Goal: Task Accomplishment & Management: Manage account settings

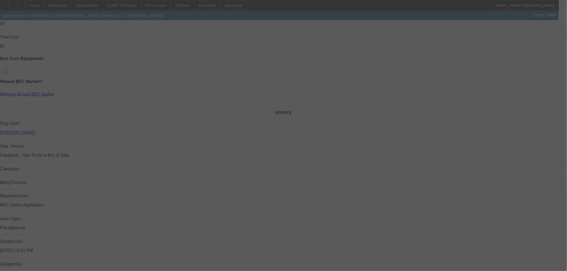
scroll to position [221, 0]
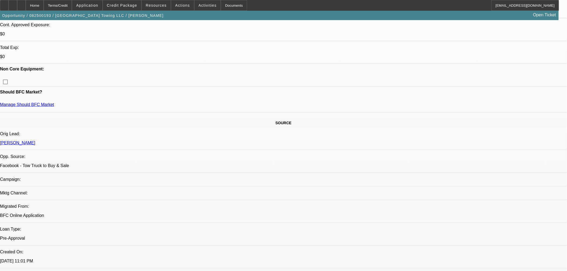
select select "0"
select select "2"
select select "0"
select select "6"
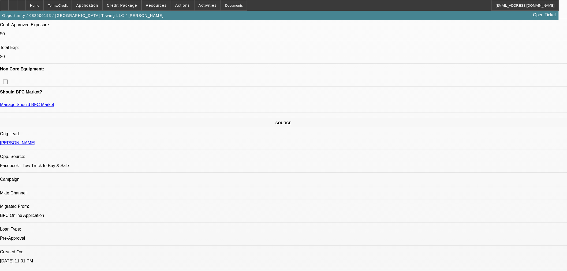
select select "0"
select select "2"
select select "0"
select select "6"
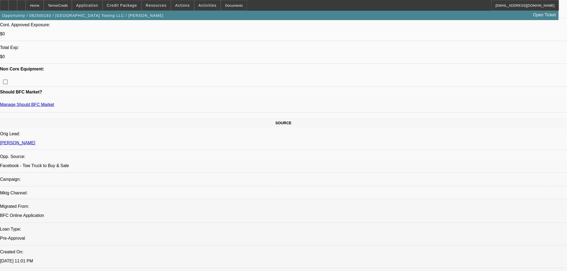
select select "0.1"
select select "0"
select select "2"
select select "0"
select select "6"
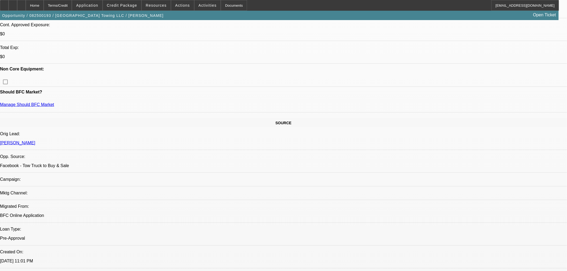
select select "0.1"
select select "0"
select select "2"
select select "0"
select select "6"
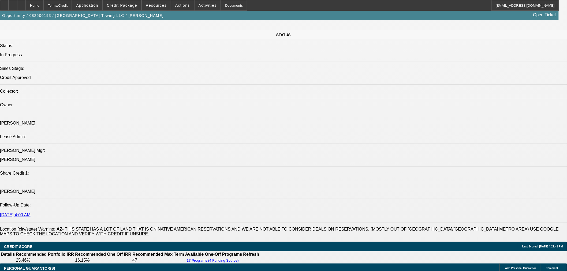
scroll to position [639, 0]
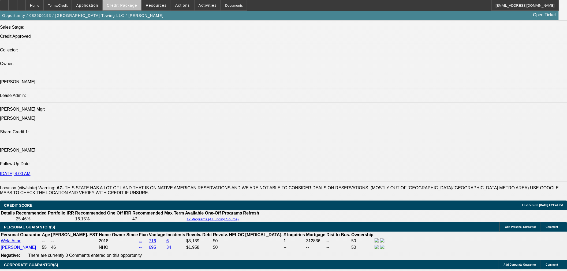
click at [134, 7] on span "Credit Package" at bounding box center [122, 5] width 30 height 4
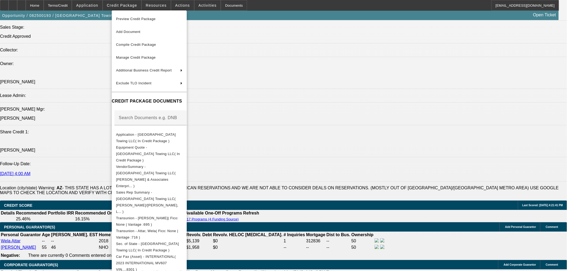
click at [95, 140] on div at bounding box center [283, 135] width 567 height 271
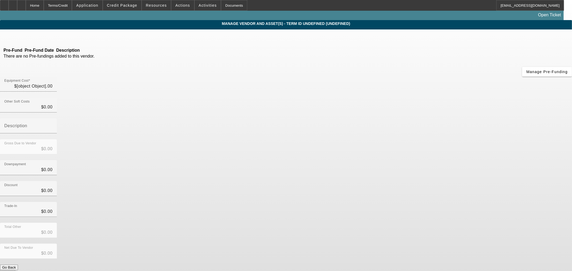
type input "$88,460.00"
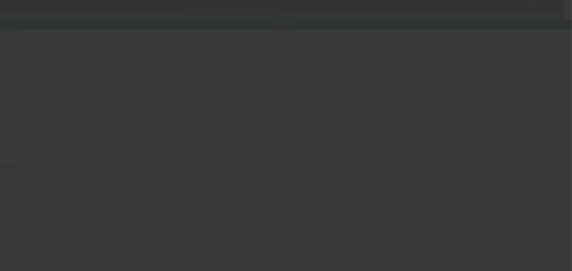
type input "1HTEUMML3PH598301"
type input "International"
type input "MV607"
radio input "true"
type input "10358 N 58th Dr"
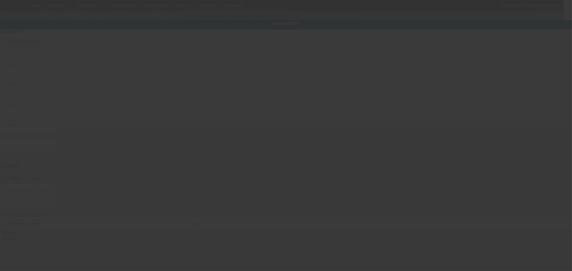
type input "Glendale"
type input "85302"
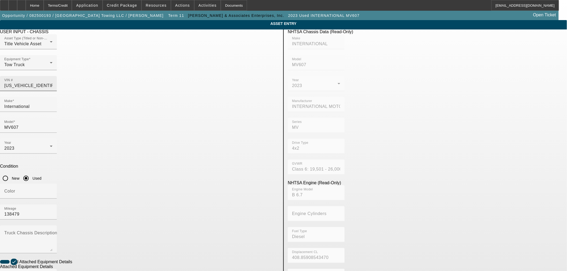
click at [53, 83] on input "1HTEUMML3PH598301" at bounding box center [28, 86] width 48 height 6
click at [44, 2] on div "Home" at bounding box center [35, 5] width 18 height 11
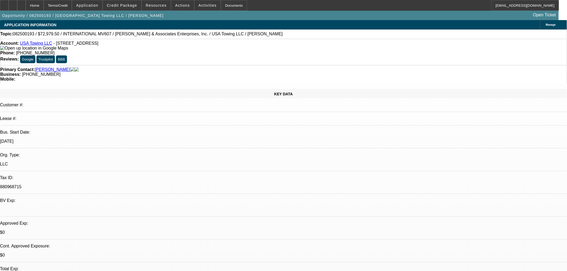
select select "0"
select select "2"
select select "0"
select select "6"
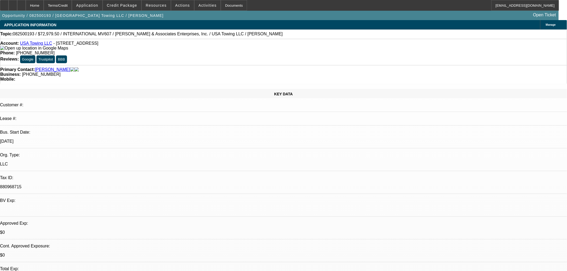
select select "0"
select select "2"
select select "0"
select select "6"
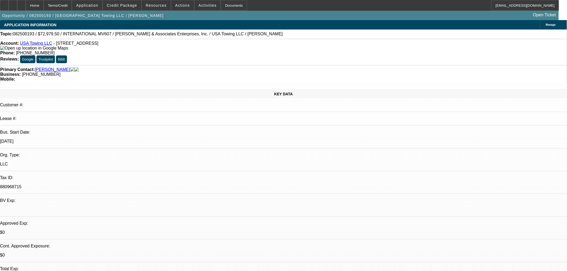
select select "0.1"
select select "0"
select select "2"
select select "0"
select select "6"
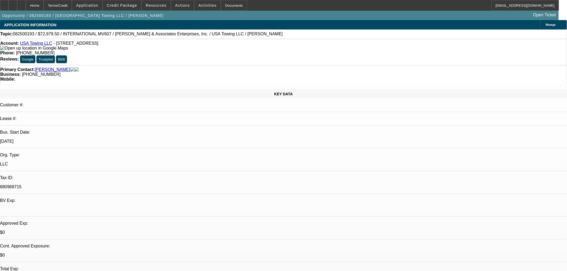
select select "0.1"
select select "0"
select select "2"
select select "0"
select select "6"
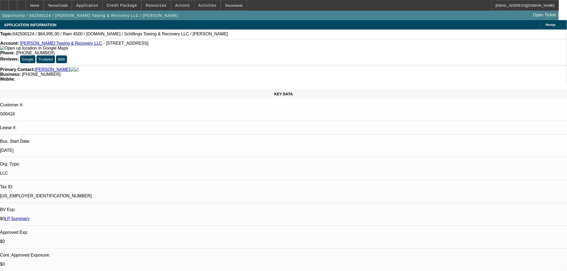
select select "0"
select select "3"
select select "0"
select select "6"
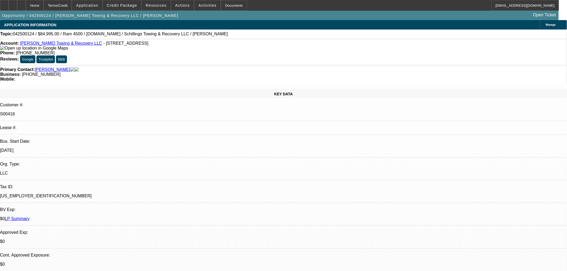
select select "0"
select select "3"
select select "0"
select select "6"
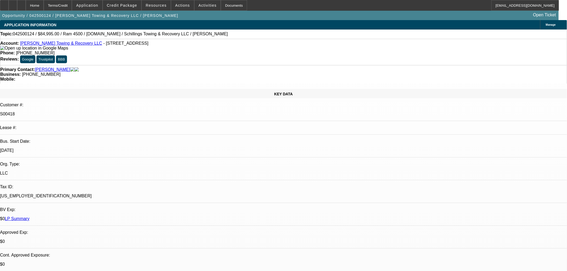
select select "0"
select select "3"
select select "0"
select select "6"
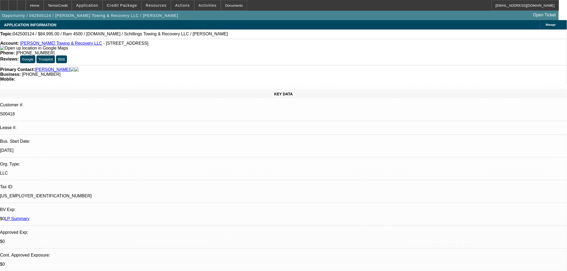
select select "0"
select select "3"
select select "0"
select select "6"
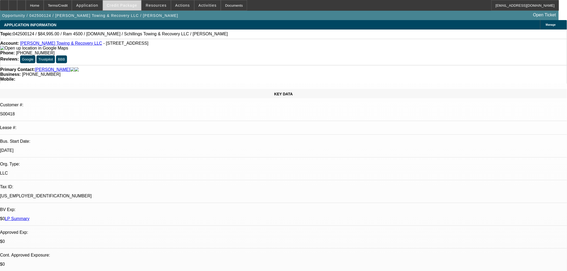
click at [127, 8] on span at bounding box center [122, 5] width 38 height 13
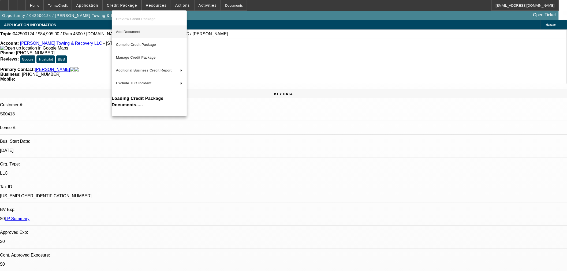
click at [130, 31] on span "Add Document" at bounding box center [128, 32] width 24 height 4
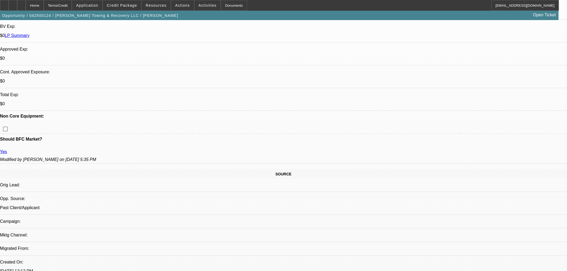
scroll to position [238, 0]
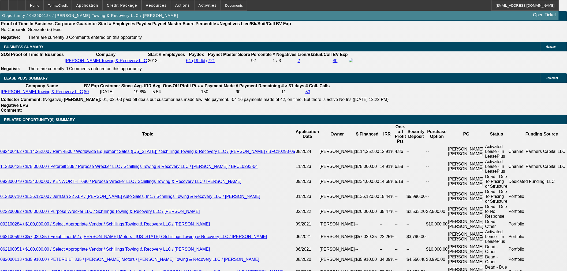
scroll to position [804, 0]
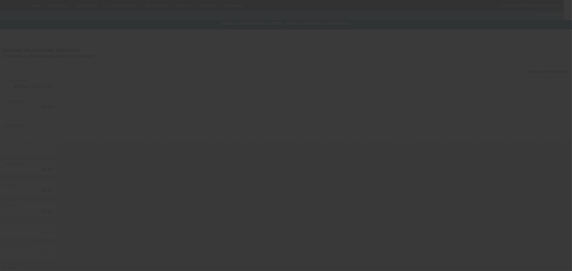
type input "$84,995.00"
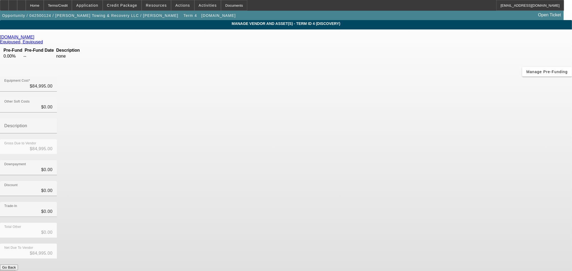
click at [164, 37] on div "Equip-Used.com" at bounding box center [286, 37] width 572 height 5
drag, startPoint x: 165, startPoint y: 38, endPoint x: 161, endPoint y: 39, distance: 3.6
click at [164, 38] on div "Equip-Used.com" at bounding box center [286, 37] width 572 height 5
click at [36, 39] on icon at bounding box center [36, 37] width 0 height 5
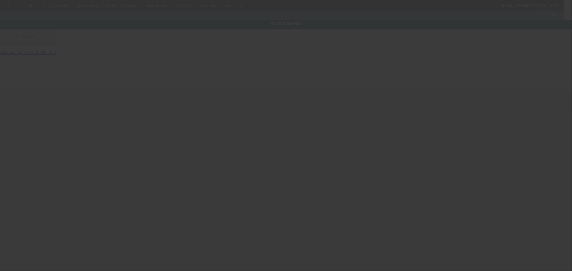
click at [36, 39] on mat-label "Account Search" at bounding box center [20, 37] width 32 height 5
click at [53, 40] on input "Account Search" at bounding box center [28, 39] width 48 height 6
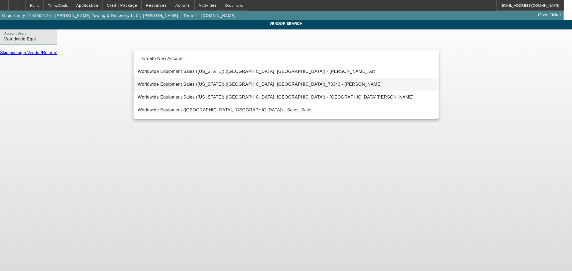
click at [223, 83] on span "Worldwide Equipment Sales (Illinois) (Rockdale, IL)_73343 - Winer, Patrick" at bounding box center [260, 84] width 244 height 5
type input "Worldwide Equipment Sales (Illinois) (Rockdale, IL)_73343 - Winer, Patrick"
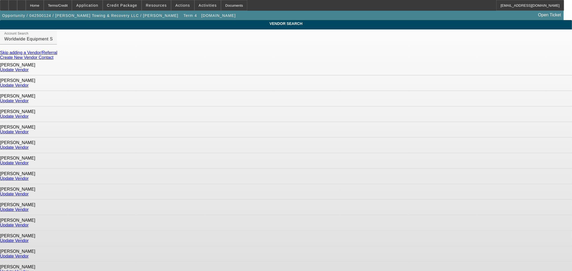
click at [29, 161] on link "Update Vendor" at bounding box center [14, 163] width 29 height 5
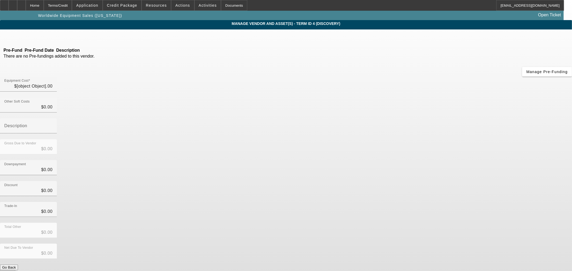
type input "$84,995.00"
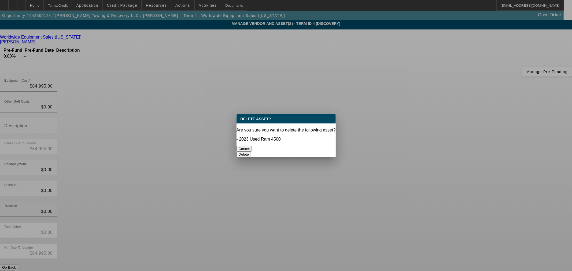
click at [251, 152] on button "Delete" at bounding box center [243, 155] width 15 height 6
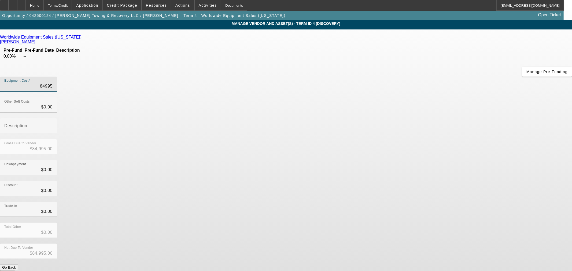
drag, startPoint x: 333, startPoint y: 46, endPoint x: 495, endPoint y: 35, distance: 162.6
click at [495, 35] on app-vendor-asset-manage "MANAGE VENDOR AND ASSET(S) - Term ID 4 (Discovery) Remove Vendor Worldwide Equi…" at bounding box center [286, 164] width 572 height 288
type input "1"
type input "$1.00"
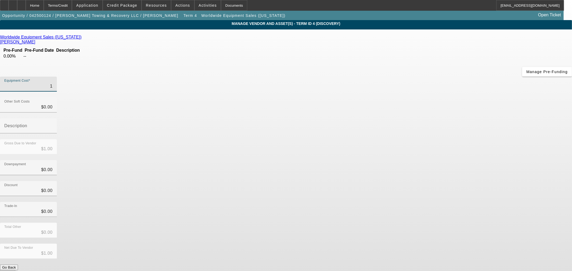
type input "11"
type input "$11.00"
type input "115"
type input "$115.00"
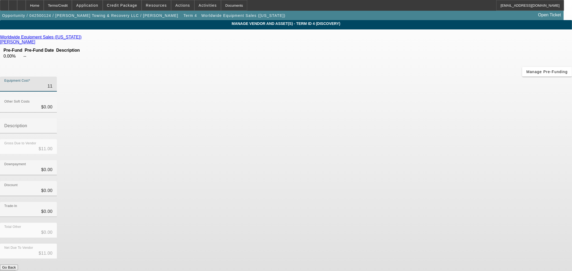
type input "$115.00"
type input "1152"
type input "$1,152.00"
type input "11525"
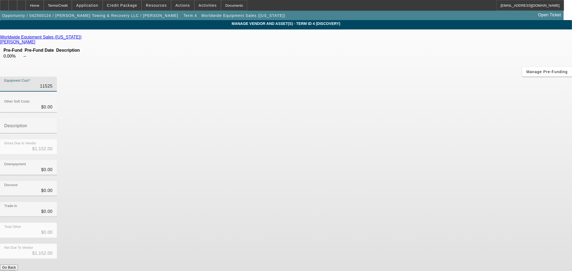
type input "$11,525.00"
type input "115252"
type input "$115,252.00"
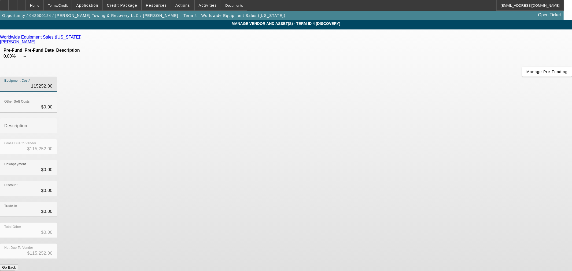
type input "$115,252.00"
click at [416, 202] on div "Trade-In $0.00" at bounding box center [286, 212] width 572 height 21
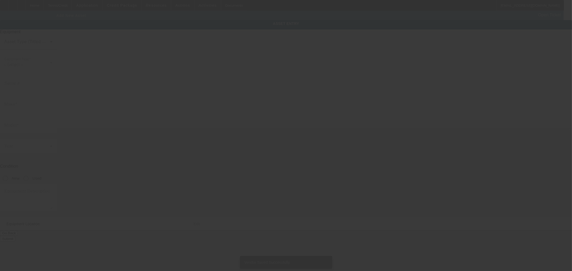
type input "[STREET_ADDRESS]"
type input "Saint Albans"
type input "25177"
type input "Kanawha"
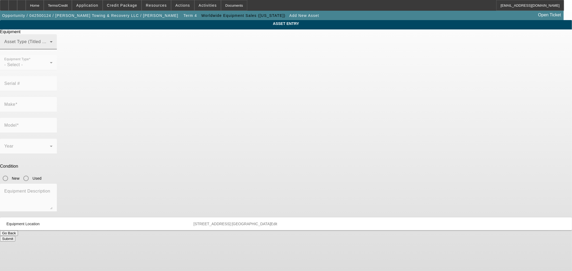
click at [50, 47] on span at bounding box center [27, 44] width 46 height 6
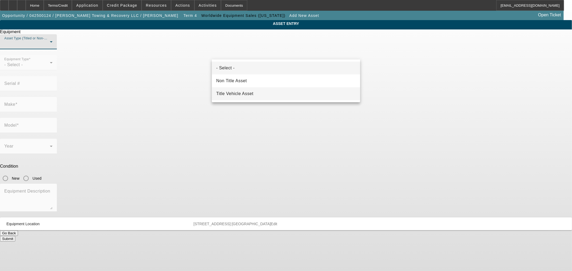
click at [242, 90] on mat-option "Title Vehicle Asset" at bounding box center [286, 93] width 148 height 13
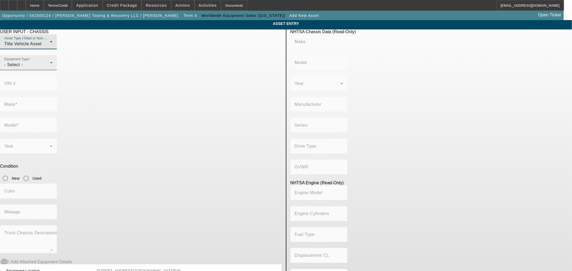
click at [53, 70] on div "Equipment Type - Select -" at bounding box center [28, 62] width 48 height 15
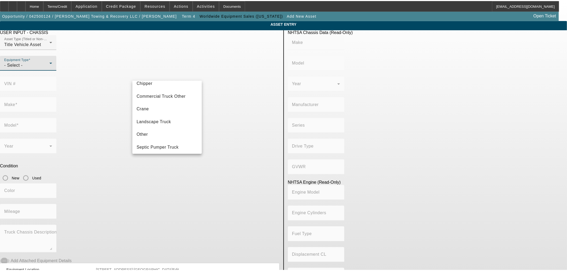
scroll to position [59, 0]
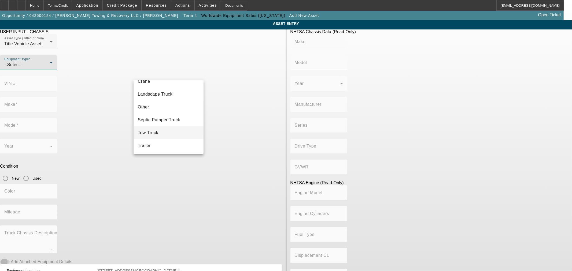
click at [143, 131] on span "Tow Truck" at bounding box center [148, 133] width 21 height 6
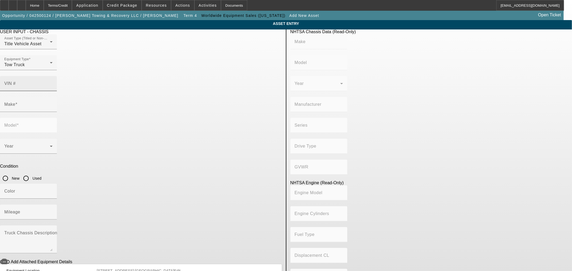
click at [16, 81] on mat-label "VIN #" at bounding box center [10, 83] width 12 height 5
click at [53, 83] on input "VIN #" at bounding box center [28, 86] width 48 height 6
type input "3c7wrlal4sg590831"
type input "RAM"
type input "4500"
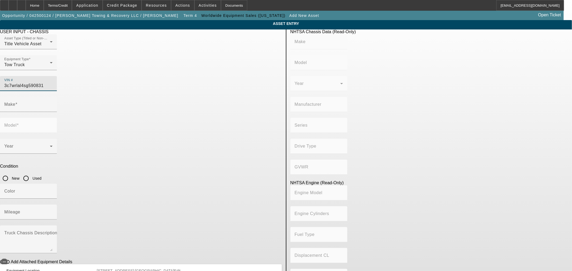
type input "CHRYSLER DE MEXICO TOLUCA"
type input "4WD/4-Wheel Drive/4x4"
type input "6"
type input "Diesel"
type input "408.85908543470"
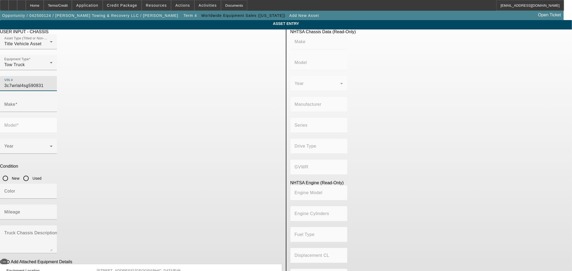
type input "6.7"
type input "RAM"
type input "4500"
type input "3C7WRLAL4SG590831"
click at [11, 173] on input "New" at bounding box center [5, 178] width 11 height 11
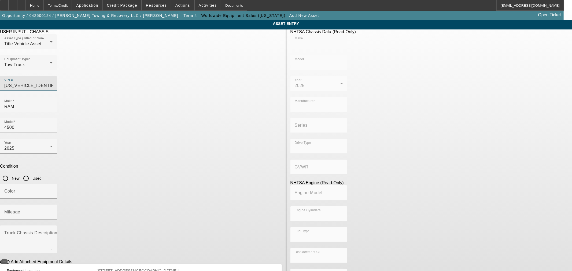
radio input "true"
click at [20, 210] on mat-label "Mileage" at bounding box center [12, 212] width 16 height 5
click at [53, 211] on input "Mileage" at bounding box center [28, 214] width 48 height 6
type input "RAM"
type input "4500"
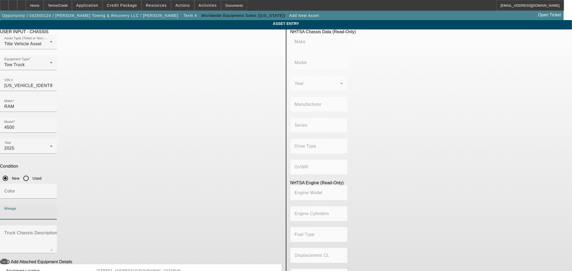
type input "CHRYSLER DE MEXICO TOLUCA"
type input "4WD/4-Wheel Drive/4x4"
type input "6"
type input "Diesel"
type input "408.85908543470"
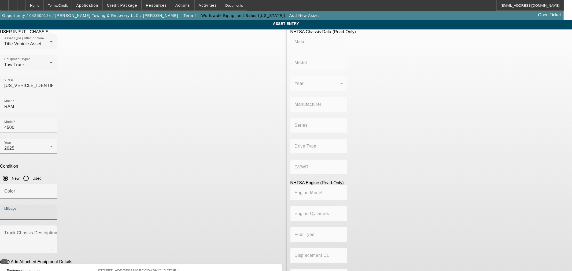
type input "6.7"
type input "1"
click at [7, 260] on icon "button" at bounding box center [4, 262] width 5 height 5
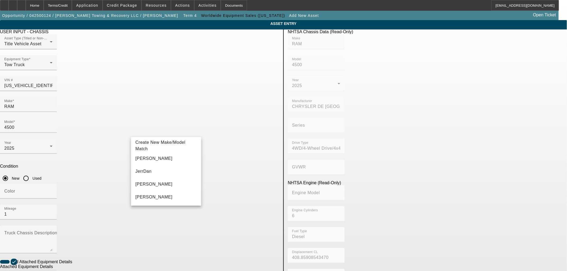
click at [162, 162] on mat-option "Jerr-Dan" at bounding box center [166, 158] width 70 height 13
type input "Jerr-Dan"
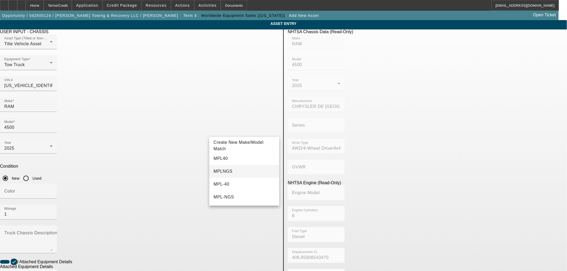
click at [239, 171] on mat-option "MPLNGS" at bounding box center [244, 171] width 70 height 13
type input "MPLNGS"
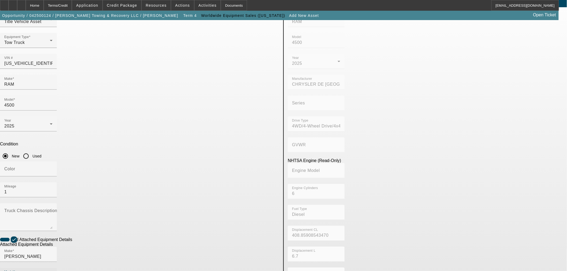
scroll to position [60, 0]
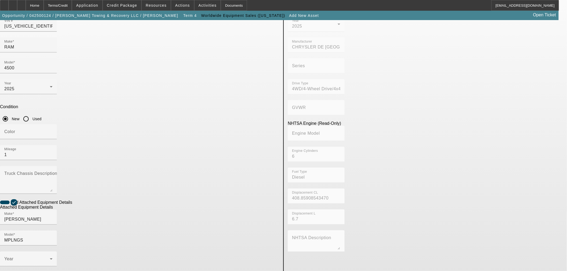
radio input "true"
click at [50, 258] on span at bounding box center [27, 261] width 46 height 6
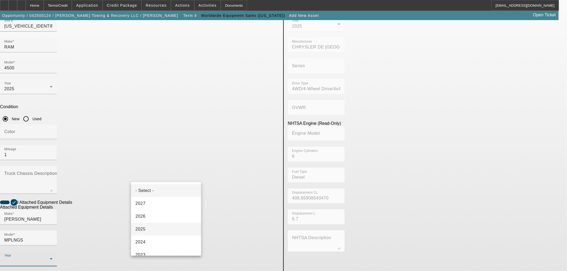
click at [157, 231] on mat-option "2025" at bounding box center [166, 229] width 70 height 13
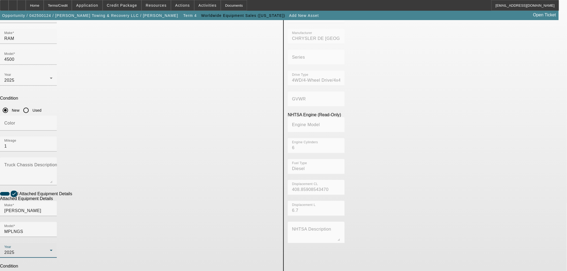
scroll to position [71, 0]
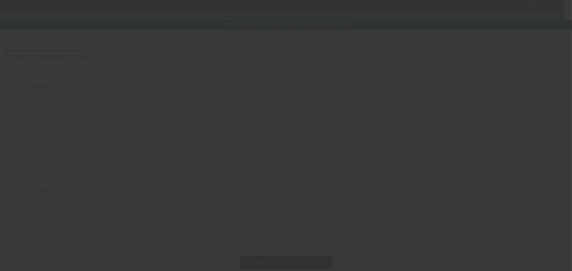
type input "$115,252.00"
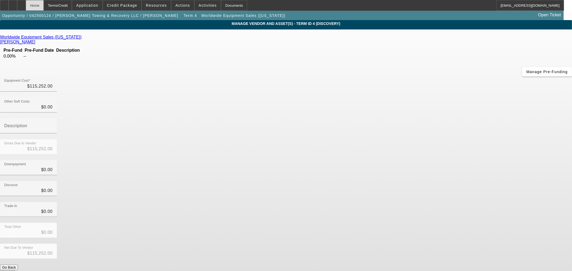
click at [43, 6] on div "Home" at bounding box center [35, 5] width 18 height 11
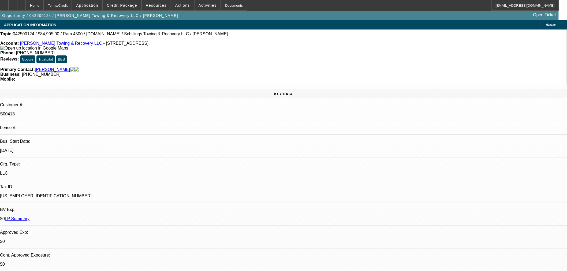
select select "0"
select select "3"
select select "0"
select select "6"
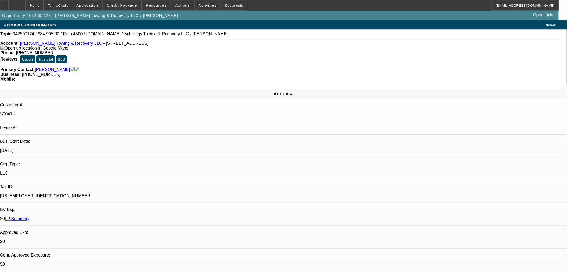
select select "0"
select select "3"
select select "0"
select select "6"
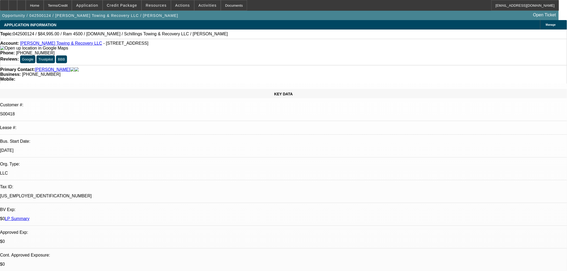
select select "0"
select select "3"
select select "0"
select select "6"
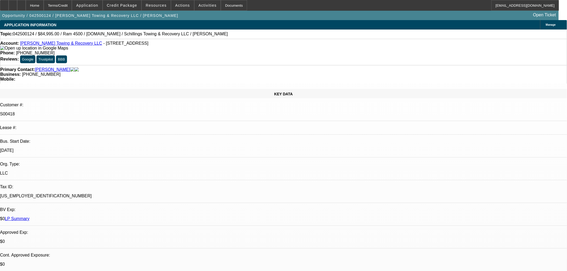
select select "0"
select select "3"
select select "0"
select select "6"
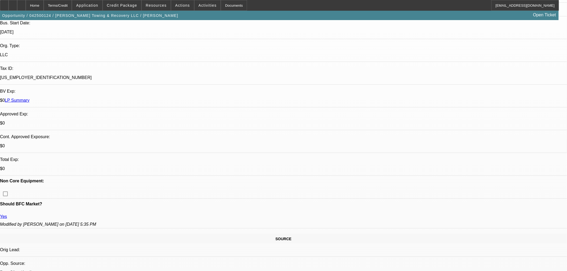
scroll to position [179, 0]
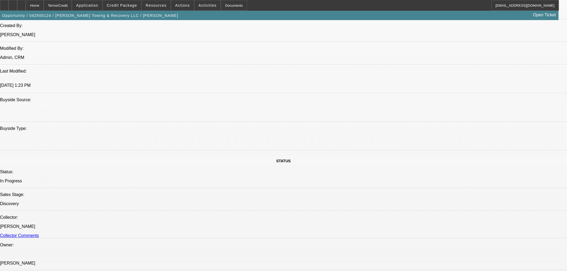
scroll to position [387, 0]
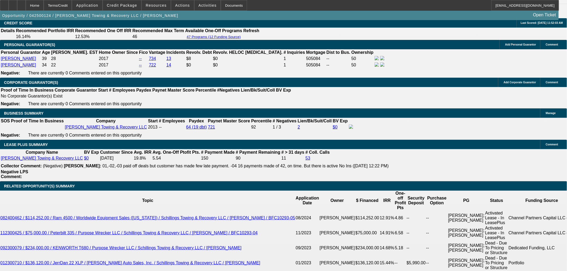
scroll to position [864, 0]
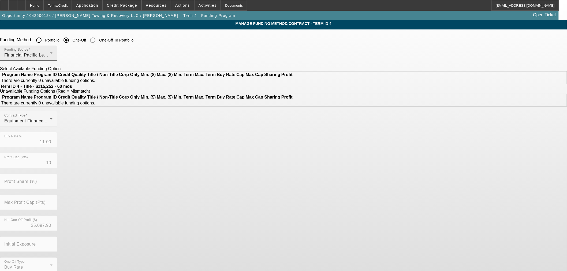
click at [50, 55] on div "Financial Pacific Leasing, Inc." at bounding box center [27, 55] width 46 height 6
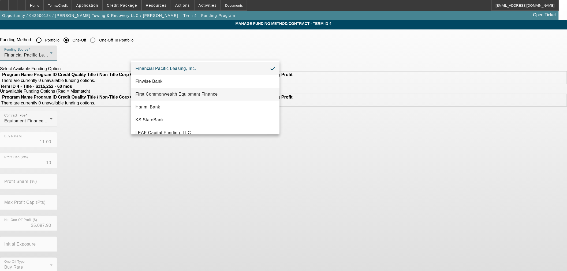
scroll to position [95, 0]
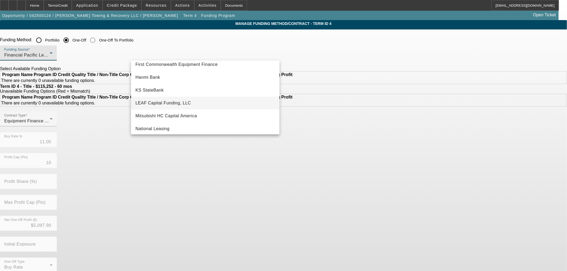
click at [177, 101] on span "LEAF Capital Funding, LLC" at bounding box center [162, 103] width 55 height 6
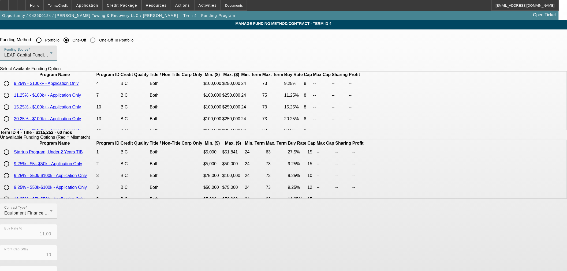
type input "6.90"
type input "6"
type input "50.00"
type input "10"
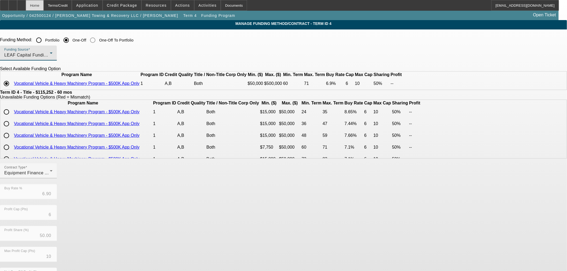
click at [44, 6] on div "Home" at bounding box center [35, 5] width 18 height 11
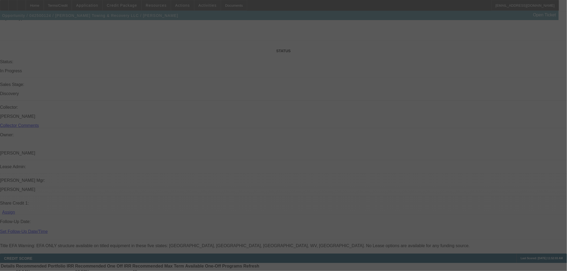
scroll to position [553, 0]
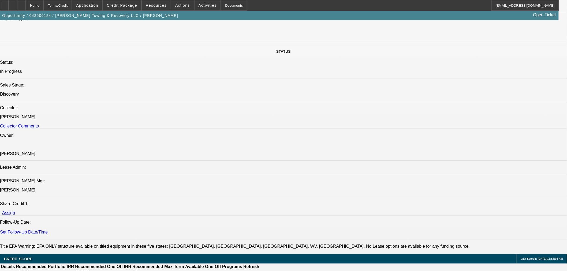
select select "0"
select select "3"
select select "0"
select select "6"
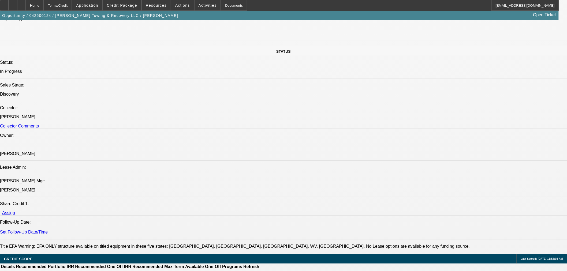
select select "0"
select select "3"
select select "0"
select select "6"
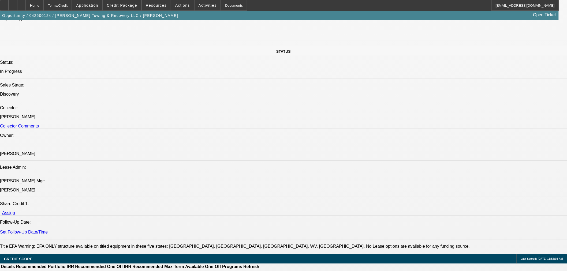
select select "0"
select select "3"
select select "0"
select select "6"
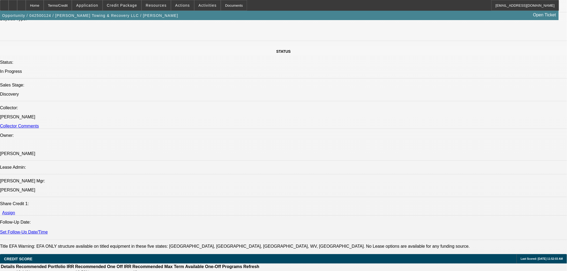
select select "0"
select select "3"
select select "0"
select select "6"
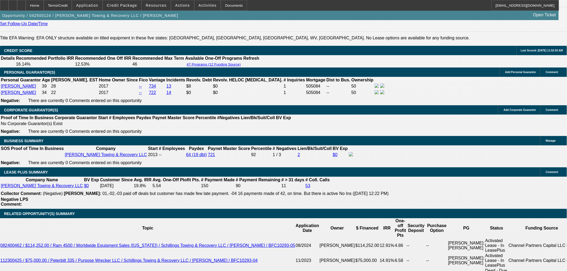
scroll to position [940, 0]
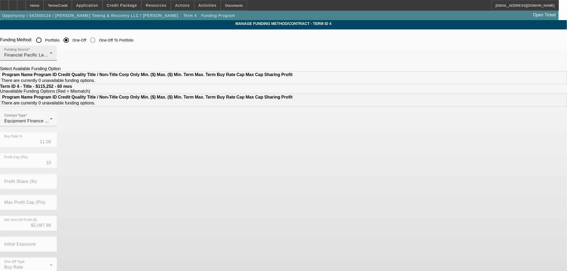
click at [50, 56] on div "Financial Pacific Leasing, Inc." at bounding box center [27, 55] width 46 height 6
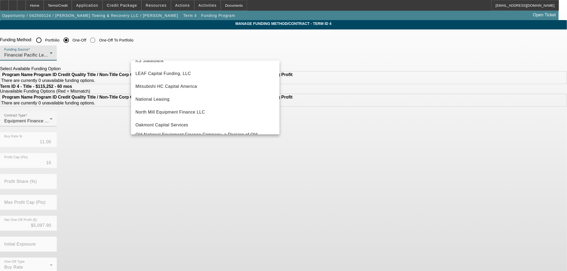
scroll to position [125, 0]
click at [175, 74] on span "LEAF Capital Funding, LLC" at bounding box center [162, 73] width 55 height 6
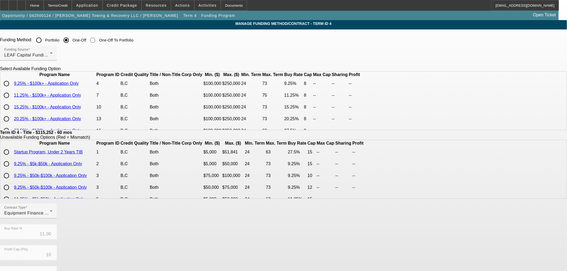
click at [12, 89] on input "radio" at bounding box center [6, 83] width 11 height 11
radio input "true"
type input "9.25"
type input "8"
click at [60, 56] on span "LEAF Capital Funding, LLC" at bounding box center [31, 55] width 55 height 5
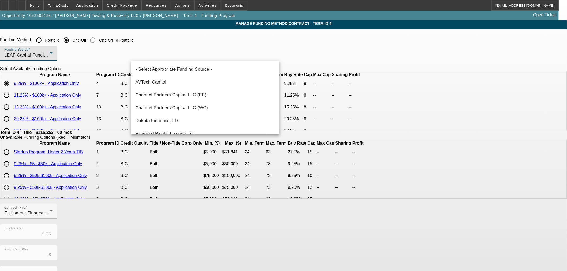
scroll to position [70, 0]
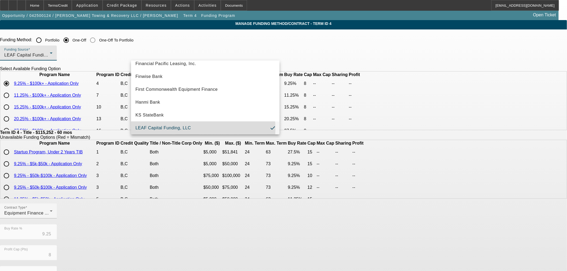
click at [157, 129] on span "LEAF Capital Funding, LLC" at bounding box center [162, 128] width 55 height 6
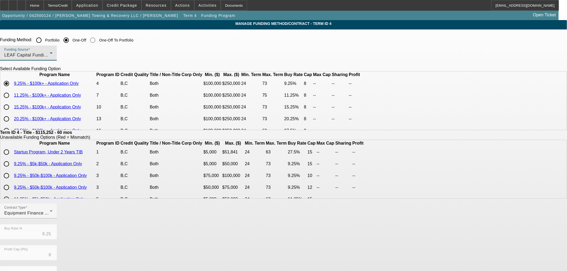
click at [60, 56] on span "LEAF Capital Funding, LLC" at bounding box center [31, 55] width 55 height 5
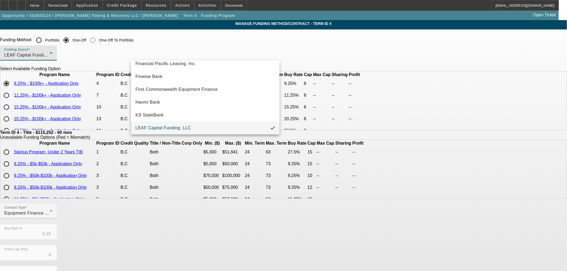
click at [184, 125] on span "LEAF Capital Funding, LLC" at bounding box center [162, 128] width 55 height 6
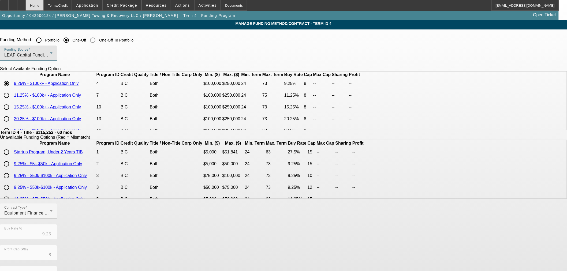
click at [44, 2] on div "Home" at bounding box center [35, 5] width 18 height 11
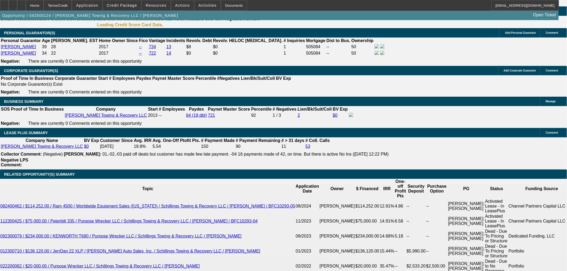
select select "0"
select select "3"
select select "0"
select select "6"
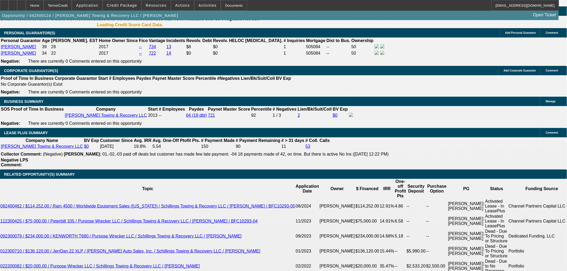
select select "0"
select select "3"
select select "0"
select select "6"
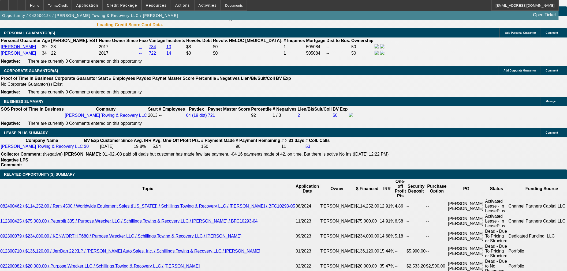
select select "0"
select select "3"
select select "0"
select select "6"
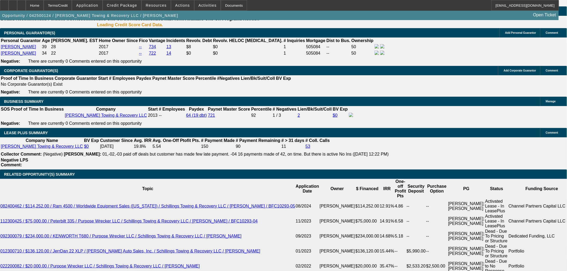
select select "0"
select select "3"
select select "0"
select select "6"
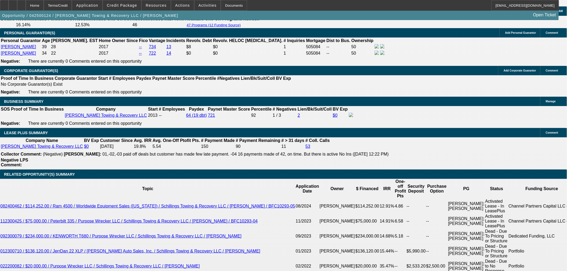
scroll to position [799, 0]
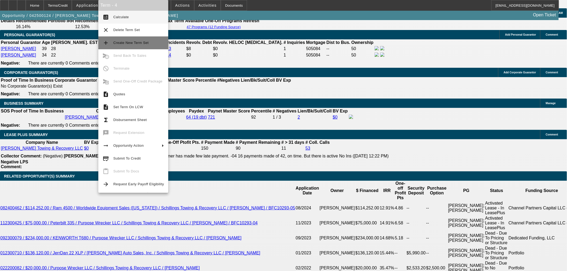
click at [132, 41] on span "Create New Term Set" at bounding box center [130, 43] width 35 height 4
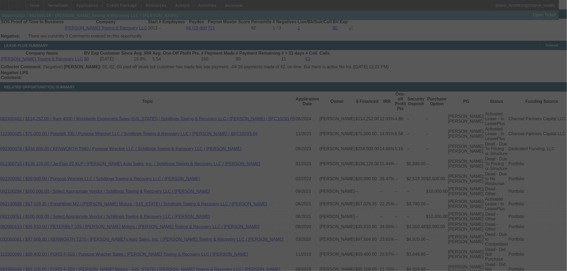
scroll to position [829, 0]
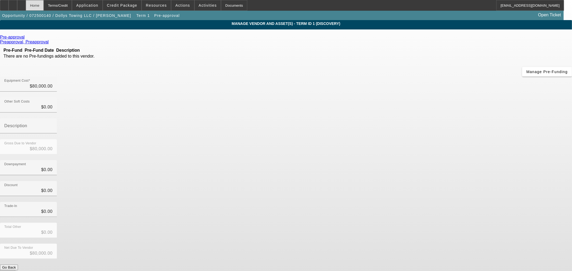
click at [44, 3] on div "Home" at bounding box center [35, 5] width 18 height 11
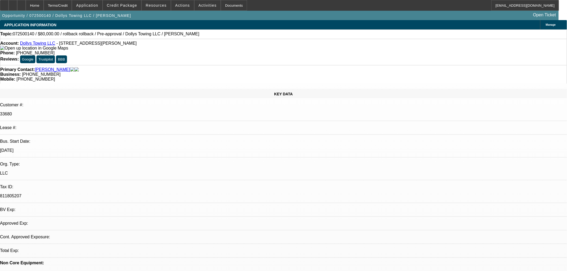
select select "0"
select select "2"
select select "0.1"
select select "4"
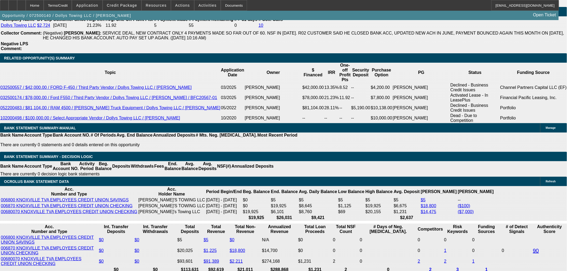
scroll to position [983, 0]
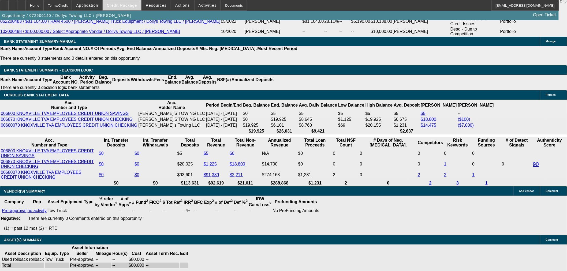
click at [123, 6] on span "Credit Package" at bounding box center [122, 5] width 30 height 4
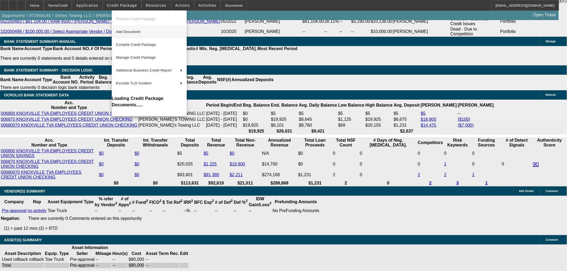
click at [129, 34] on span "Add Document" at bounding box center [149, 32] width 66 height 6
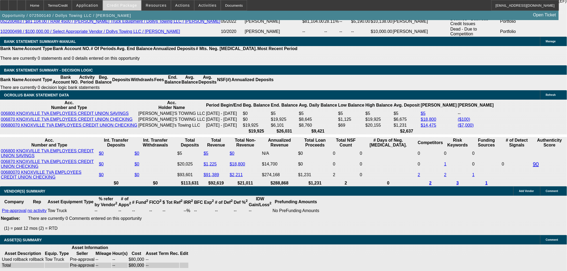
click at [127, 3] on span at bounding box center [122, 5] width 38 height 13
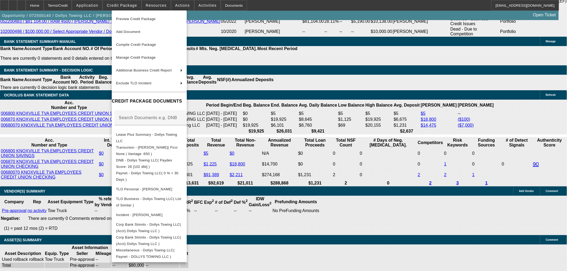
click at [344, 123] on div at bounding box center [283, 135] width 567 height 271
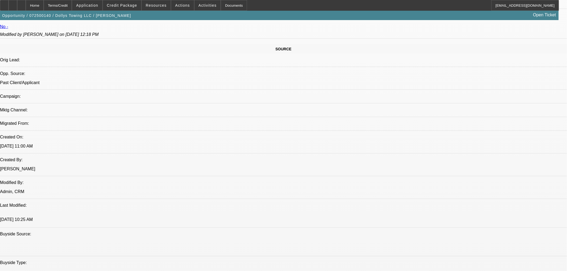
scroll to position [238, 0]
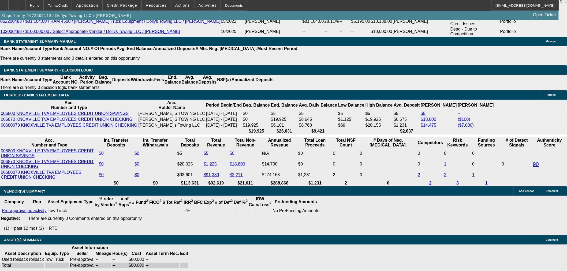
scroll to position [894, 0]
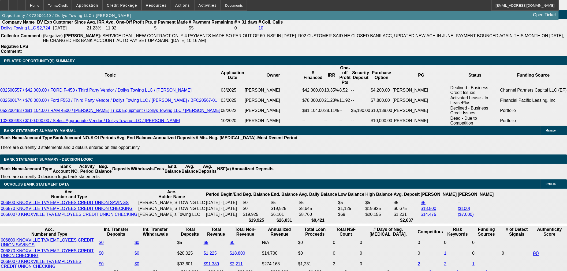
type input "$0.00"
select select "0.2"
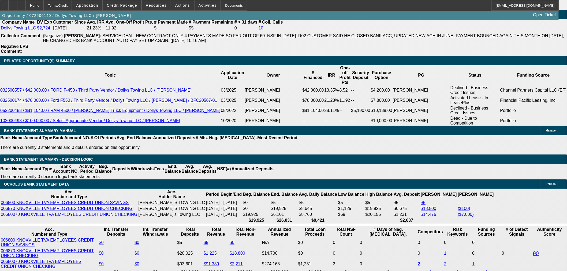
type input "$16,000.00"
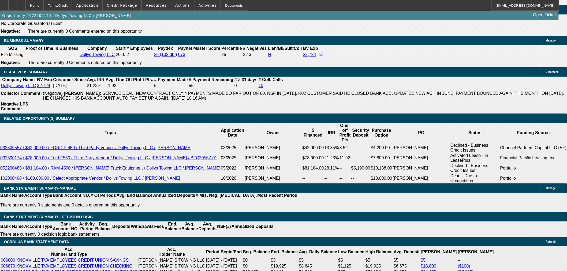
scroll to position [834, 0]
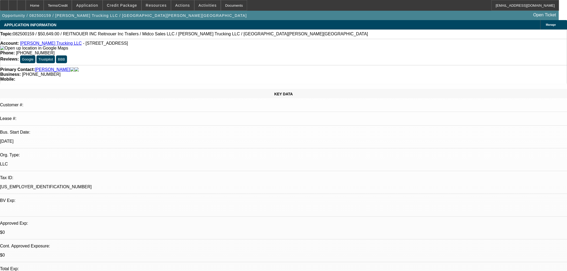
select select "0"
select select "3"
select select "0.1"
select select "4"
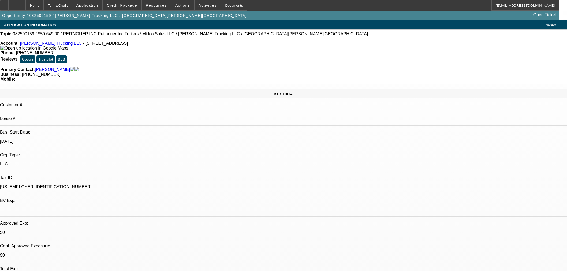
select select "0"
select select "3"
select select "0.1"
select select "4"
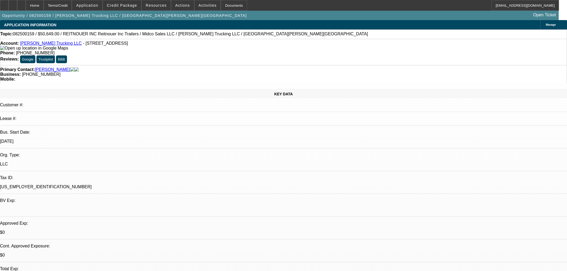
select select "0"
select select "3"
select select "0.1"
select select "4"
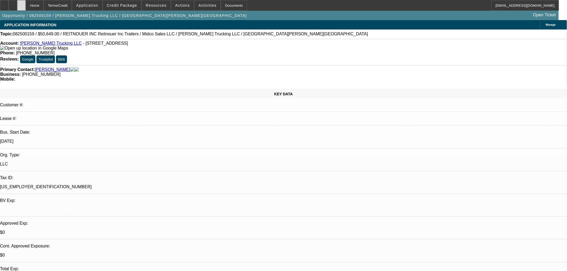
click at [21, 3] on icon at bounding box center [21, 3] width 0 height 0
select select "0"
select select "3"
select select "0.1"
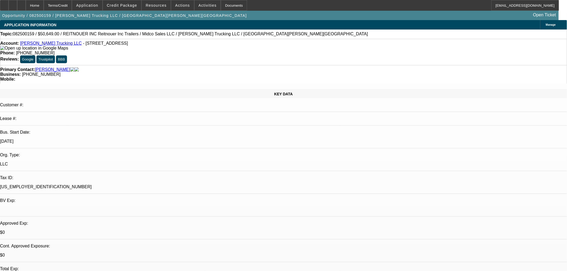
select select "4"
select select "0"
select select "3"
select select "0.1"
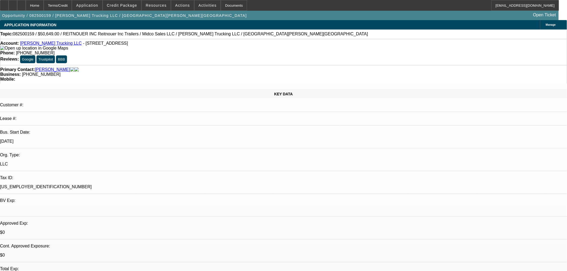
select select "4"
select select "0"
select select "3"
select select "0.1"
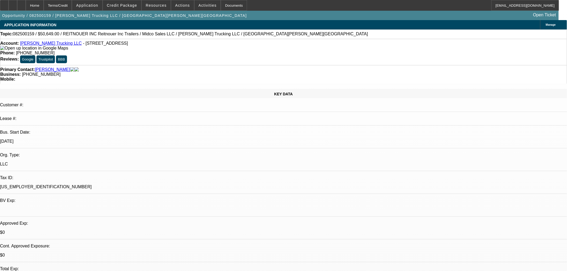
select select "4"
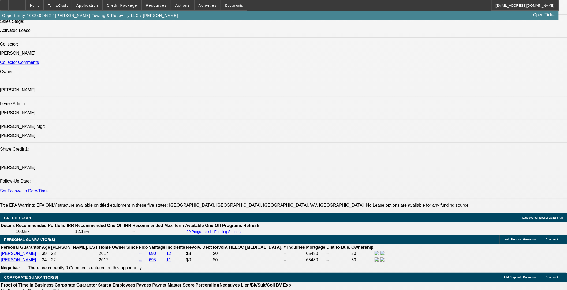
select select "0"
select select "3"
select select "0"
select select "6"
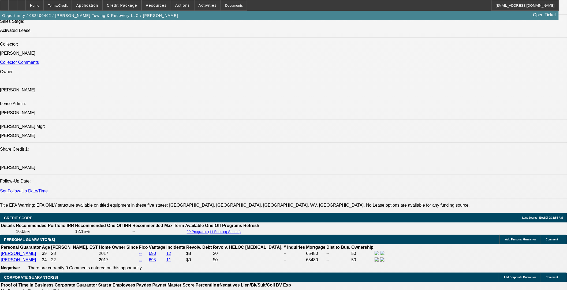
select select "0"
select select "3"
select select "0"
select select "6"
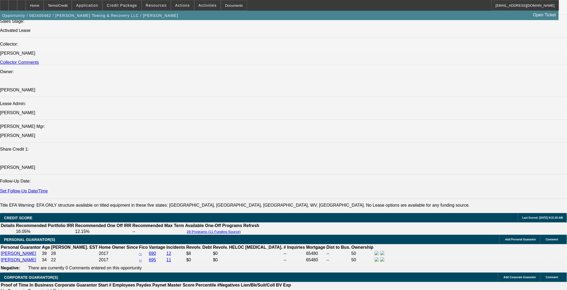
select select "0"
select select "3"
select select "0"
select select "6"
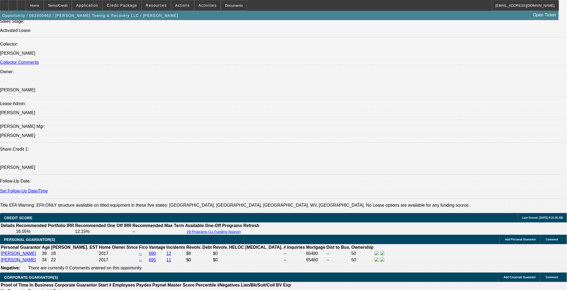
select select "0"
select select "3"
select select "0"
select select "6"
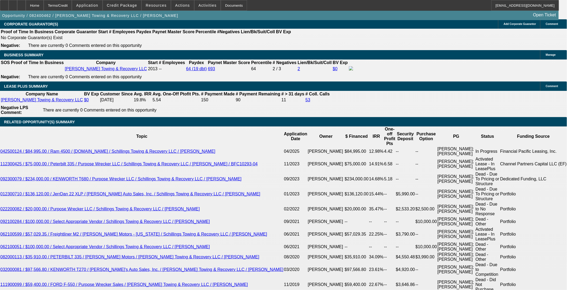
scroll to position [868, 0]
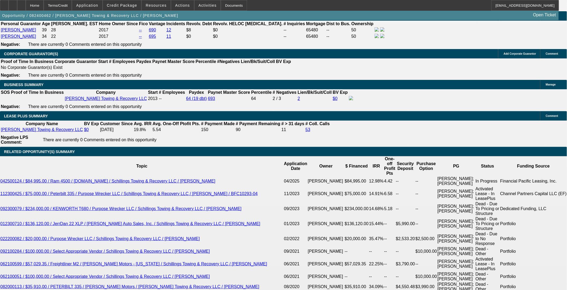
select select "0"
select select "3"
select select "0"
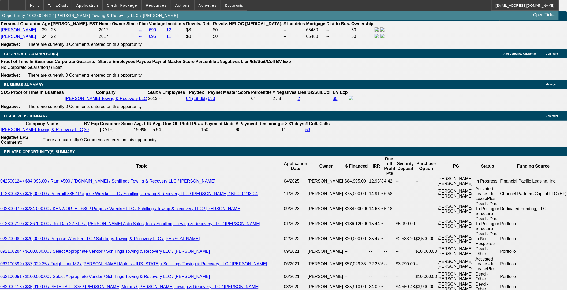
select select "6"
select select "0"
select select "3"
select select "0"
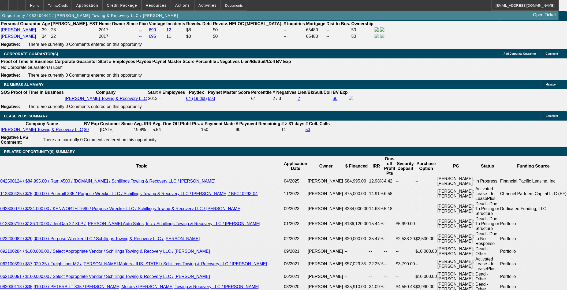
select select "6"
select select "0"
select select "2"
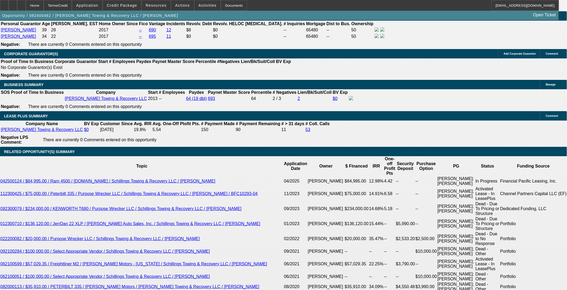
select select "0"
select select "6"
select select "0"
select select "3"
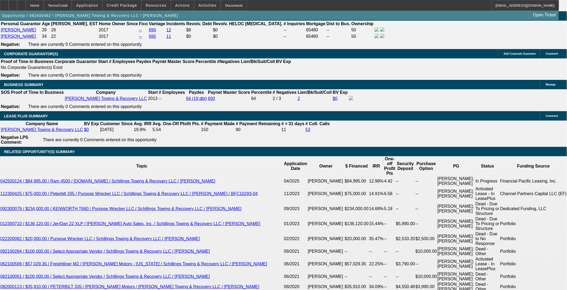
select select "0"
select select "6"
select select "0"
select select "3"
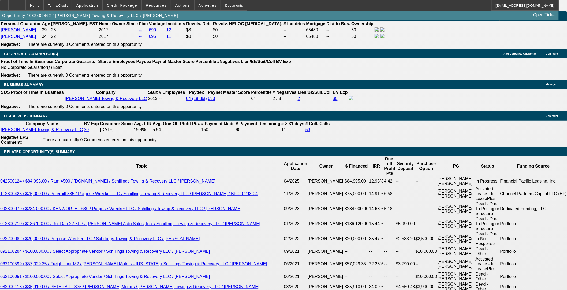
select select "0"
select select "6"
select select "0"
select select "3"
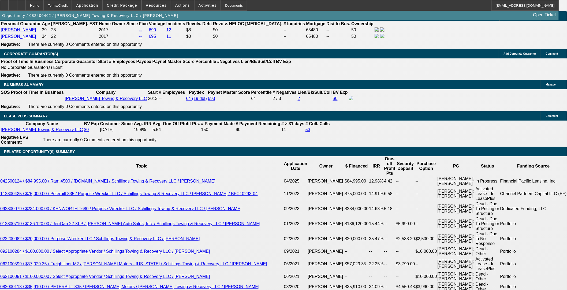
select select "0"
select select "6"
select select "0"
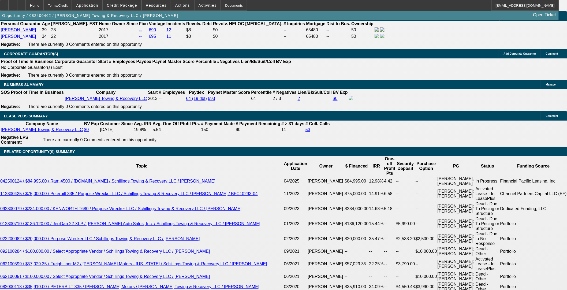
select select "0"
select select "6"
select select "0"
select select "2"
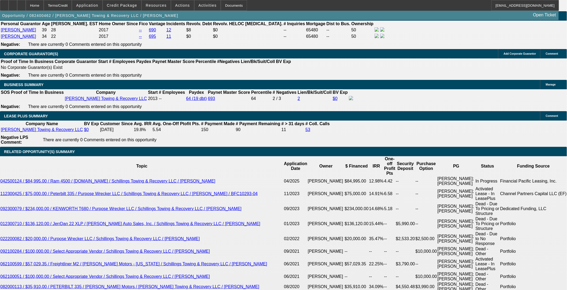
select select "0"
select select "6"
select select "0"
select select "2"
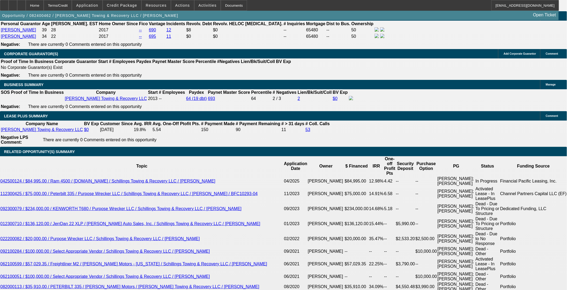
select select "0"
select select "6"
select select "0"
select select "2"
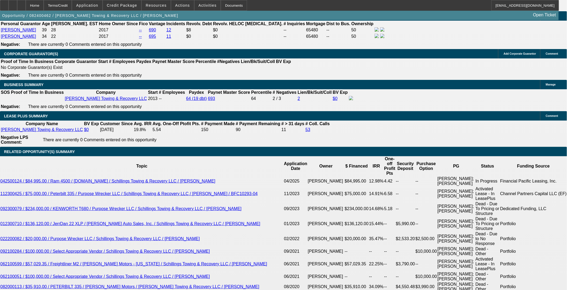
select select "0"
select select "6"
select select "0"
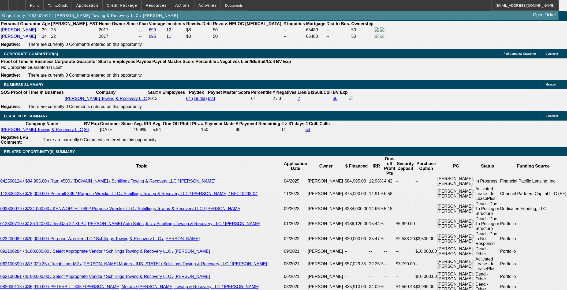
select select "3"
select select "0"
select select "6"
select select "0"
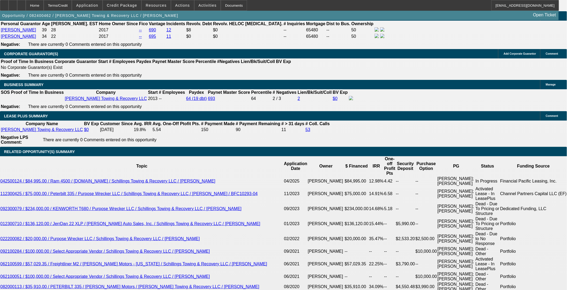
select select "3"
select select "0"
select select "6"
select select "0"
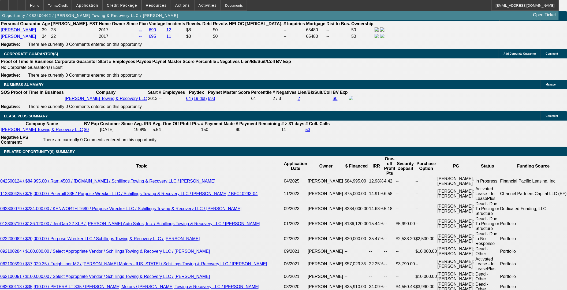
select select "3"
select select "0"
select select "6"
select select "0"
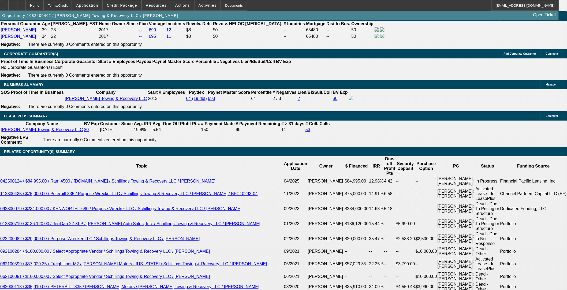
select select "3"
select select "0"
select select "6"
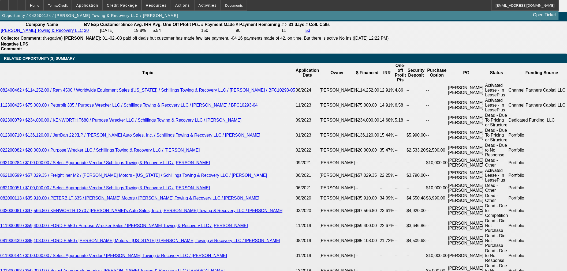
select select "0"
select select "3"
select select "0"
select select "6"
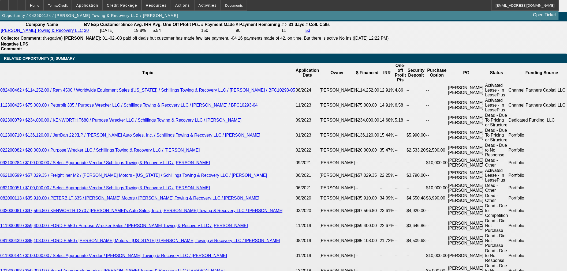
select select "0"
select select "3"
select select "0"
select select "6"
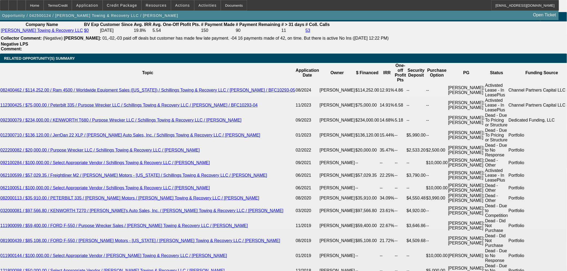
select select "0"
select select "3"
select select "0"
select select "6"
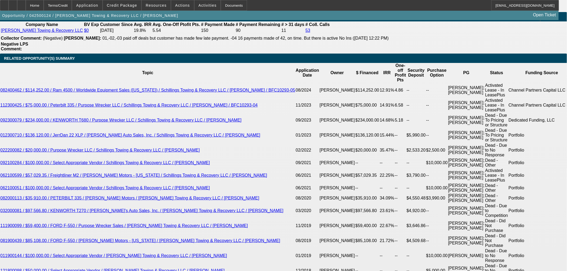
select select "0"
select select "3"
select select "0"
select select "6"
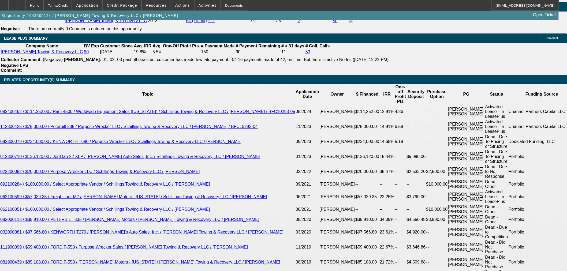
scroll to position [858, 0]
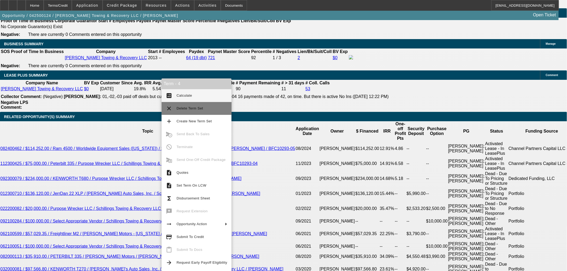
click at [196, 111] on span "Delete Term Set" at bounding box center [202, 108] width 51 height 6
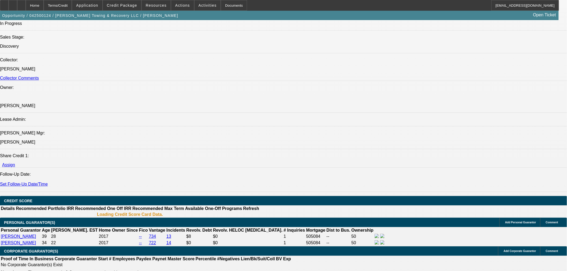
select select "0"
select select "3"
select select "0"
select select "6"
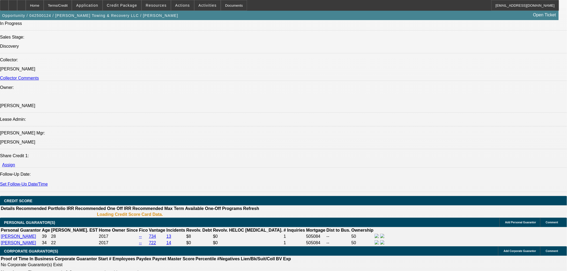
select select "0"
select select "3"
select select "0"
select select "6"
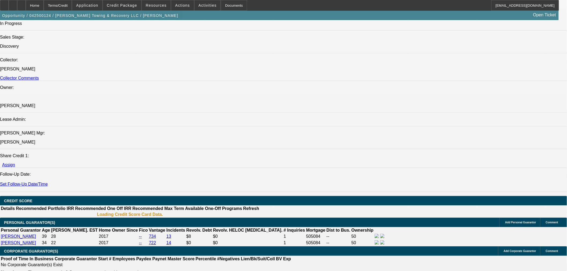
select select "0"
select select "3"
select select "0"
select select "6"
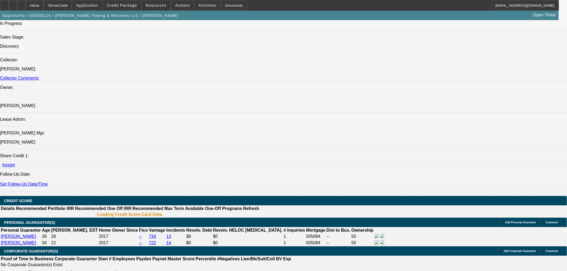
select select "0"
select select "3"
select select "0"
select select "6"
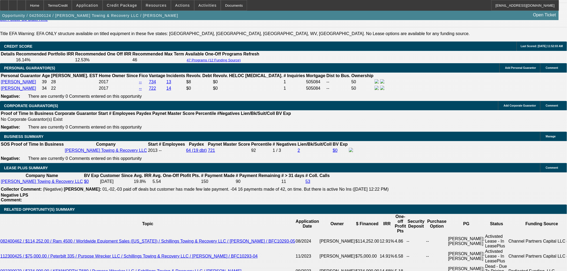
scroll to position [850, 0]
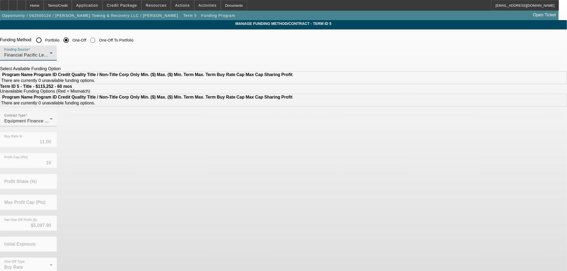
click at [50, 54] on div "Financial Pacific Leasing, Inc." at bounding box center [27, 55] width 46 height 6
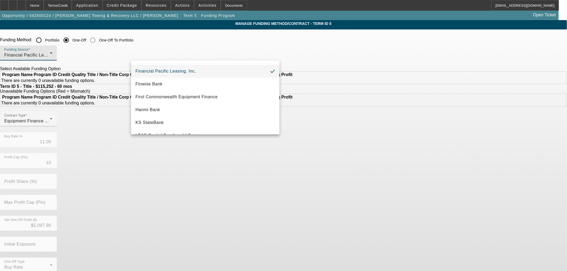
scroll to position [125, 0]
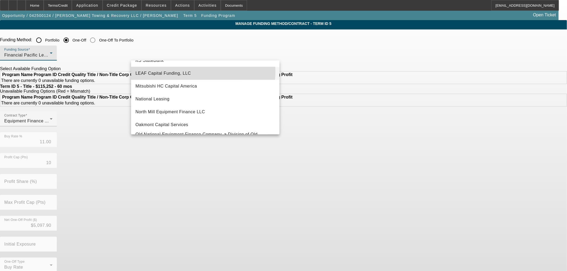
click at [191, 71] on mat-option "LEAF Capital Funding, LLC" at bounding box center [205, 73] width 149 height 13
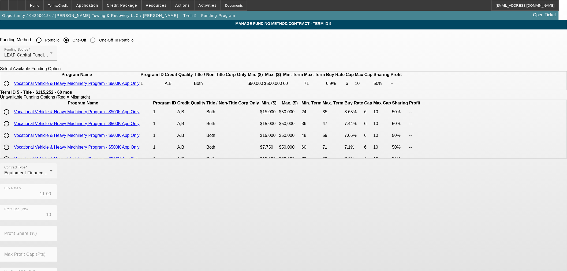
click at [12, 89] on input "radio" at bounding box center [6, 83] width 11 height 11
radio input "true"
type input "6.90"
type input "6"
type input "50.00"
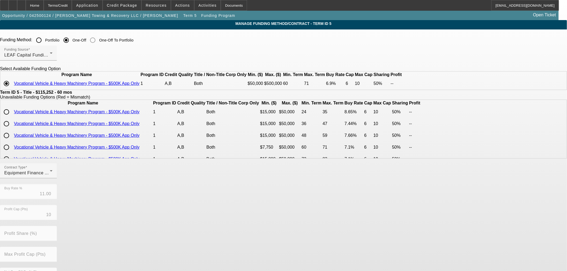
type input "10"
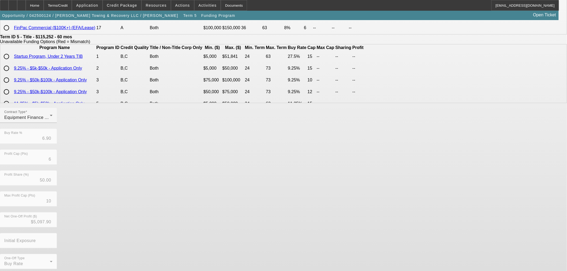
scroll to position [0, 0]
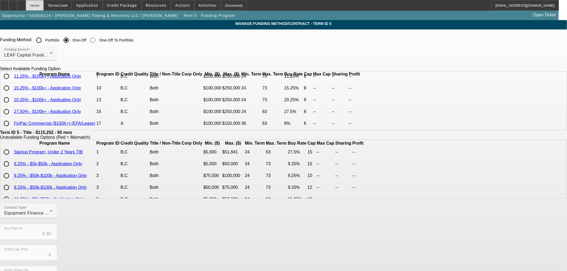
click at [44, 5] on div "Home" at bounding box center [35, 5] width 18 height 11
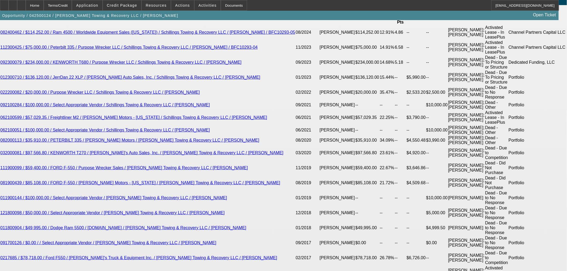
select select "0"
select select "3"
select select "0"
select select "6"
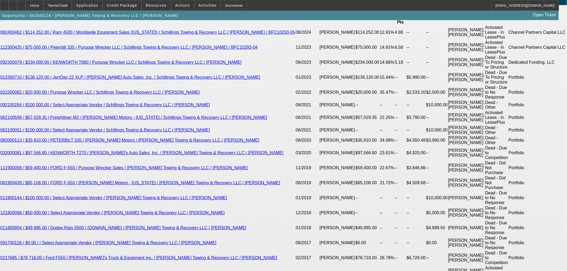
select select "0"
select select "3"
select select "0"
select select "6"
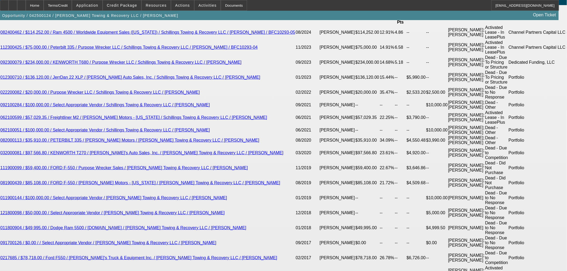
select select "0"
select select "3"
select select "0"
select select "6"
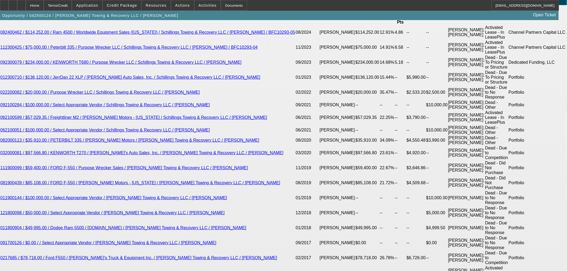
select select "0"
select select "3"
select select "0"
select select "6"
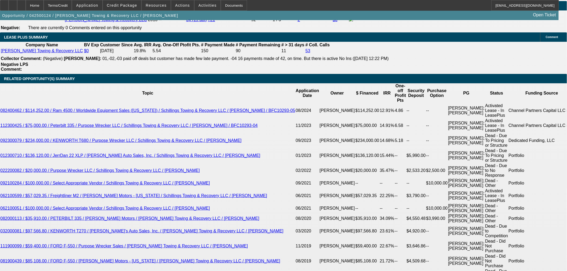
scroll to position [846, 0]
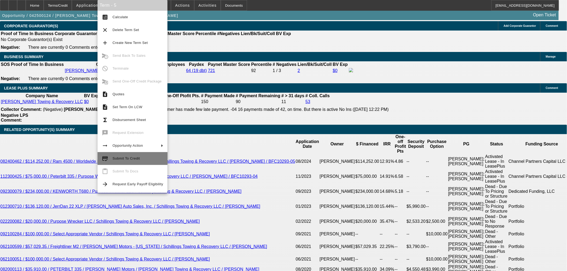
drag, startPoint x: 121, startPoint y: 161, endPoint x: 103, endPoint y: 173, distance: 21.9
click at [122, 161] on span "Submit To Credit" at bounding box center [138, 159] width 51 height 6
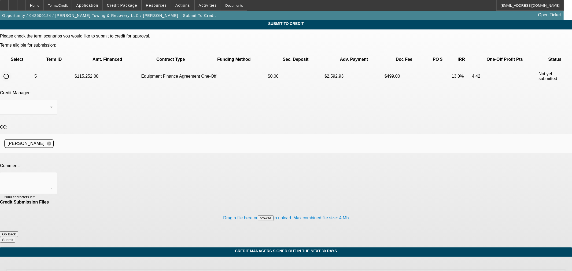
click at [12, 71] on input "radio" at bounding box center [6, 76] width 11 height 11
radio input "true"
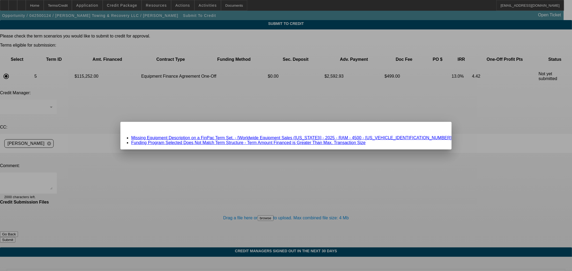
click at [239, 138] on link "Missing Equipment Description on a FinPac Term Set. - [Worldwide Equipment Sale…" at bounding box center [291, 138] width 320 height 5
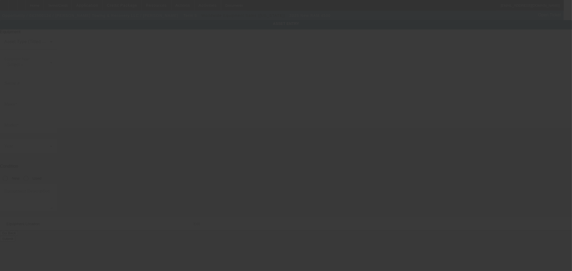
type input "3C7WRLAL4SG590831"
type input "ram"
type input "4500"
radio input "true"
type input "1020 6th Ave"
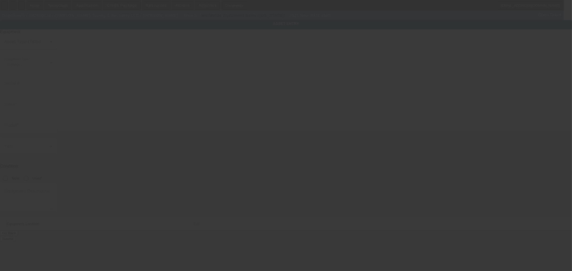
type input "Saint Albans"
type input "25177"
type input "Kanawha"
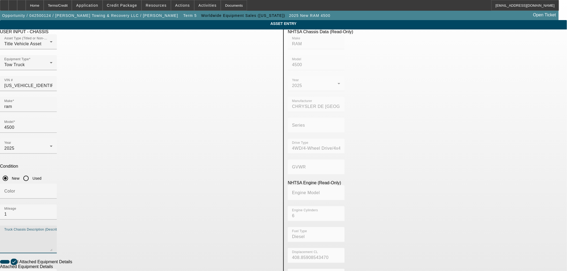
click at [53, 232] on textarea "Truck Chassis Description (Describe the truck chassis only)" at bounding box center [28, 241] width 48 height 19
type textarea "w"
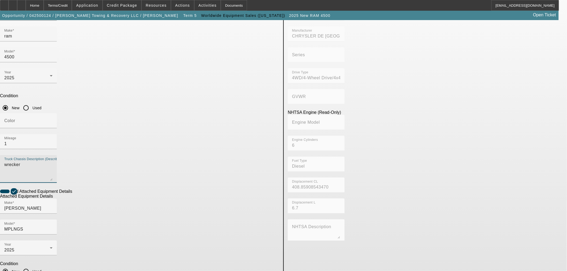
type textarea "wrecker"
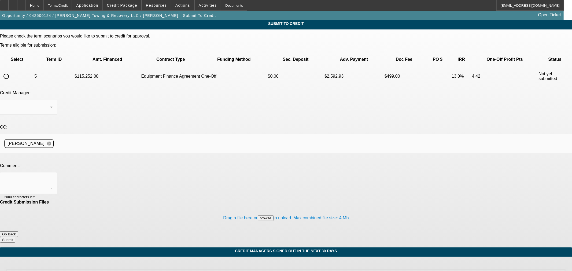
click at [12, 71] on input "radio" at bounding box center [6, 76] width 11 height 11
radio input "true"
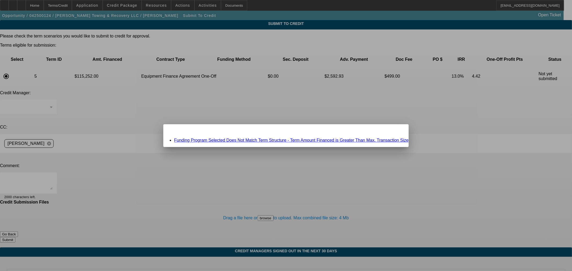
click at [202, 138] on link "Funding Program Selected Does Not Match Term Structure - Term Amount Financed i…" at bounding box center [291, 140] width 234 height 5
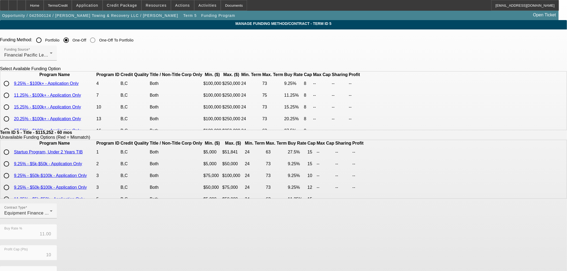
click at [12, 89] on input "radio" at bounding box center [6, 83] width 11 height 11
radio input "true"
type input "9.25"
type input "8"
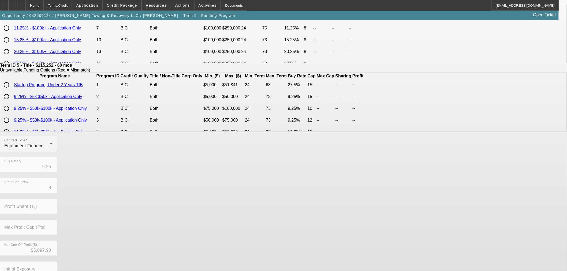
scroll to position [96, 0]
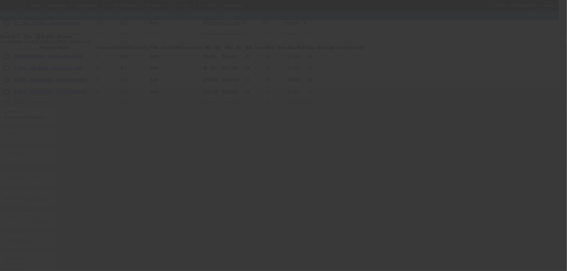
type input "11.00"
type input "10"
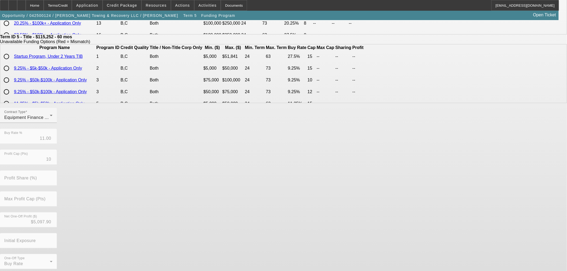
scroll to position [0, 0]
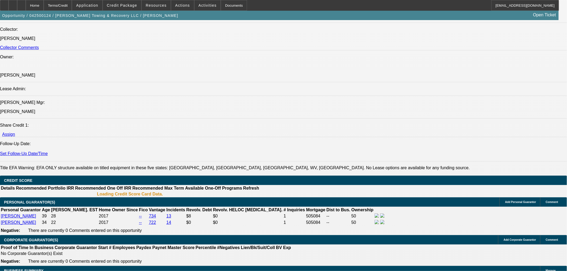
select select "0"
select select "3"
select select "0"
select select "6"
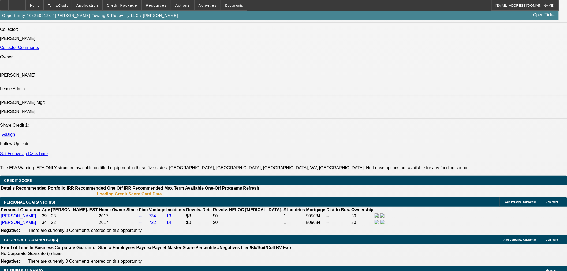
select select "0"
select select "3"
select select "0"
select select "6"
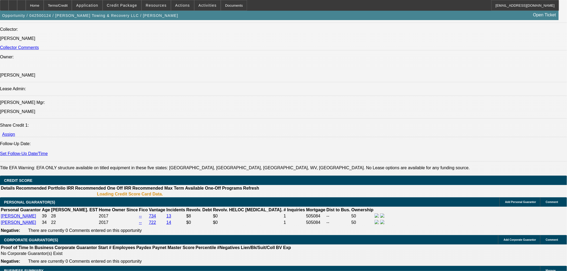
select select "0"
select select "3"
select select "0"
select select "6"
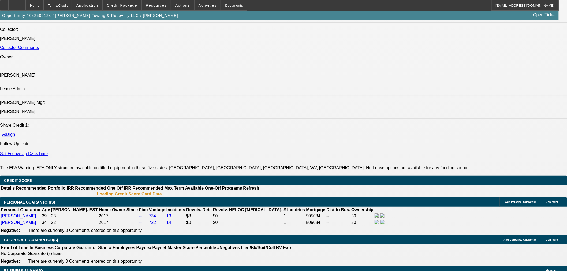
select select "0"
select select "3"
select select "0"
select select "6"
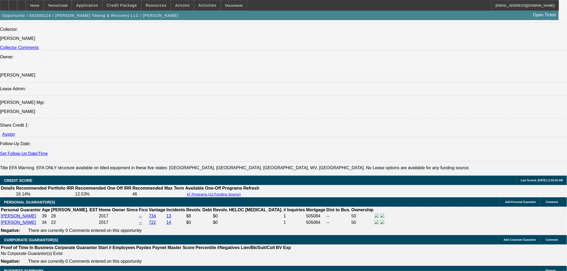
scroll to position [629, 0]
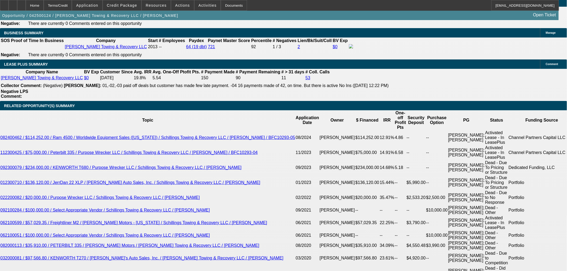
scroll to position [838, 0]
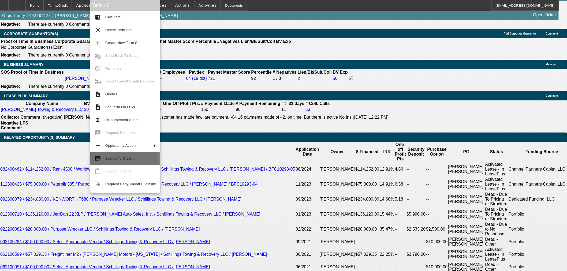
click at [119, 164] on button "credit_score Submit To Credit" at bounding box center [125, 158] width 70 height 13
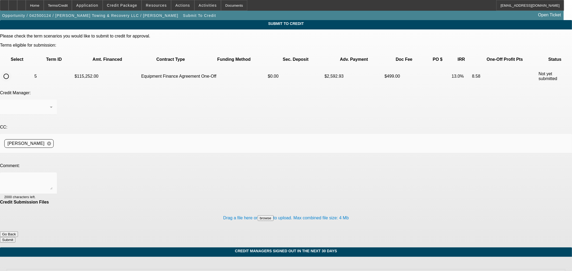
click at [12, 71] on input "radio" at bounding box center [6, 76] width 11 height 11
radio input "true"
click at [53, 177] on textarea at bounding box center [28, 183] width 48 height 13
type textarea "Please ok to Finpac. Thanks"
click at [15, 237] on button "Submit" at bounding box center [7, 240] width 15 height 6
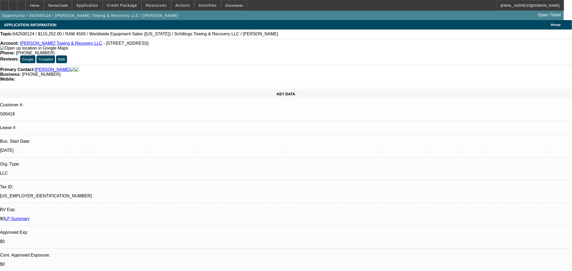
select select "0"
select select "3"
select select "0"
select select "6"
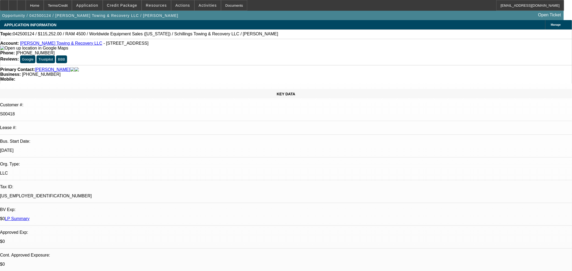
select select "0"
select select "3"
select select "0"
select select "6"
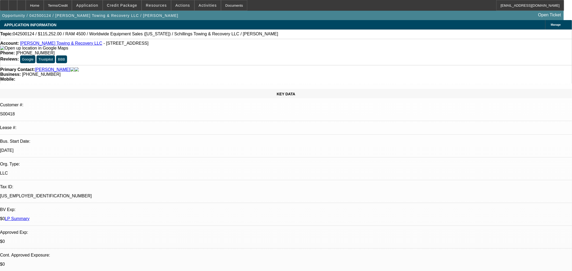
select select "0"
select select "3"
select select "0"
select select "6"
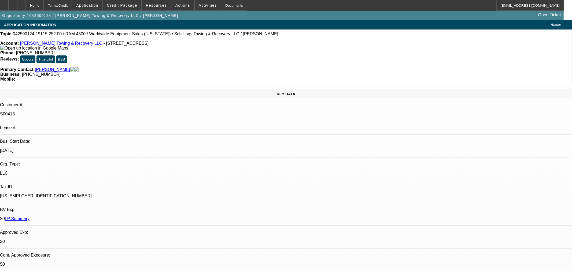
select select "0"
select select "3"
select select "0"
select select "6"
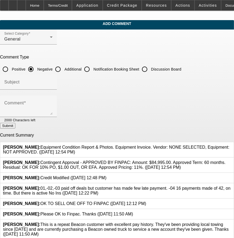
click at [63, 68] on input "Additional" at bounding box center [58, 69] width 11 height 11
radio input "true"
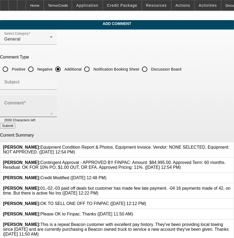
click at [53, 104] on textarea "Comment" at bounding box center [28, 108] width 48 height 13
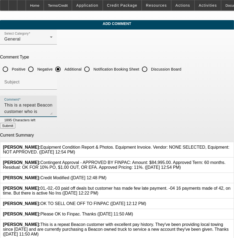
type textarea "This is a repeat Beacon customer who is currently purchasing a new wrecker to k…"
click at [15, 124] on button "Submit" at bounding box center [7, 126] width 15 height 6
radio input "true"
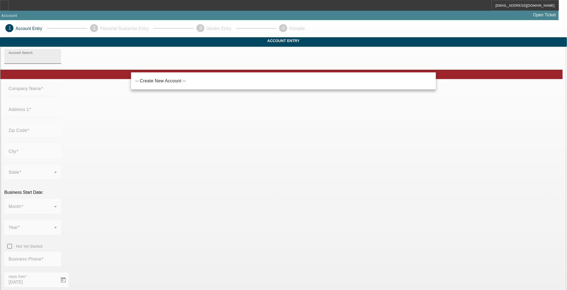
click at [57, 62] on input "Account Search" at bounding box center [33, 58] width 48 height 6
click at [57, 62] on input "Stixmen Towing LLC" at bounding box center [33, 58] width 48 height 6
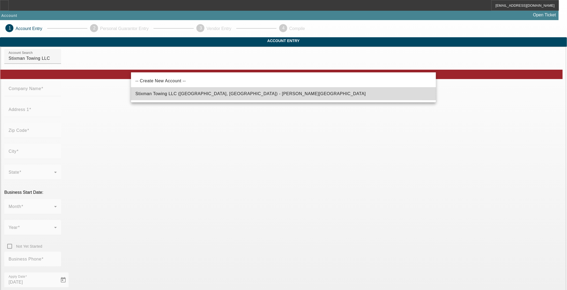
click at [191, 92] on span "Stixman Towing LLC ([GEOGRAPHIC_DATA], [GEOGRAPHIC_DATA]) - [PERSON_NAME][GEOGR…" at bounding box center [250, 93] width 231 height 5
type input "Stixman Towing LLC ([GEOGRAPHIC_DATA], [GEOGRAPHIC_DATA]) - [PERSON_NAME][GEOGR…"
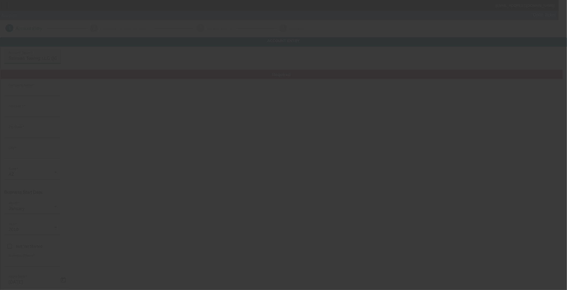
type input "Stixman Towing LLC"
type input "[STREET_ADDRESS][PERSON_NAME]"
type input "86326"
type input "Cottonwood"
type input "[PHONE_NUMBER]"
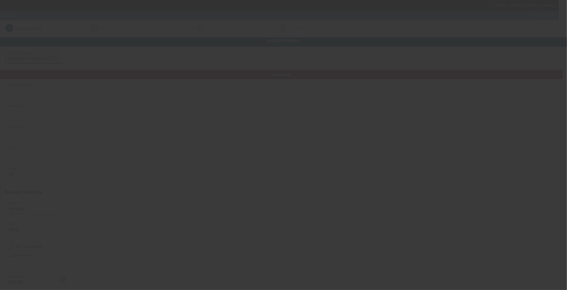
type input "922720051"
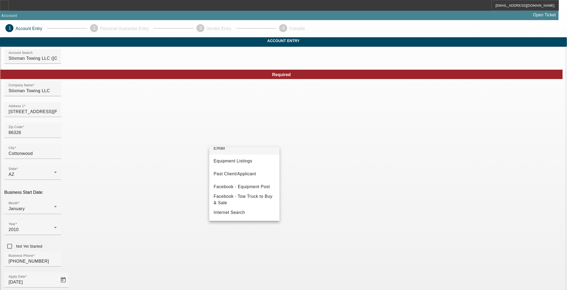
scroll to position [41, 0]
click at [238, 188] on span "Past Client/Applicant" at bounding box center [235, 191] width 42 height 6
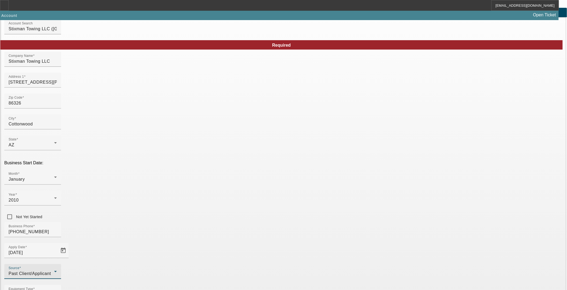
scroll to position [43, 0]
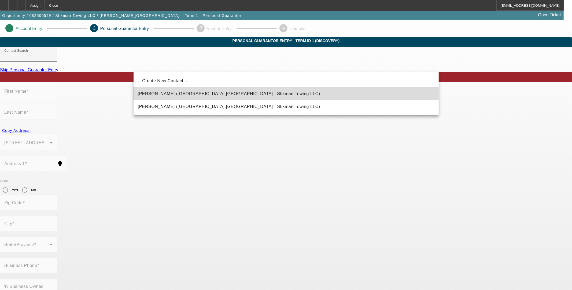
click at [178, 91] on span "[PERSON_NAME] ([GEOGRAPHIC_DATA],[GEOGRAPHIC_DATA] - Stixman Towing LLC)" at bounding box center [229, 94] width 182 height 6
type input "[PERSON_NAME] ([GEOGRAPHIC_DATA],[GEOGRAPHIC_DATA] - Stixman Towing LLC)"
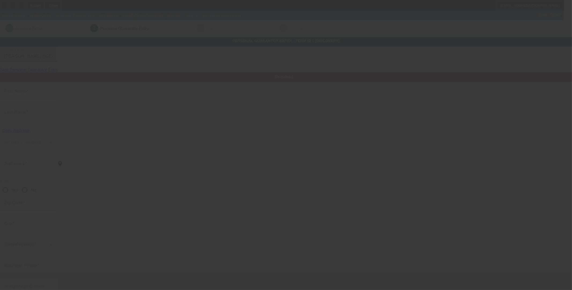
type input "[PERSON_NAME]"
type input "[STREET_ADDRESS][PERSON_NAME]"
radio input "true"
type input "86314"
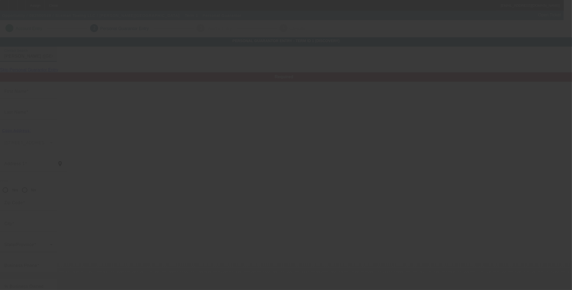
type input "[GEOGRAPHIC_DATA]"
type input "[PHONE_NUMBER]"
type input "50"
type input "524-13-6404"
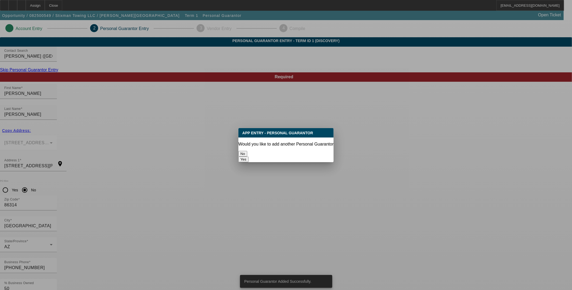
click at [249, 157] on button "Yes" at bounding box center [243, 160] width 10 height 6
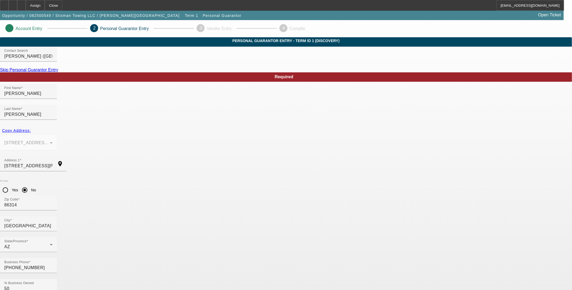
radio input "false"
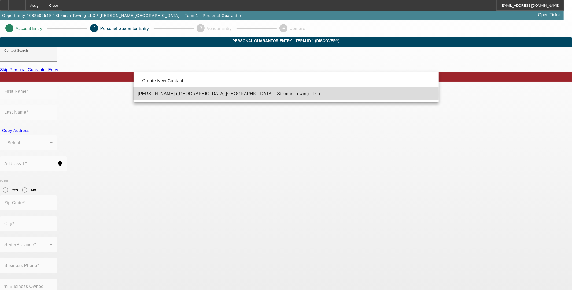
drag, startPoint x: 173, startPoint y: 94, endPoint x: 175, endPoint y: 97, distance: 3.4
click at [173, 95] on span "[PERSON_NAME] ([GEOGRAPHIC_DATA],[GEOGRAPHIC_DATA] - Stixman Towing LLC)" at bounding box center [229, 93] width 182 height 5
type input "[PERSON_NAME] ([GEOGRAPHIC_DATA],[GEOGRAPHIC_DATA] - Stixman Towing LLC)"
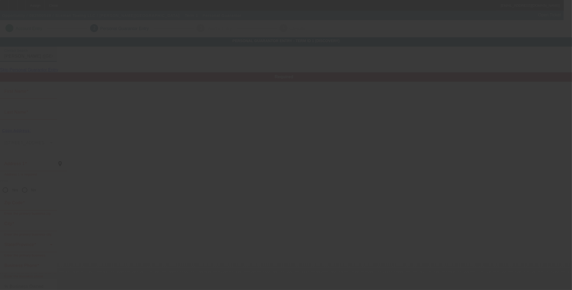
type input "[PERSON_NAME]"
type input "Abril"
type input "[STREET_ADDRESS]"
radio input "true"
type input "86314"
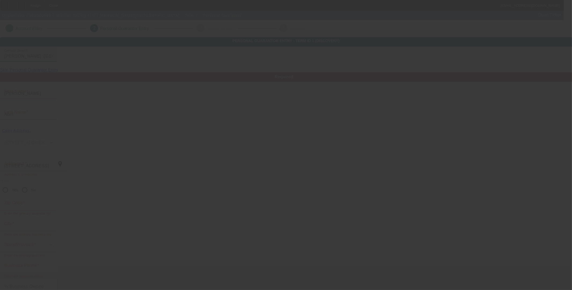
type input "[GEOGRAPHIC_DATA]"
type input "[PHONE_NUMBER]"
type input "50"
type input "620-90-5537"
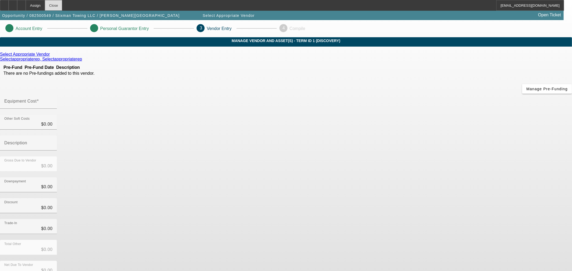
click at [62, 6] on div "Close" at bounding box center [53, 5] width 17 height 11
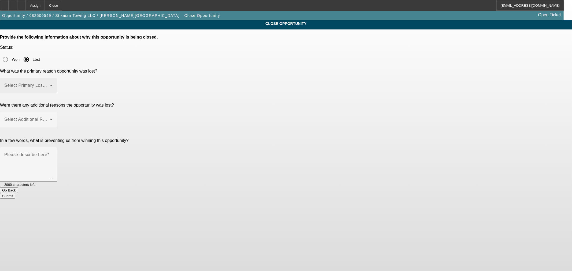
click at [50, 84] on span at bounding box center [27, 87] width 46 height 6
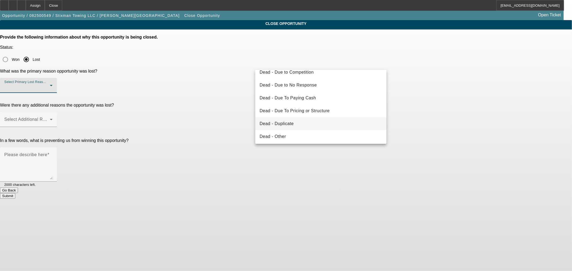
scroll to position [30, 0]
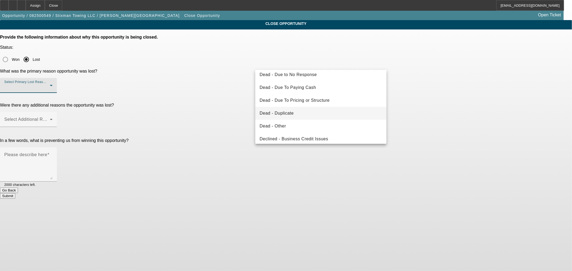
click at [300, 113] on mat-option "Dead - Duplicate" at bounding box center [320, 113] width 131 height 13
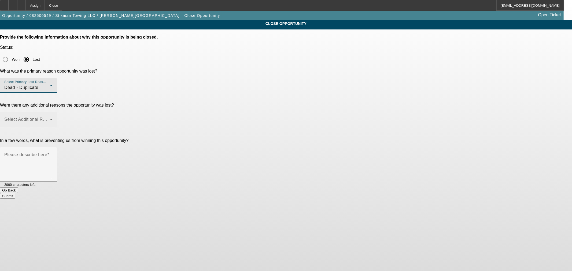
click at [57, 117] on mat-label "Select Additional Reasons" at bounding box center [30, 119] width 53 height 5
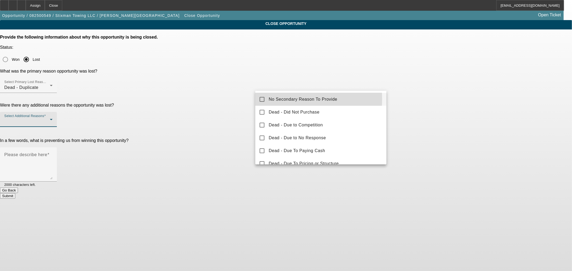
click at [275, 99] on span "No Secondary Reason To Provide" at bounding box center [303, 99] width 69 height 6
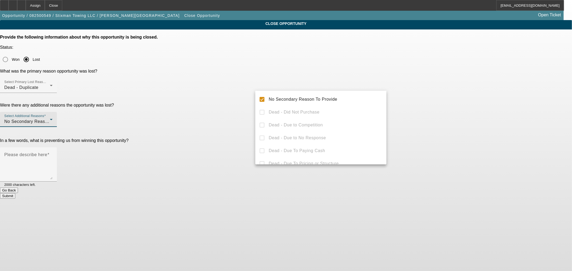
click at [204, 121] on div at bounding box center [286, 135] width 572 height 271
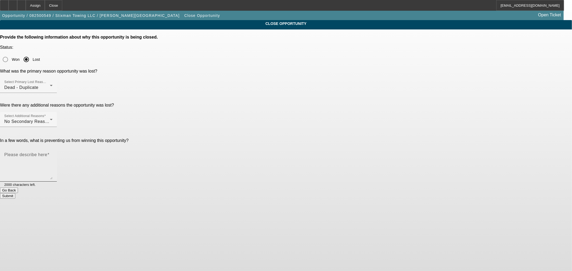
click at [53, 154] on textarea "Please describe here" at bounding box center [28, 167] width 48 height 26
type textarea "dupe"
click at [15, 193] on button "Submit" at bounding box center [7, 196] width 15 height 6
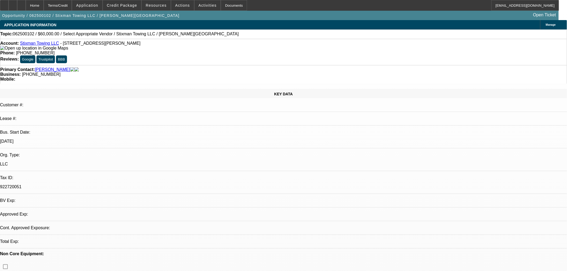
select select "0"
select select "2"
select select "0.1"
select select "1"
select select "2"
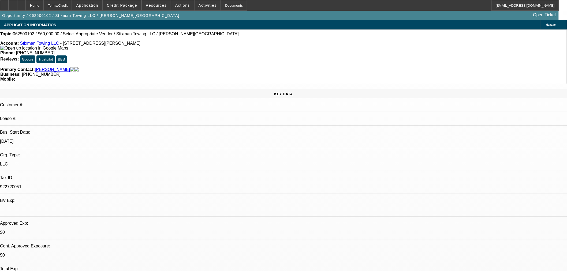
select select "4"
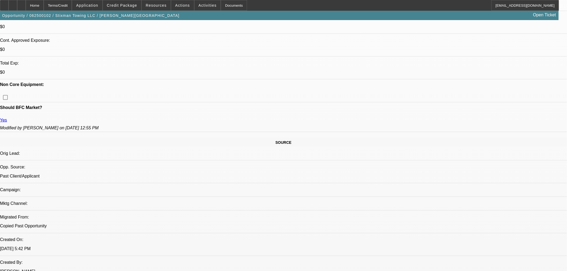
scroll to position [149, 0]
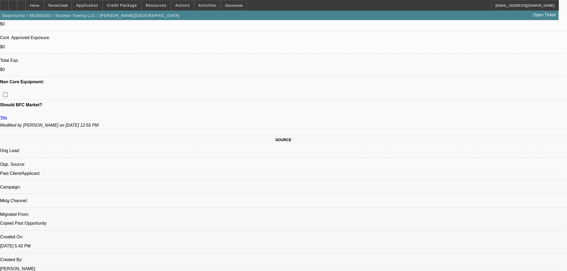
scroll to position [298, 0]
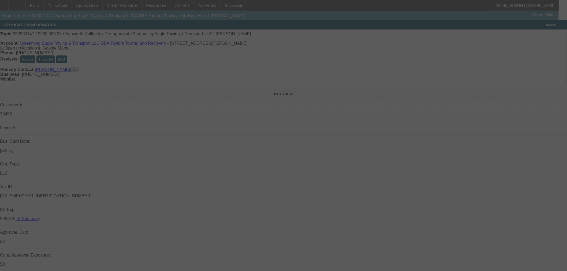
scroll to position [30, 0]
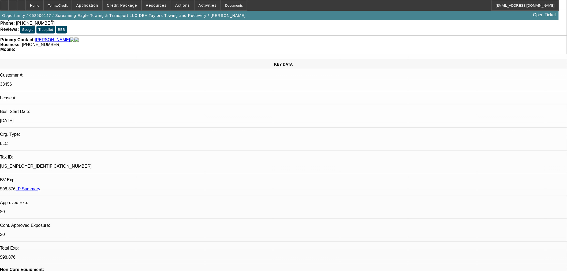
select select "0"
select select "0.1"
select select "4"
select select "0"
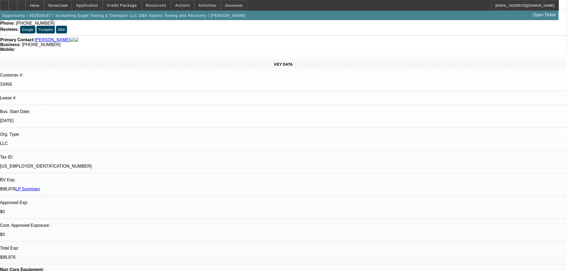
select select "0"
select select "0.1"
select select "4"
select select "0"
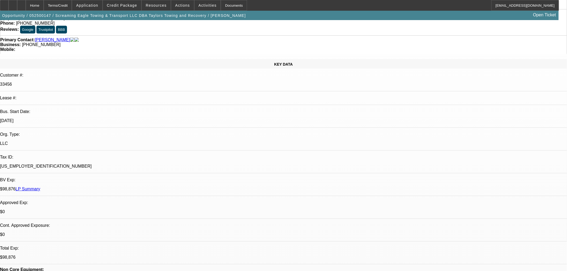
select select "2"
select select "0.1"
select select "4"
select select "0"
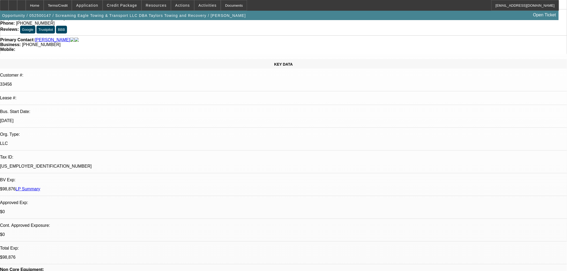
select select "2"
select select "0.1"
select select "4"
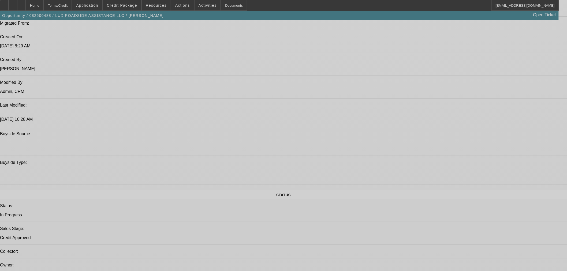
select select "0"
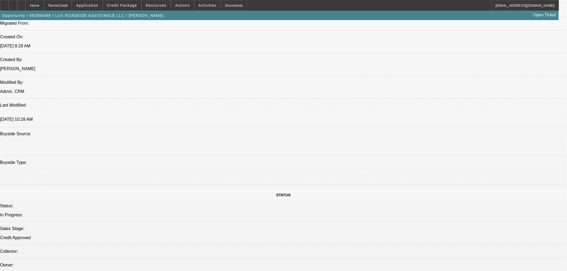
select select "0"
select select "6"
select select "0"
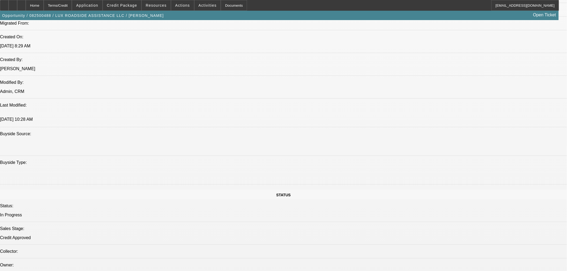
select select "0"
select select "6"
select select "0"
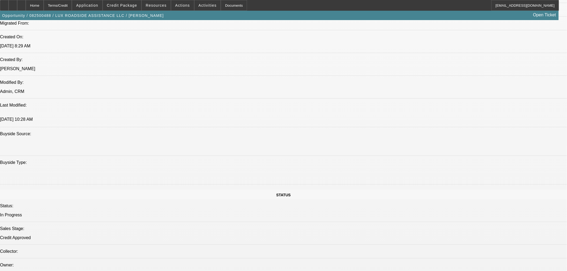
select select "6"
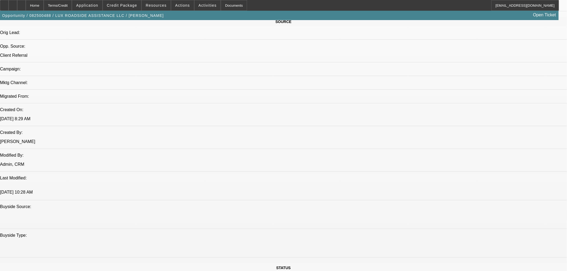
scroll to position [146, 0]
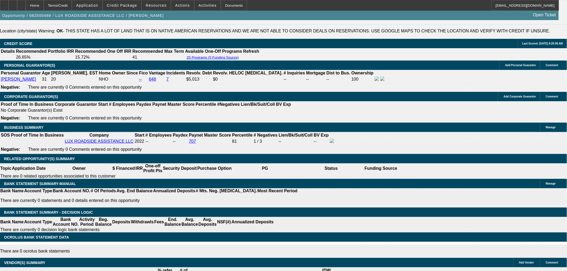
scroll to position [742, 0]
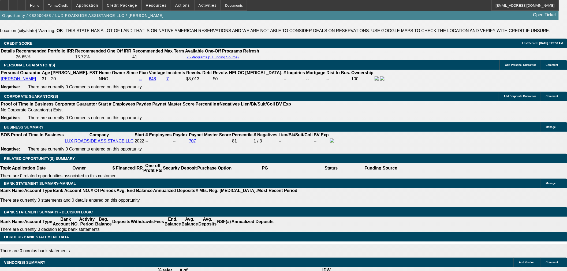
drag, startPoint x: 201, startPoint y: 108, endPoint x: 212, endPoint y: 108, distance: 11.3
type input "UNKNOWN"
type input "16.9"
type input "$2,125.52"
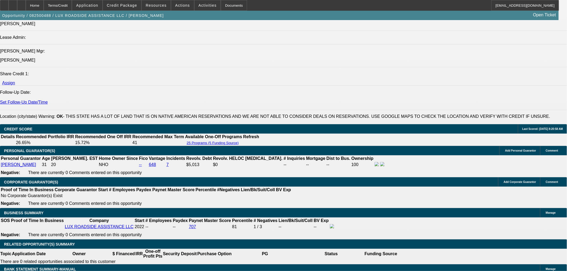
scroll to position [652, 0]
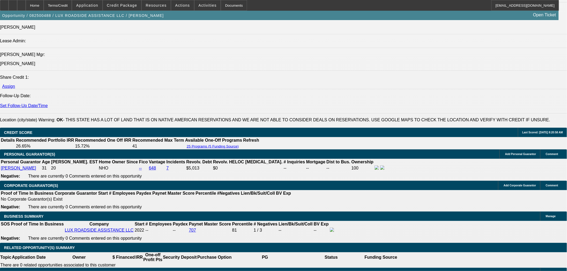
type input "16.9"
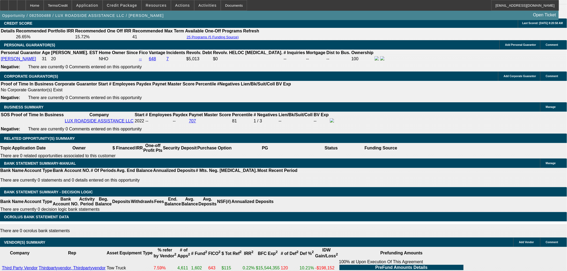
scroll to position [771, 0]
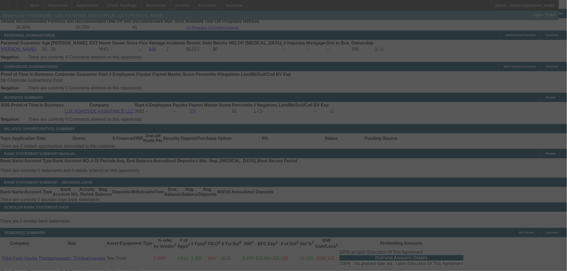
select select "0"
select select "6"
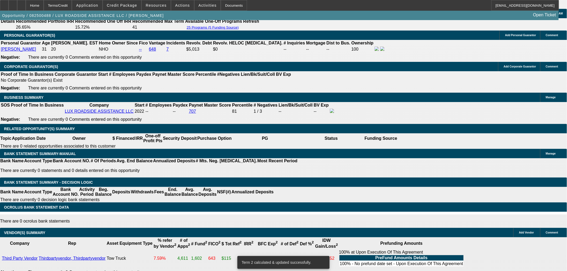
drag, startPoint x: 193, startPoint y: 79, endPoint x: 334, endPoint y: 27, distance: 150.8
type input "UNKNOWN"
type input "16"
type input "$1,594.61"
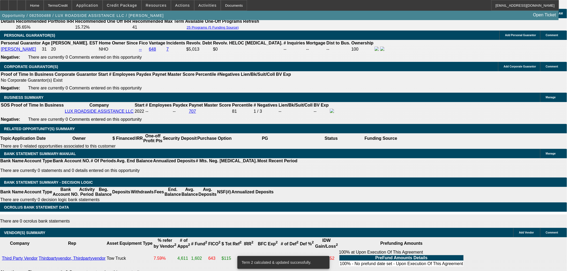
type input "16.9"
type input "$2,160.25"
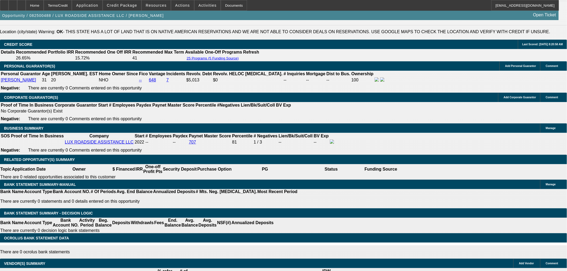
scroll to position [682, 0]
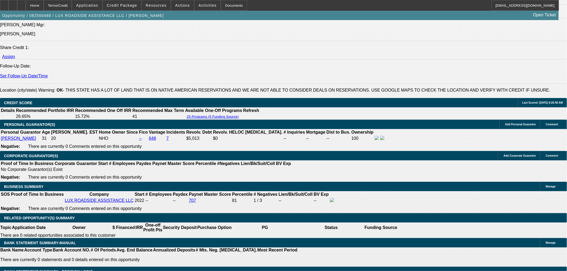
type input "16.9"
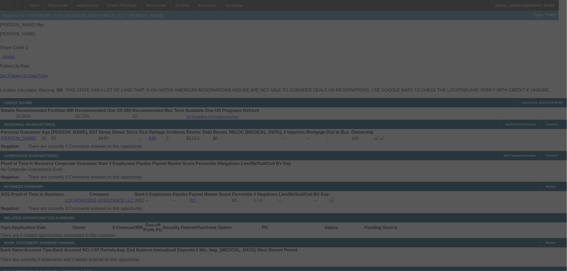
select select "0"
select select "6"
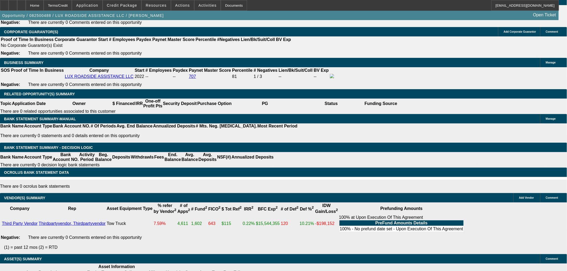
scroll to position [742, 0]
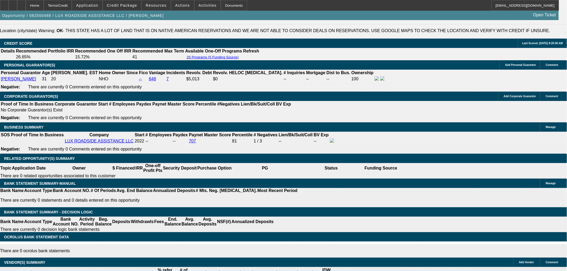
drag, startPoint x: 190, startPoint y: 109, endPoint x: 239, endPoint y: 105, distance: 49.5
type input "UNKNOWN"
type input "17"
type input "$2,164.13"
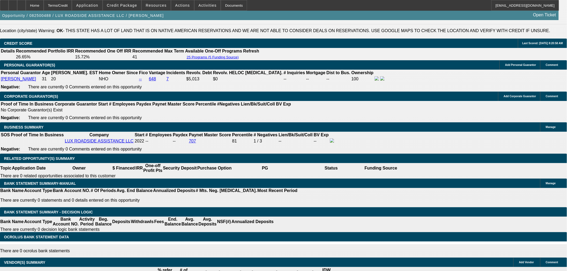
type input "17.5"
type input "$2,183.58"
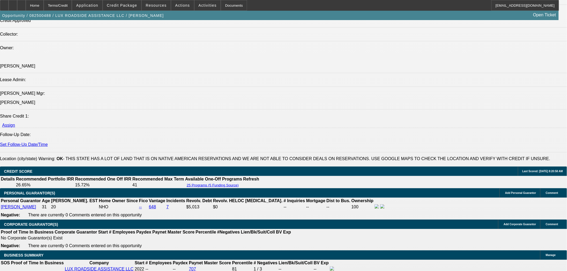
scroll to position [593, 0]
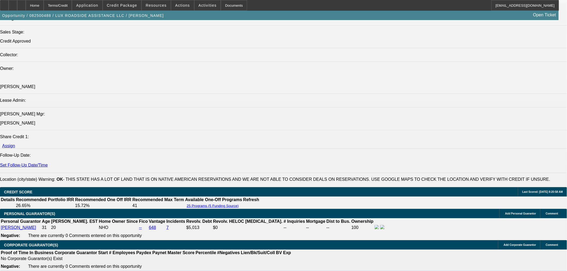
type input "17.5"
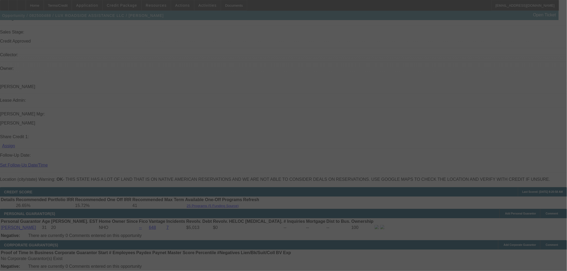
select select "0"
select select "6"
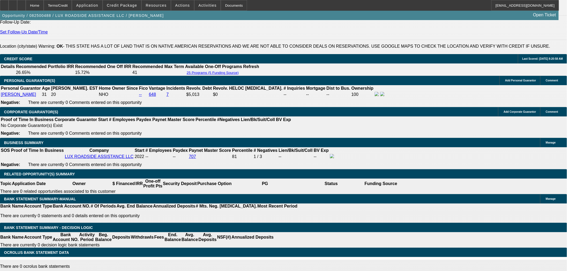
scroll to position [682, 0]
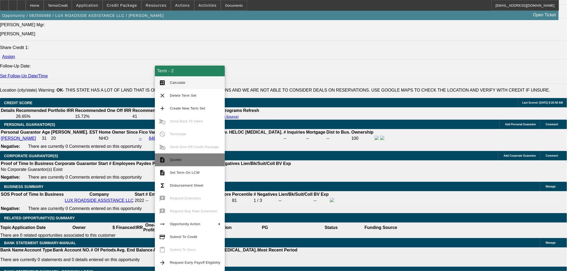
click at [170, 162] on span "Quotes" at bounding box center [195, 160] width 51 height 6
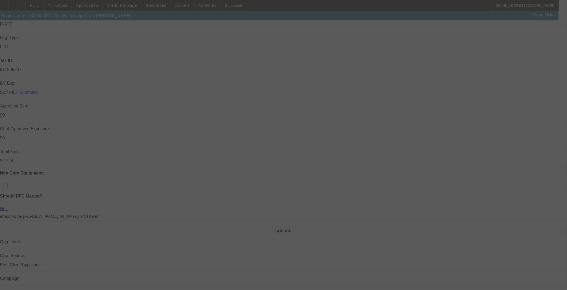
scroll to position [89, 0]
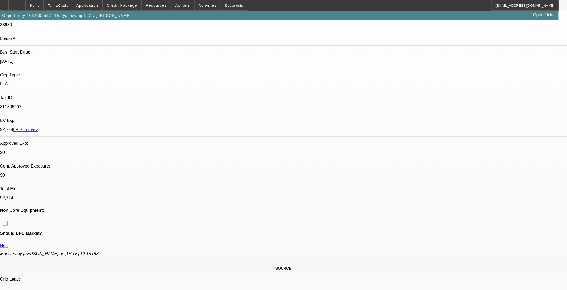
select select "0"
select select "3"
select select "0.1"
select select "4"
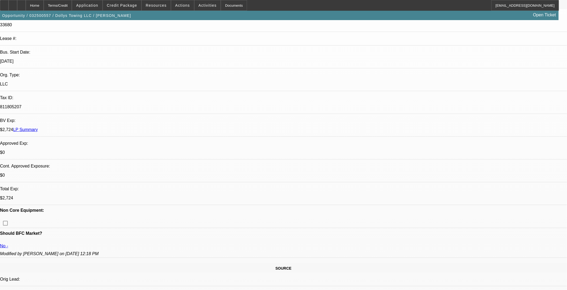
select select "0"
select select "3"
select select "0.1"
select select "4"
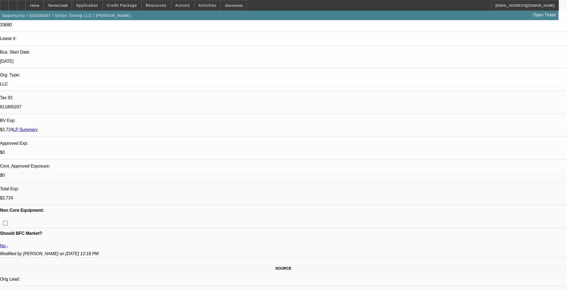
select select "0.1"
select select "2"
select select "0"
select select "6"
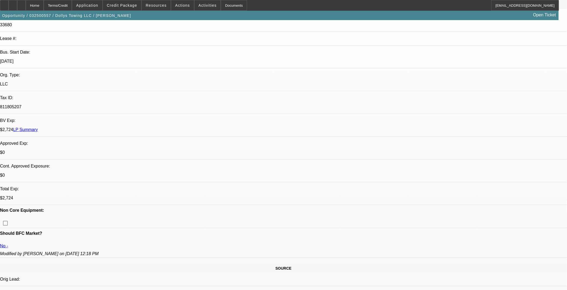
select select "2"
select select "0"
select select "6"
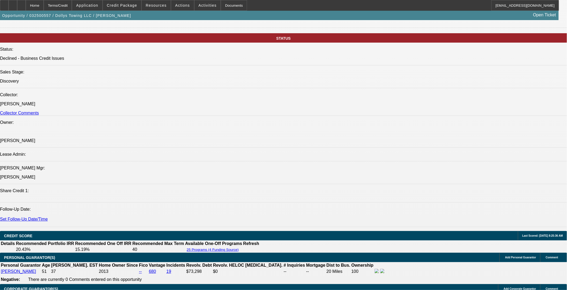
scroll to position [804, 0]
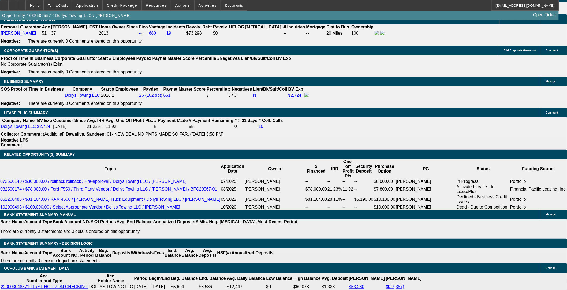
select select "0"
select select "3"
select select "0"
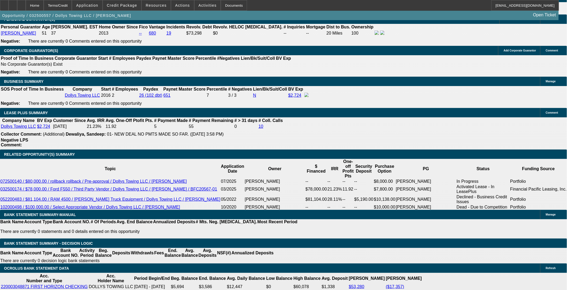
select select "6"
select select "0"
select select "3"
select select "0.1"
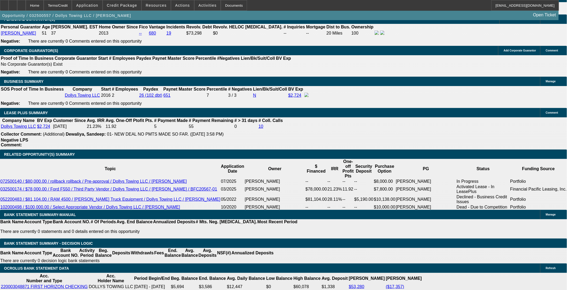
select select "4"
select select "0"
select select "3"
select select "0.1"
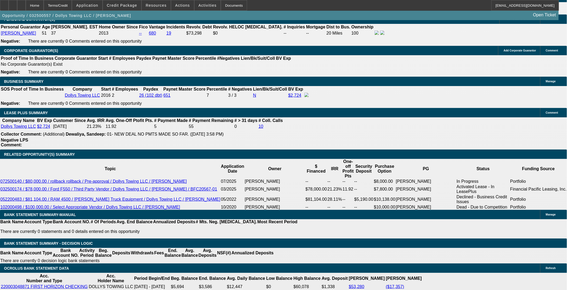
select select "4"
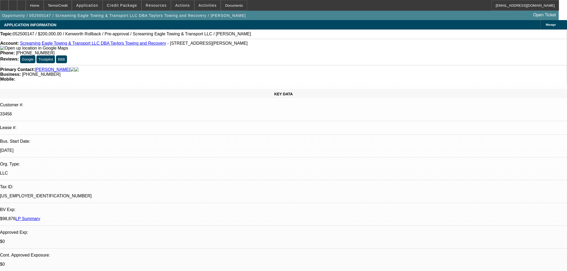
select select "0"
select select "0.1"
select select "4"
select select "0"
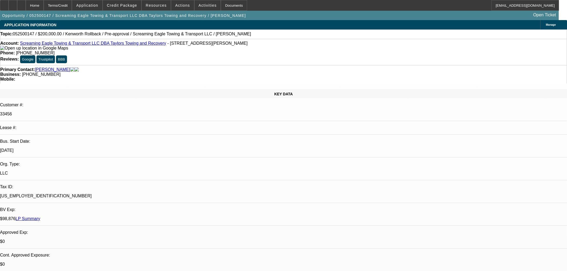
select select "0"
select select "0.1"
select select "4"
select select "0"
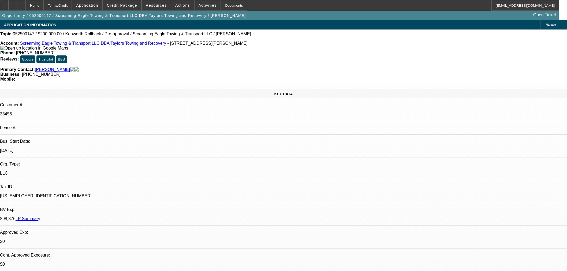
select select "2"
select select "0.1"
select select "4"
select select "0"
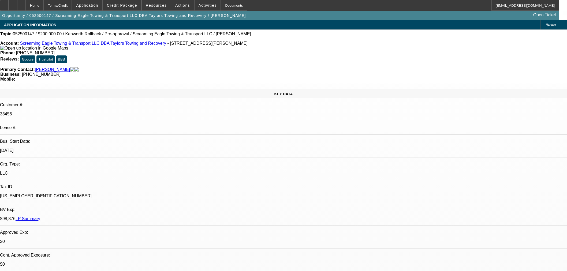
select select "2"
select select "0.1"
select select "4"
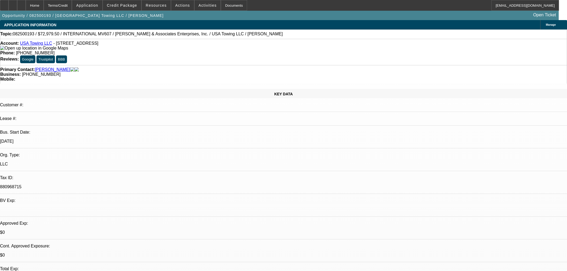
select select "0"
select select "2"
select select "0"
select select "6"
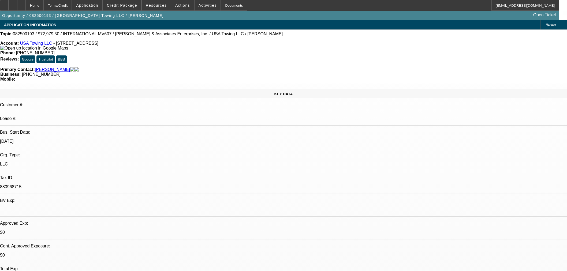
select select "0"
select select "2"
select select "0"
select select "6"
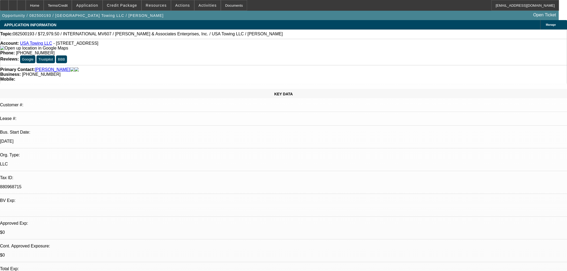
select select "0.1"
select select "0"
select select "2"
select select "0"
select select "6"
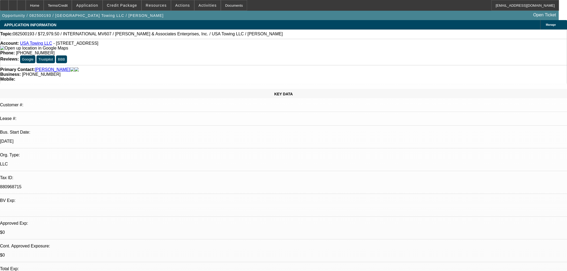
select select "0.1"
select select "0"
select select "2"
select select "0"
select select "6"
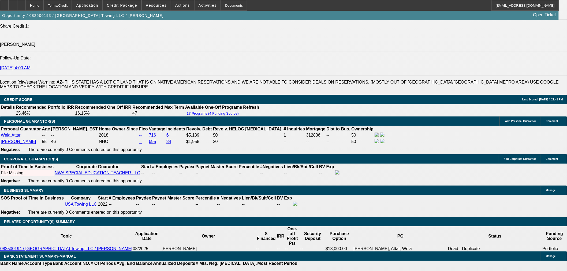
scroll to position [625, 0]
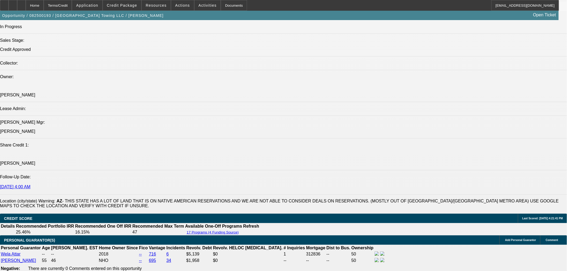
select select "0.1"
select select "2"
select select "0"
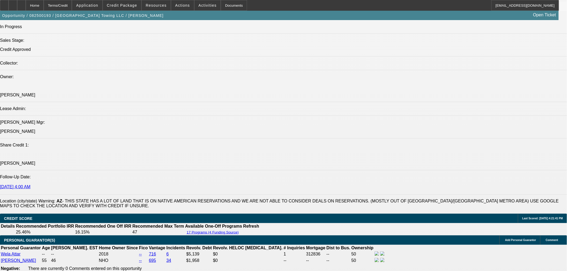
select select "6"
select select "0.1"
select select "2"
select select "0"
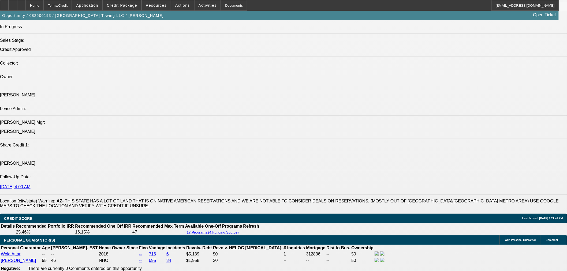
select select "6"
select select "0.15"
select select "0"
select select "3"
select select "0.1"
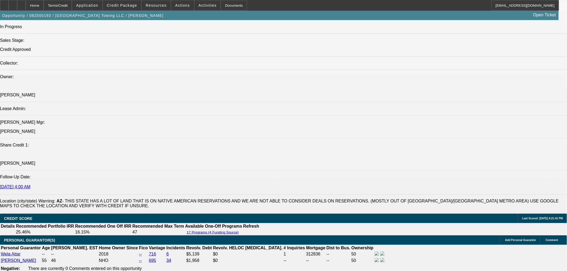
select select "4"
select select "0.15"
select select "0"
select select "3"
select select "0.1"
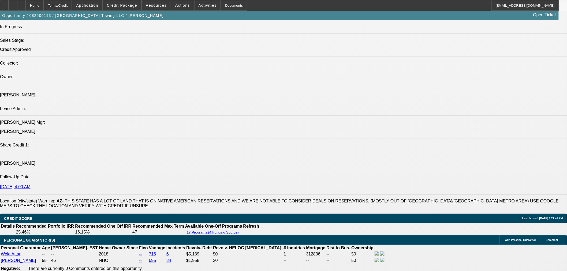
select select "4"
select select "0"
select select "2"
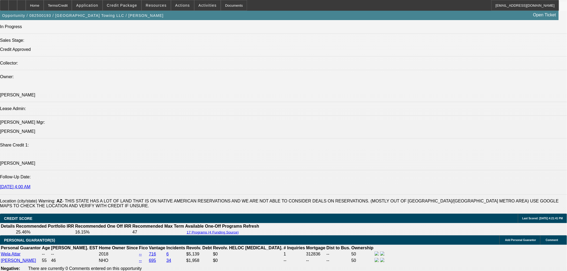
select select "0.1"
select select "4"
select select "0"
select select "3"
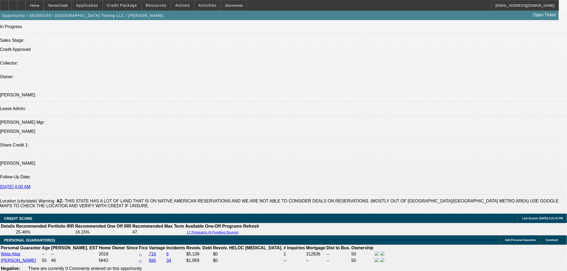
select select "0.1"
select select "4"
select select "0"
select select "3"
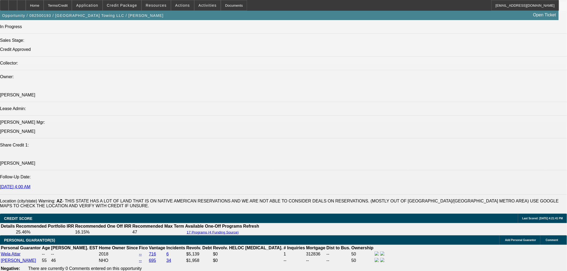
select select "0.1"
select select "4"
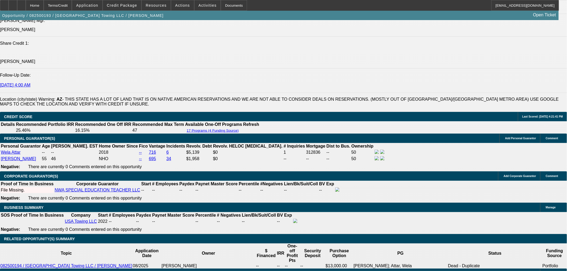
scroll to position [715, 0]
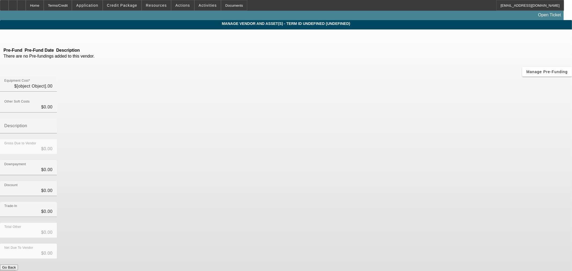
type input "$88,460.00"
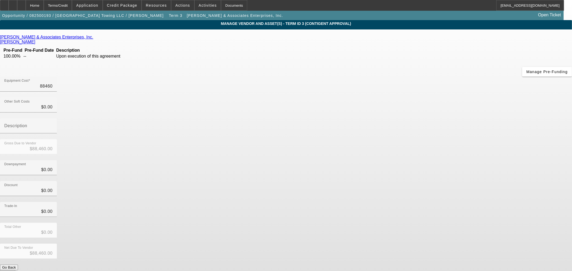
drag, startPoint x: 330, startPoint y: 46, endPoint x: 536, endPoint y: 46, distance: 205.6
click at [535, 46] on app-vendor-asset-manage "MANAGE VENDOR AND ASSET(S) - Term ID 3 (Contigent Approval) Remove Vendor Davis…" at bounding box center [286, 164] width 572 height 288
type input "1"
type input "$1.00"
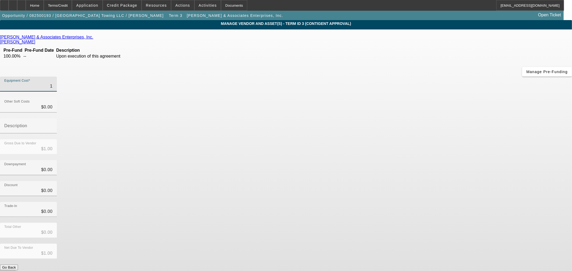
type input "12"
type input "$12.00"
type input "120"
type input "$120.00"
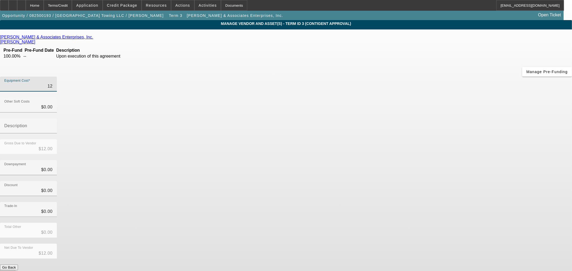
type input "$120.00"
type input "1200"
type input "$1,200.00"
type input "12000"
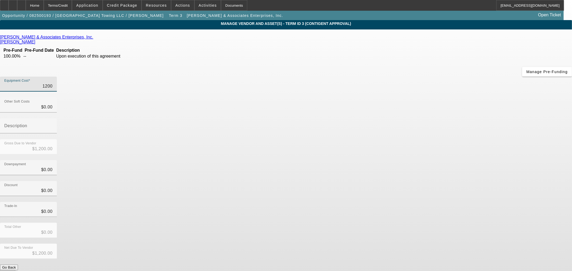
type input "$12,000.00"
drag, startPoint x: 336, startPoint y: 45, endPoint x: 498, endPoint y: 46, distance: 161.4
click at [491, 45] on app-vendor-asset-manage "MANAGE VENDOR AND ASSET(S) - Term ID 3 (Contigent Approval) Remove Vendor Davis…" at bounding box center [286, 164] width 572 height 288
type input "1"
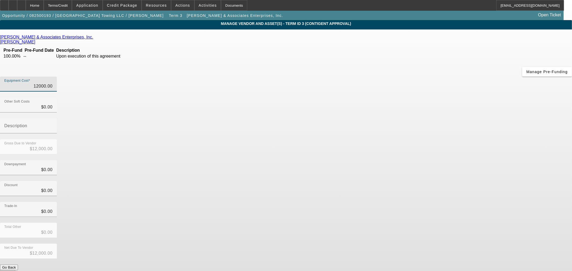
type input "$1.00"
type input "12"
type input "$12.00"
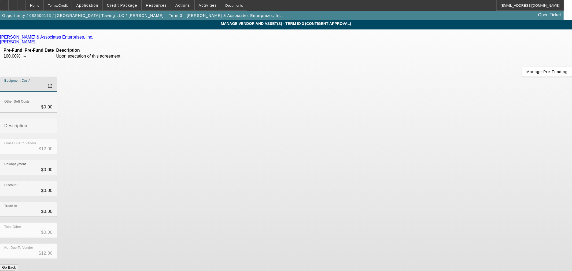
type input "120"
type input "$120.00"
type input "1200"
type input "$1,200.00"
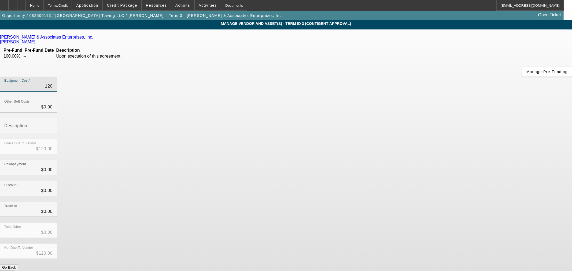
type input "$1,200.00"
type input "12000"
type input "$12,000.00"
type input "120000"
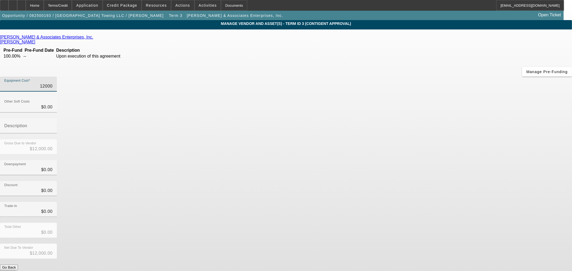
type input "$120,000.00"
click at [396, 202] on div "Trade-In $0.00" at bounding box center [286, 212] width 572 height 21
click at [15, 271] on button "Submit" at bounding box center [7, 274] width 15 height 6
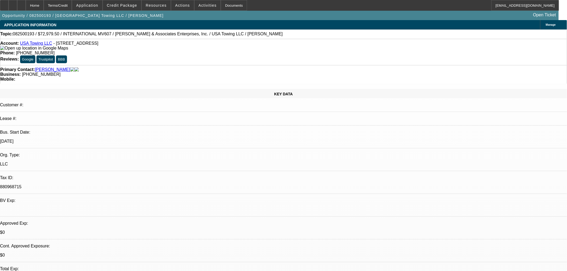
select select "0"
select select "2"
select select "0"
select select "6"
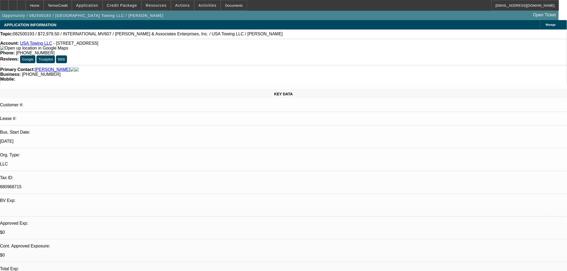
select select "0"
select select "2"
select select "0"
select select "6"
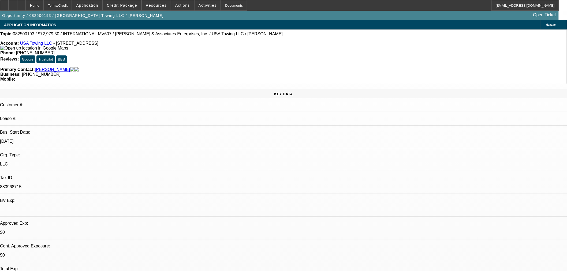
select select "0.1"
select select "0"
select select "2"
select select "0"
select select "6"
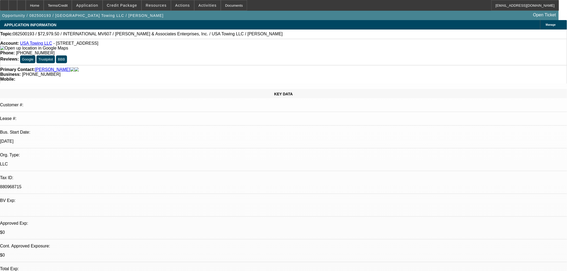
select select "0.1"
select select "0"
select select "2"
select select "0"
select select "6"
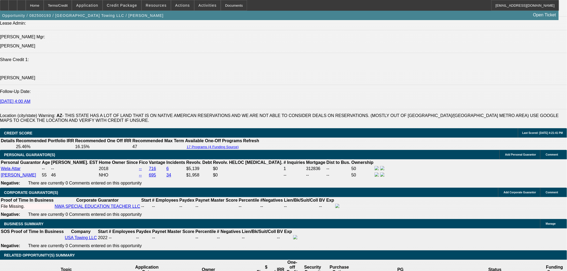
scroll to position [625, 0]
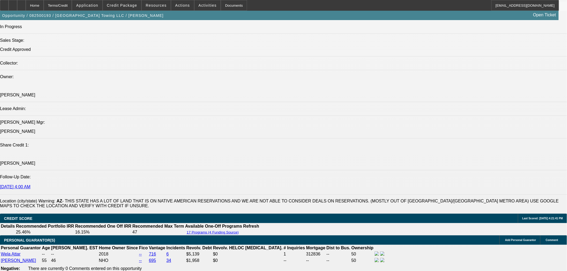
select select "0.1"
select select "2"
select select "0"
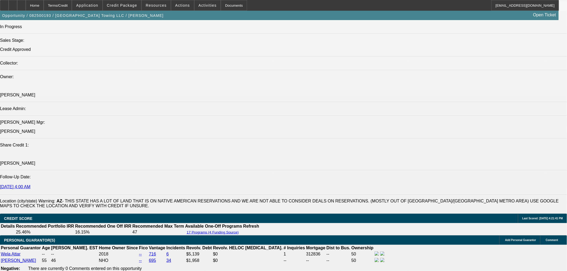
select select "6"
select select "0.1"
select select "2"
select select "0"
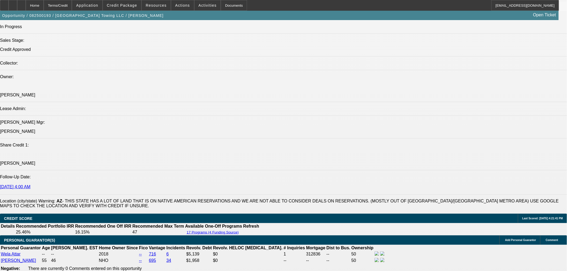
select select "6"
select select "0.15"
select select "0"
select select "3"
select select "0.1"
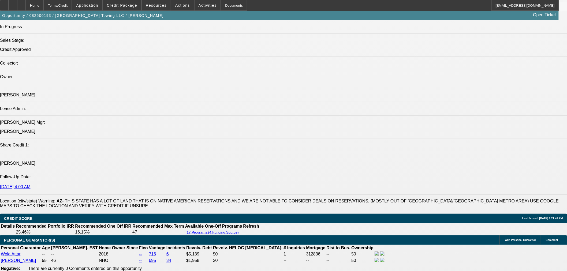
select select "4"
select select "0.15"
select select "0"
select select "3"
select select "0.1"
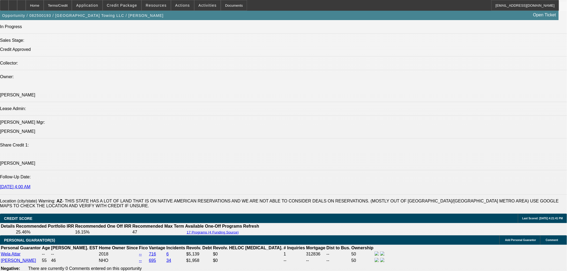
select select "4"
select select "0"
select select "2"
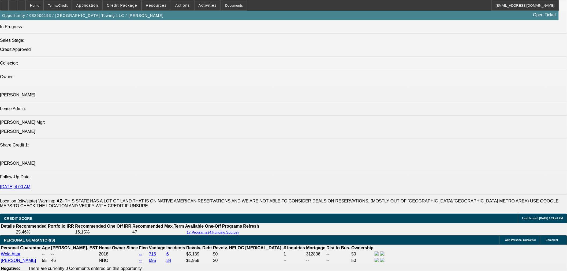
select select "0.1"
select select "4"
select select "0"
select select "3"
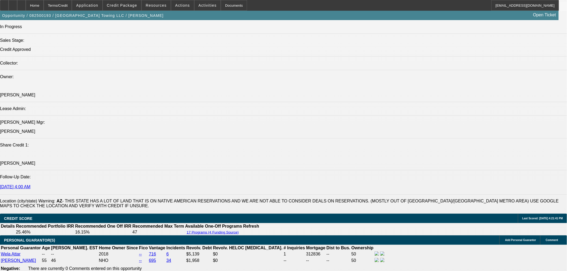
select select "0.1"
select select "4"
select select "0"
select select "3"
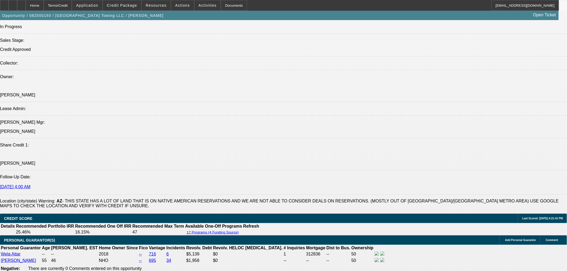
select select "0.1"
select select "4"
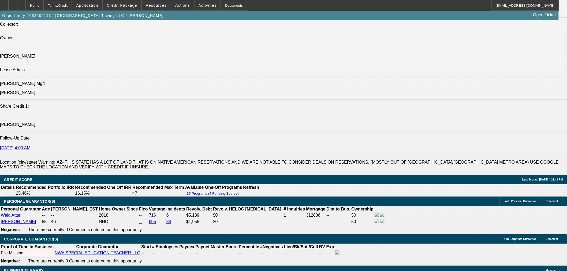
scroll to position [685, 0]
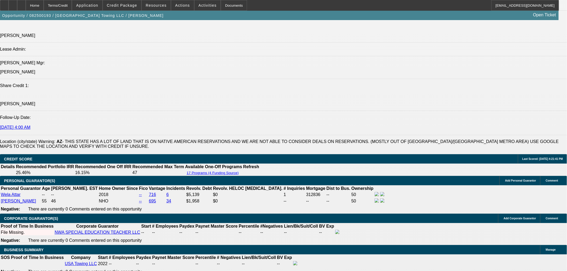
drag, startPoint x: 112, startPoint y: 205, endPoint x: 170, endPoint y: 202, distance: 58.6
type input "UNKNOWN"
type input "60"
type input "$2,566.62"
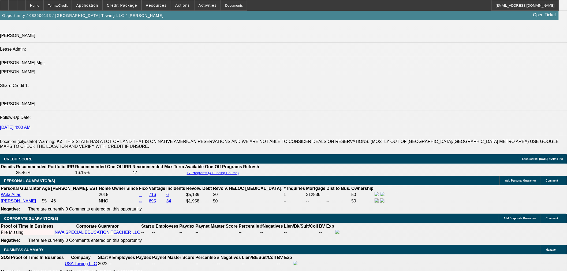
type input "60"
select select "0.15"
type input "$18,000.00"
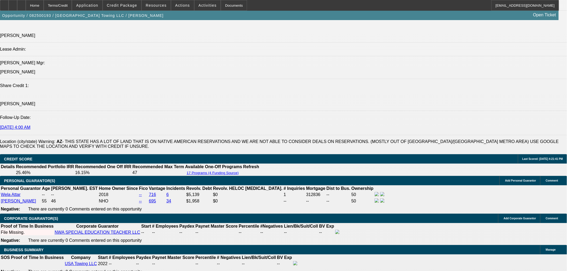
type input "$2,617.95"
drag, startPoint x: 104, startPoint y: 162, endPoint x: 120, endPoint y: 162, distance: 16.4
type input "$15,000.00"
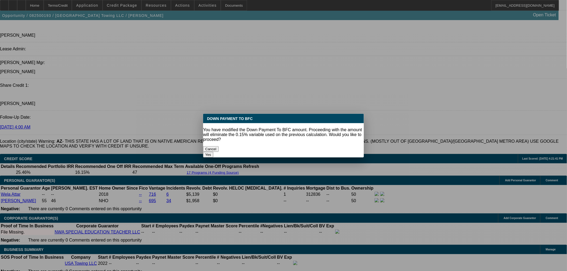
click at [213, 152] on button "Yes" at bounding box center [208, 155] width 10 height 6
select select "0"
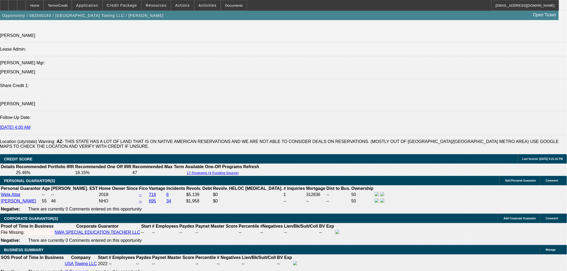
type input "$2,694.95"
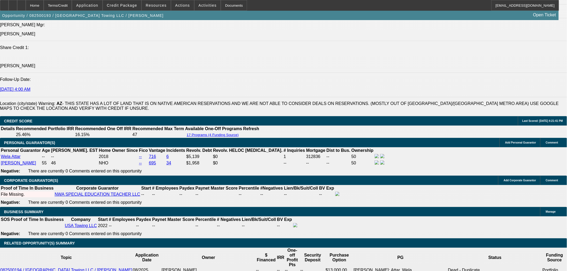
scroll to position [774, 0]
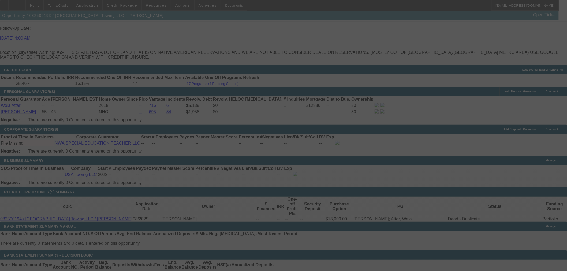
select select "0"
select select "2"
select select "0.1"
select select "4"
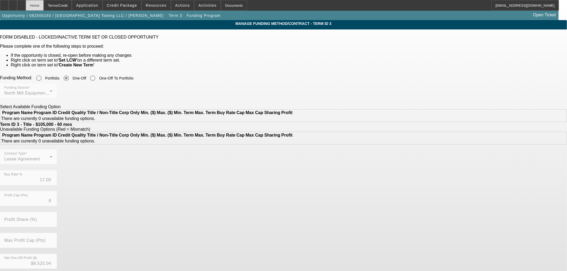
click at [44, 7] on div "Home" at bounding box center [35, 5] width 18 height 11
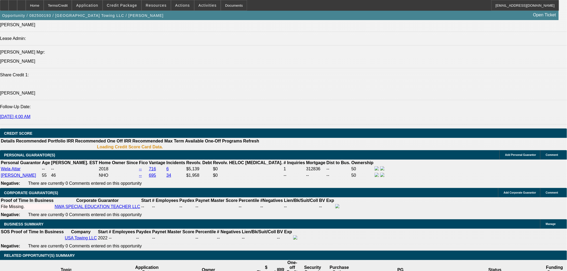
select select "0"
select select "2"
select select "0"
select select "6"
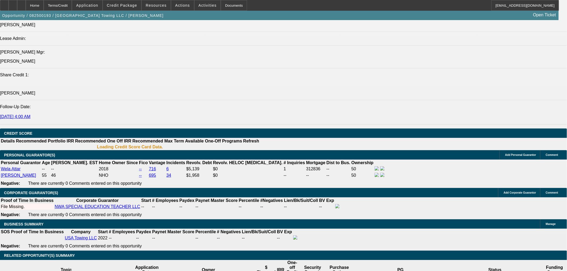
select select "0"
select select "2"
select select "0"
select select "6"
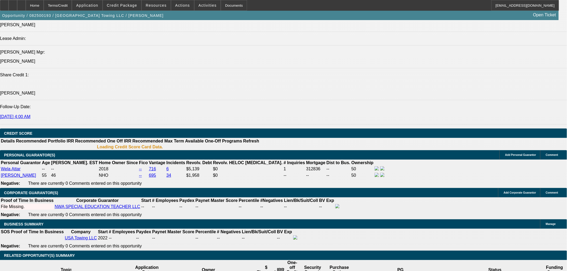
select select "0.1"
select select "0"
select select "2"
select select "0"
select select "6"
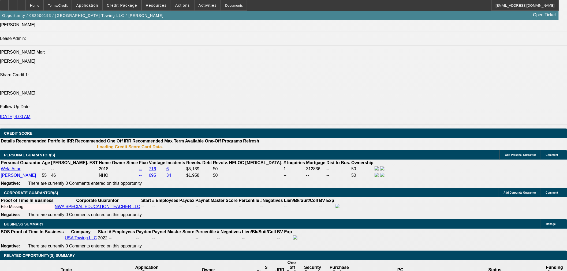
select select "0.1"
select select "0"
select select "2"
select select "0"
select select "6"
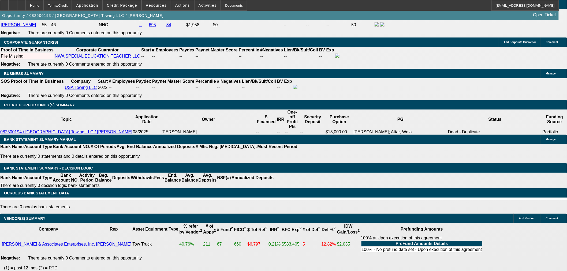
scroll to position [867, 0]
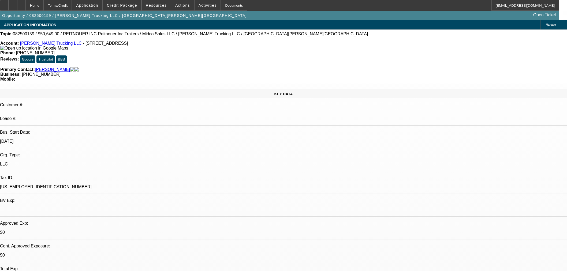
select select "0"
select select "3"
select select "0.1"
select select "4"
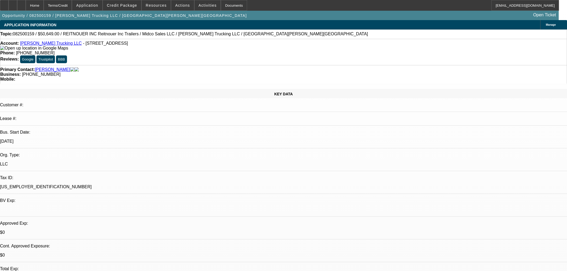
select select "0"
select select "3"
select select "0.1"
select select "4"
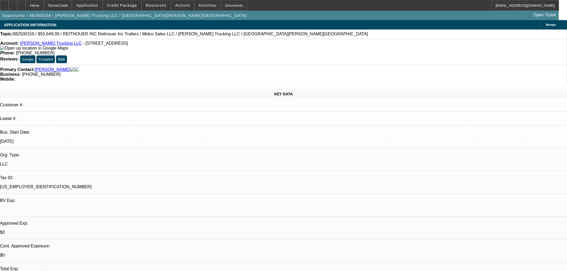
select select "0"
select select "3"
select select "0.1"
select select "4"
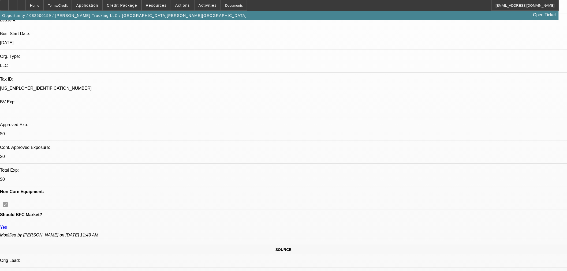
scroll to position [208, 0]
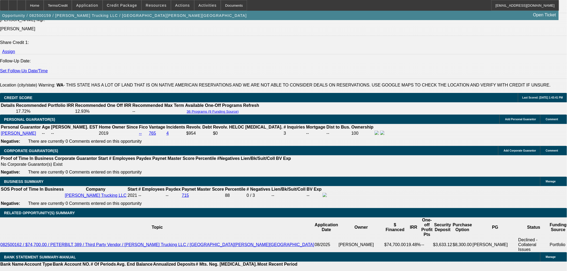
scroll to position [685, 0]
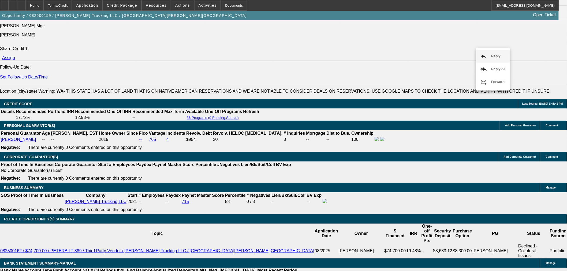
drag, startPoint x: 484, startPoint y: 54, endPoint x: 477, endPoint y: 75, distance: 21.8
click at [484, 55] on mat-icon "reply" at bounding box center [484, 56] width 6 height 6
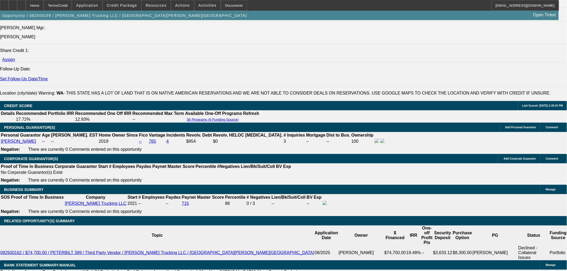
scroll to position [655, 0]
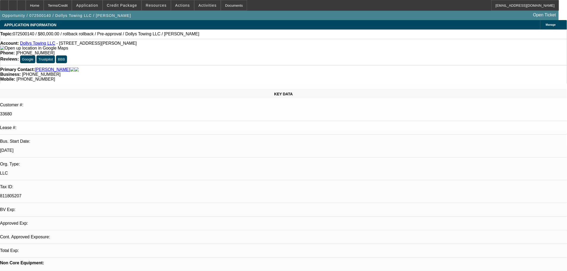
select select "0"
select select "2"
select select "0.1"
select select "1"
select select "2"
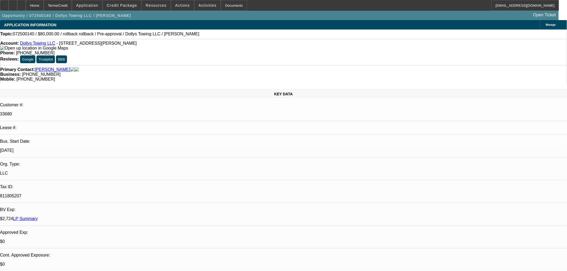
select select "4"
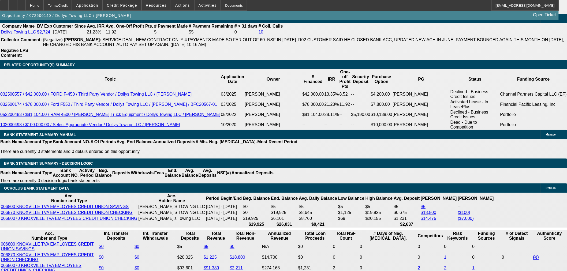
scroll to position [810, 0]
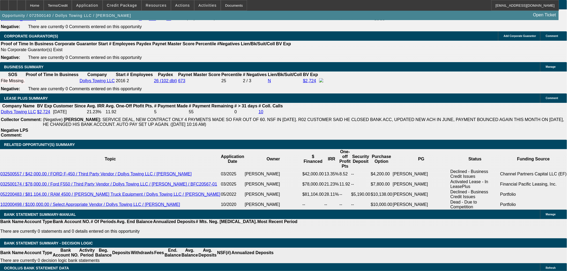
drag, startPoint x: 127, startPoint y: 108, endPoint x: 128, endPoint y: 110, distance: 3.0
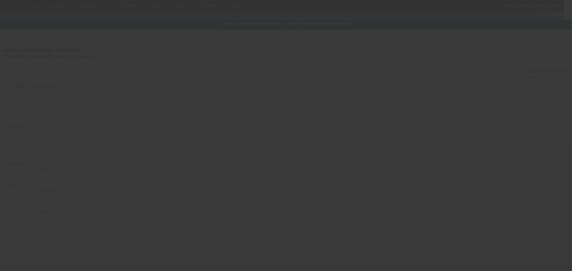
type input "$45,000.00"
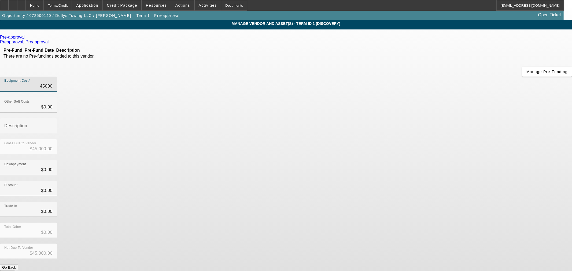
drag, startPoint x: 321, startPoint y: 45, endPoint x: 495, endPoint y: 62, distance: 174.6
click at [494, 62] on app-vendor-asset-manage "MANAGE VENDOR AND ASSET(S) - Term ID 1 (Discovery) Remove Vendor Pre-approval P…" at bounding box center [286, 164] width 572 height 288
type input "$45,000.00"
click at [420, 202] on div "Trade-In $0.00" at bounding box center [286, 212] width 572 height 21
click at [15, 271] on button "Submit" at bounding box center [7, 274] width 15 height 6
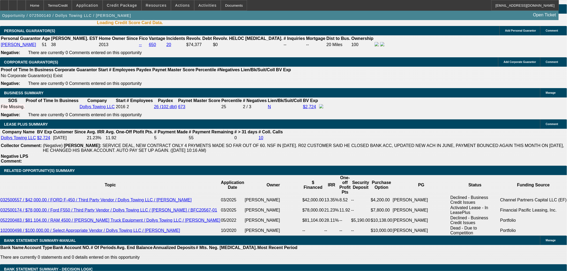
select select "0"
select select "2"
select select "0.1"
select select "4"
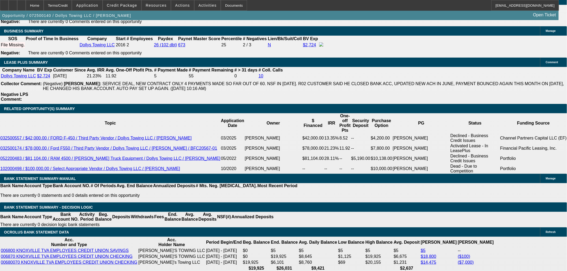
scroll to position [923, 0]
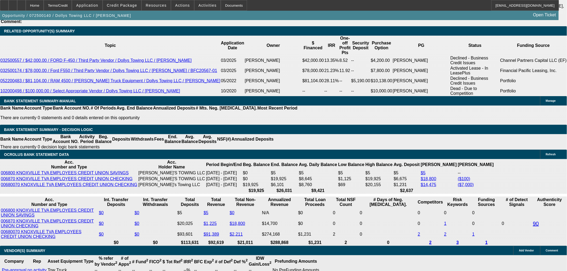
type input "$13,500.00"
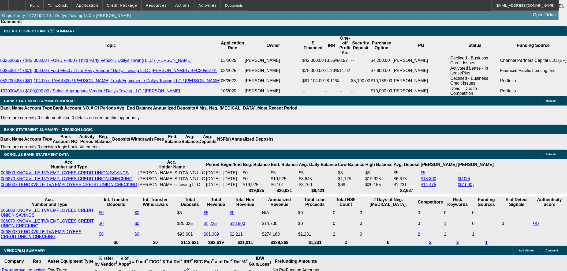
type input "36"
type input "14"
type input "$1,777.12"
type input "$888.56"
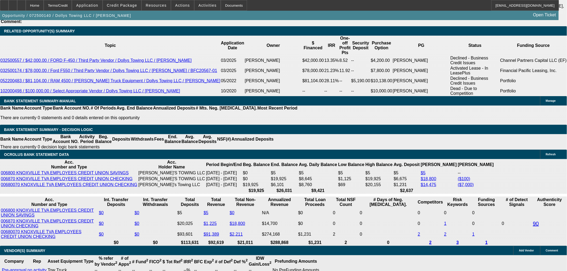
type input "$2,153.20"
type input "$1,076.60"
type input "14"
select select "0"
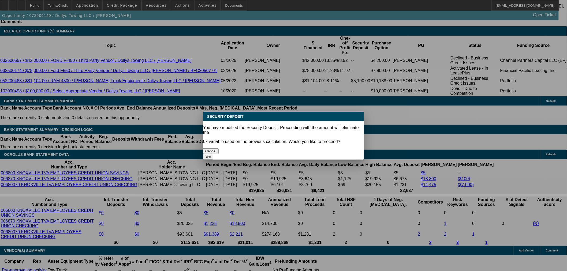
click at [213, 154] on button "Yes" at bounding box center [208, 157] width 10 height 6
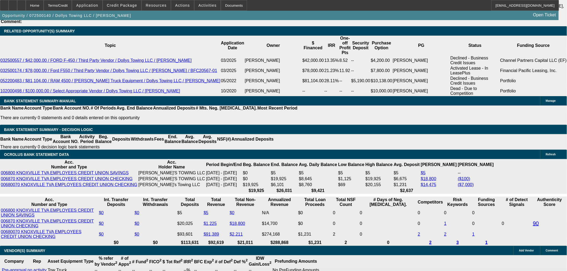
type input "$0.00"
select select "0"
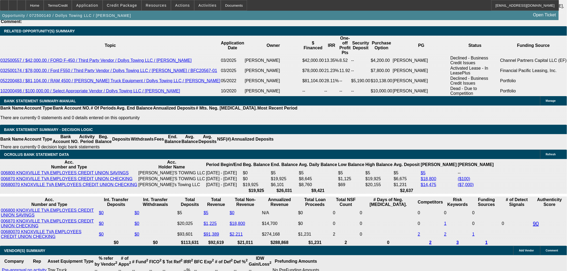
scroll to position [0, 0]
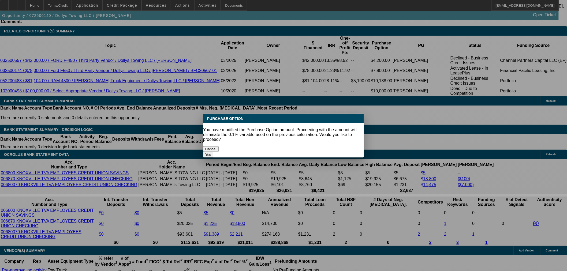
click at [305, 152] on div "Yes" at bounding box center [283, 155] width 161 height 6
click at [213, 152] on button "Yes" at bounding box center [208, 155] width 10 height 6
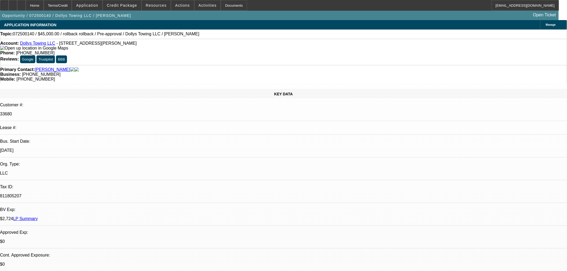
scroll to position [923, 0]
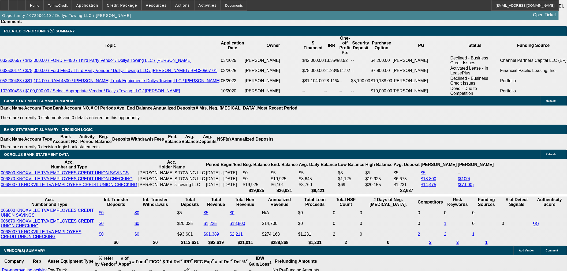
drag, startPoint x: 111, startPoint y: 144, endPoint x: 236, endPoint y: 145, distance: 125.2
type input "$13,500.00"
select select "19"
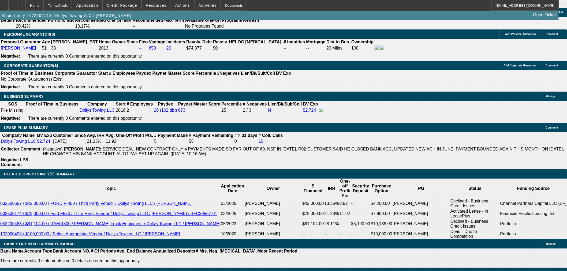
scroll to position [894, 0]
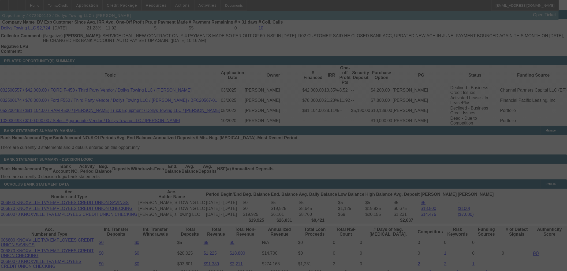
select select "0"
select select "2"
select select "0"
select select "19"
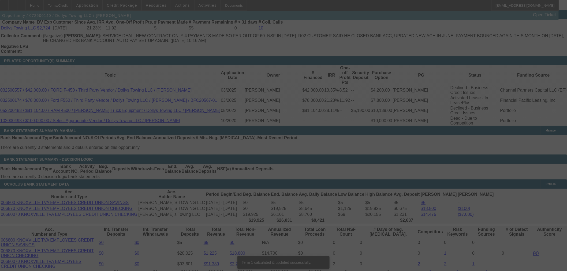
scroll to position [888, 0]
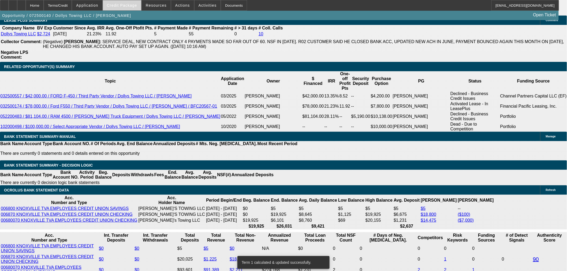
click at [127, 6] on span "Credit Package" at bounding box center [122, 5] width 30 height 4
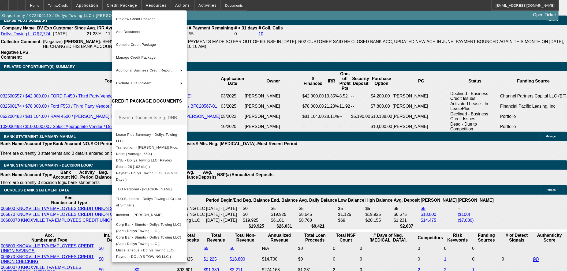
click at [300, 136] on div at bounding box center [283, 135] width 567 height 271
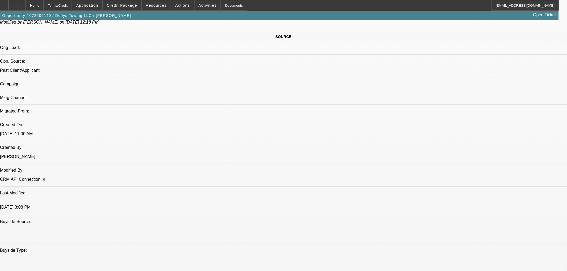
scroll to position [292, 0]
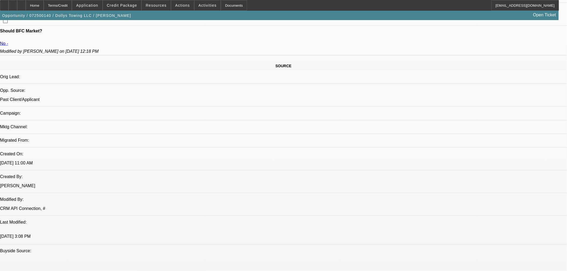
click at [133, 3] on span "Credit Package" at bounding box center [122, 5] width 30 height 4
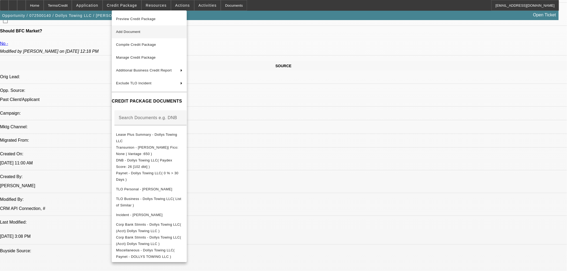
click at [137, 31] on span "Add Document" at bounding box center [128, 32] width 24 height 4
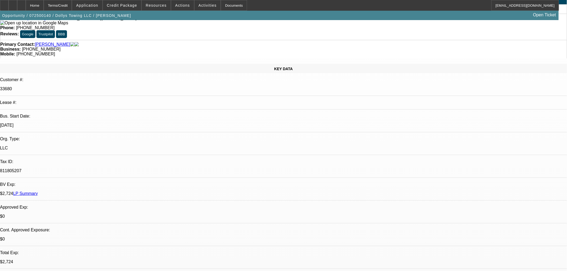
scroll to position [0, 0]
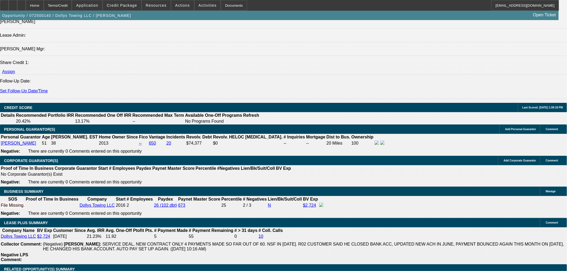
scroll to position [536, 0]
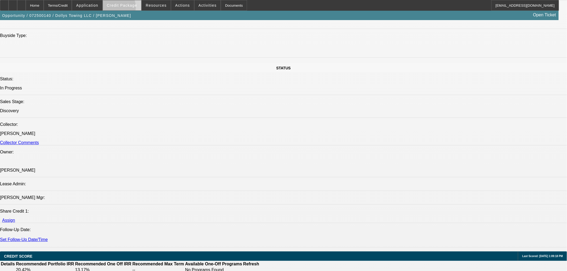
click at [125, 8] on span at bounding box center [122, 5] width 38 height 13
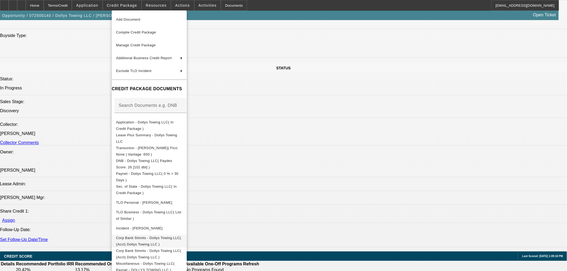
scroll to position [19, 0]
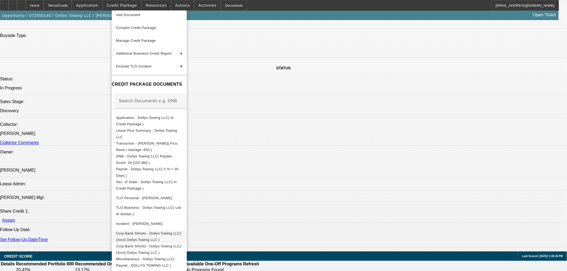
click at [181, 233] on span "Corp Bank Stmnts - Dollys Towing LLC( (Acct) Dollys Towing LLC )" at bounding box center [148, 236] width 65 height 10
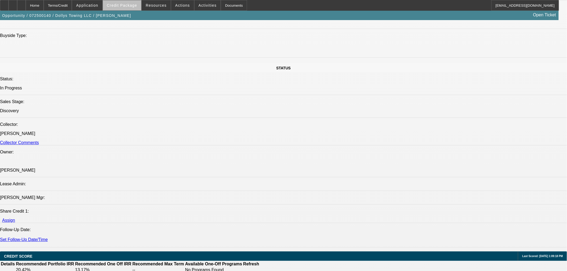
click at [134, 6] on span "Credit Package" at bounding box center [122, 5] width 30 height 4
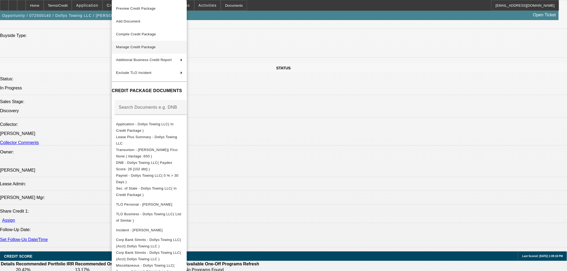
click at [143, 46] on span "Manage Credit Package" at bounding box center [136, 47] width 40 height 4
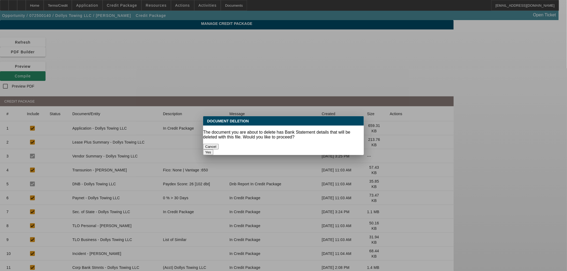
click at [213, 150] on button "Yes" at bounding box center [208, 153] width 10 height 6
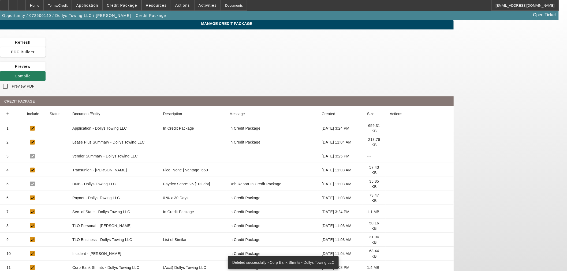
click at [31, 74] on span "Compile" at bounding box center [23, 76] width 16 height 4
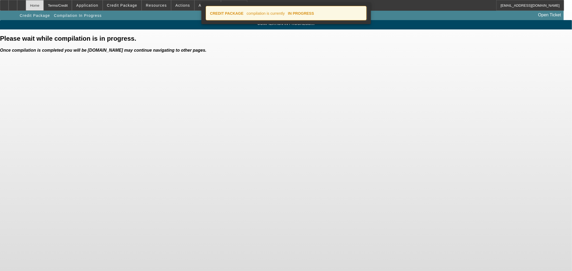
click at [44, 4] on div "Home" at bounding box center [35, 5] width 18 height 11
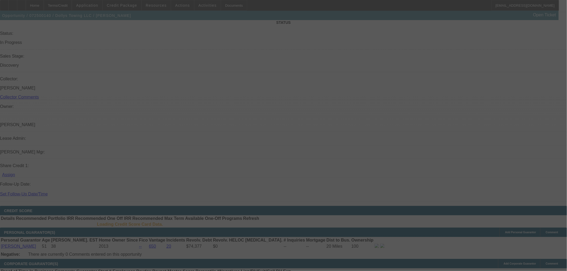
scroll to position [553, 0]
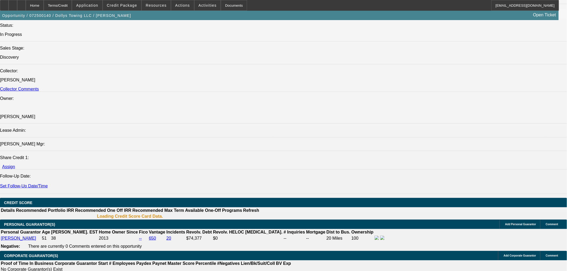
select select "0"
select select "2"
select select "0"
select select "19"
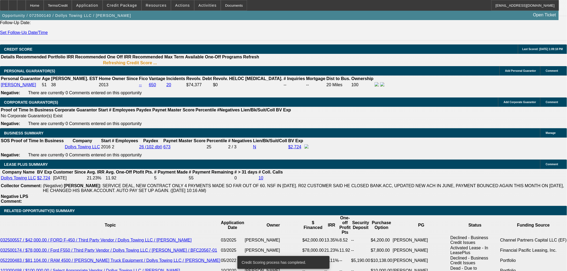
scroll to position [711, 0]
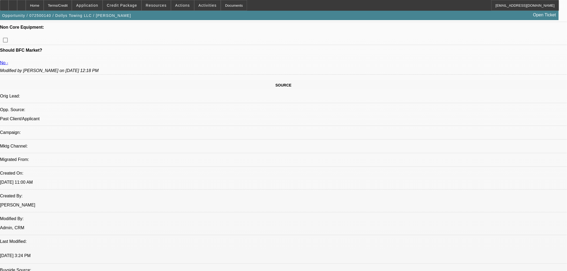
scroll to position [262, 0]
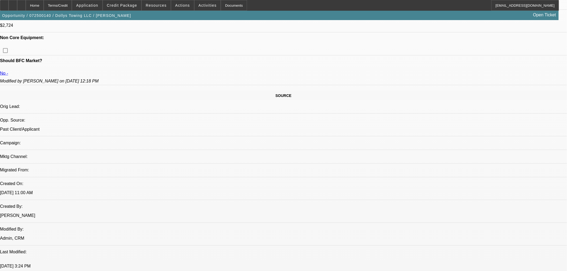
click at [135, 8] on span at bounding box center [122, 5] width 38 height 13
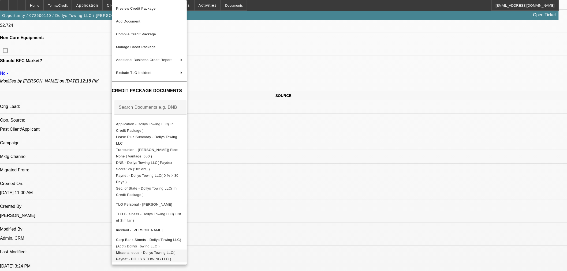
click at [148, 253] on span "Miscellaneous - Dollys Towing LLC( Paynet - DOLLYS TOWING LLC )" at bounding box center [145, 256] width 59 height 10
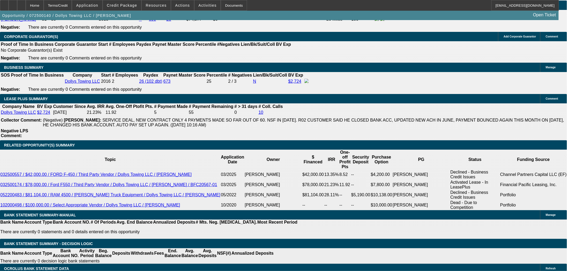
scroll to position [858, 0]
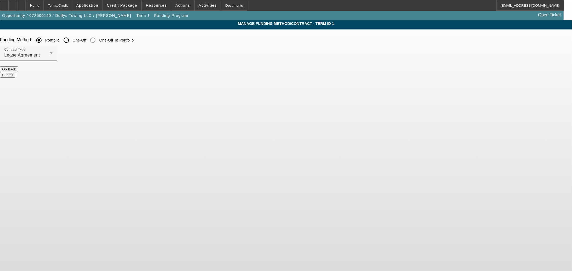
click at [72, 42] on input "One-Off" at bounding box center [66, 40] width 11 height 11
radio input "true"
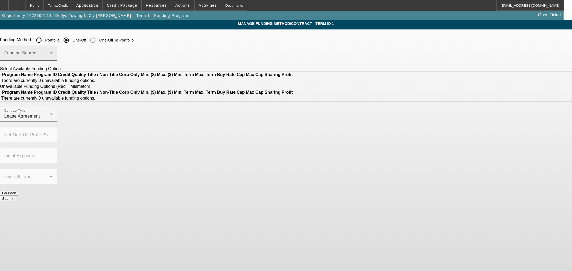
click at [50, 55] on span at bounding box center [27, 55] width 46 height 6
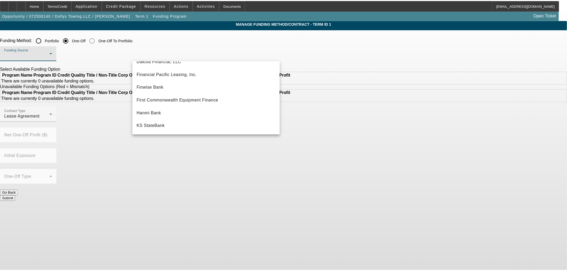
scroll to position [30, 0]
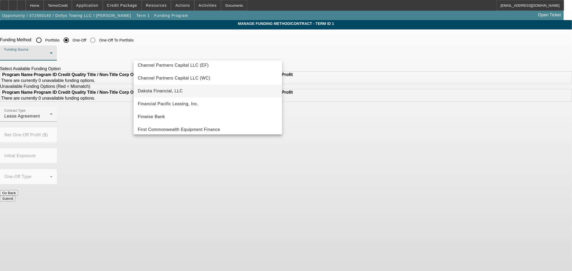
click at [177, 94] on span "Dakota Financial, LLC" at bounding box center [160, 91] width 45 height 6
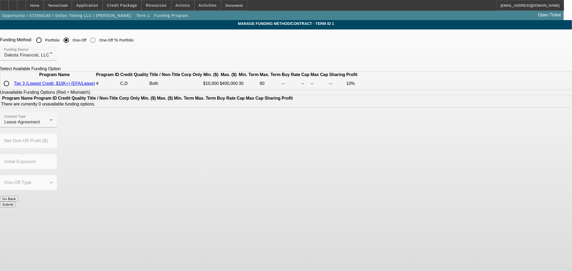
click at [12, 89] on input "radio" at bounding box center [6, 83] width 11 height 11
radio input "true"
click at [15, 223] on button "Submit" at bounding box center [7, 226] width 15 height 6
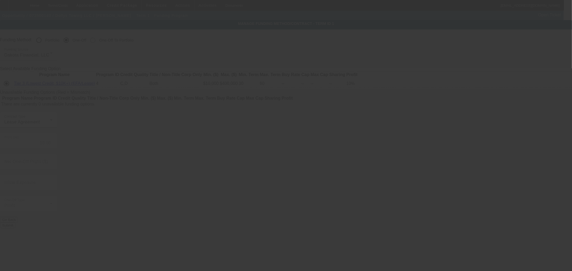
radio input "true"
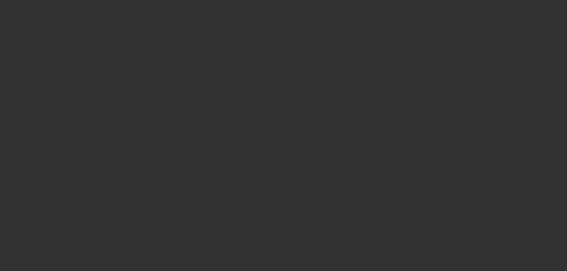
select select "0"
select select "2"
select select "0"
select select "19"
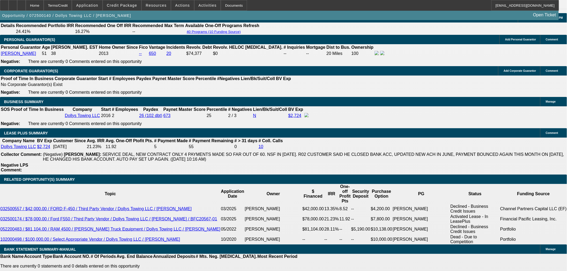
scroll to position [774, 0]
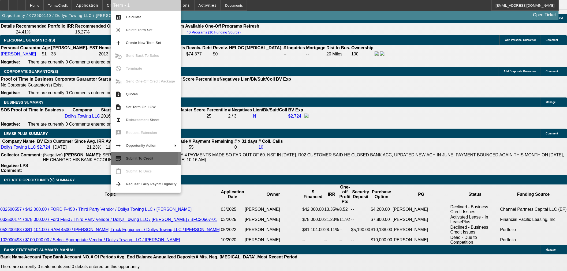
click at [144, 157] on span "Submit To Credit" at bounding box center [139, 159] width 27 height 4
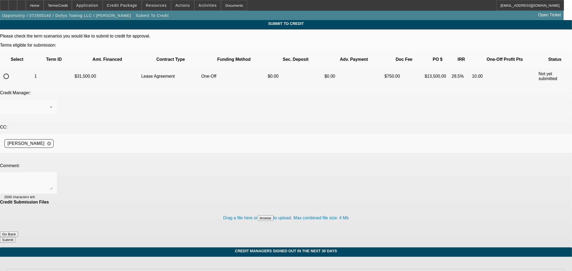
click at [12, 71] on input "radio" at bounding box center [6, 76] width 11 height 11
radio input "true"
click at [53, 177] on textarea at bounding box center [28, 183] width 48 height 13
type textarea "Please ok to Dakota"
click at [15, 237] on button "Submit" at bounding box center [7, 240] width 15 height 6
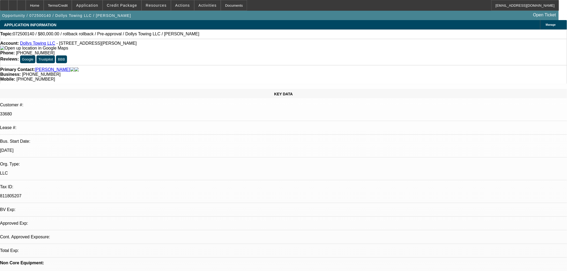
select select "0"
select select "2"
select select "0.1"
select select "1"
select select "2"
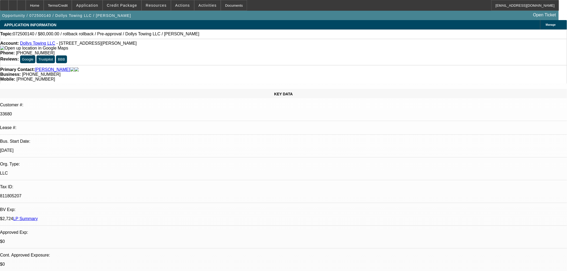
select select "4"
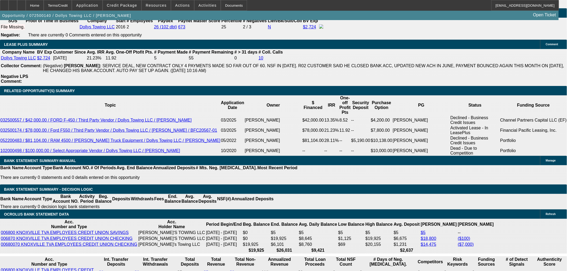
scroll to position [864, 0]
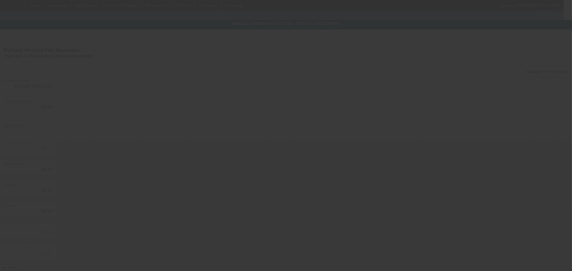
type input "$80,000.00"
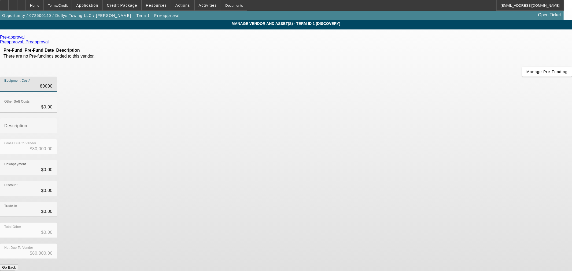
drag, startPoint x: 321, startPoint y: 44, endPoint x: 503, endPoint y: 35, distance: 182.3
click at [464, 46] on app-vendor-asset-manage "MANAGE VENDOR AND ASSET(S) - Term ID 1 (Discovery) Remove Vendor Pre-approval P…" at bounding box center [286, 164] width 572 height 288
type input "4"
type input "$4.00"
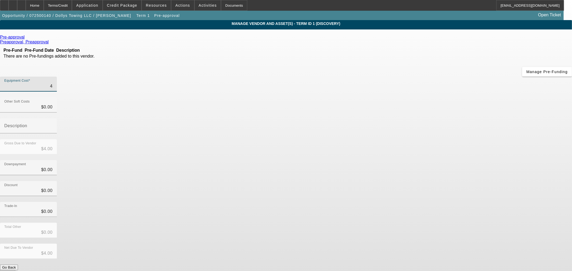
type input "45"
type input "$45.00"
type input "450"
type input "$450.00"
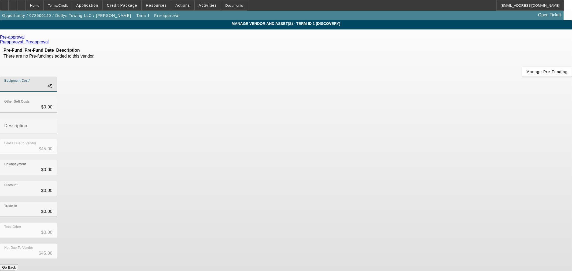
type input "$450.00"
type input "4500"
type input "$4,500.00"
type input "45000"
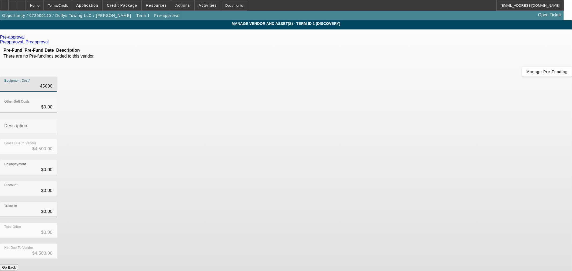
type input "$45,000.00"
click at [428, 202] on div "Trade-In $0.00" at bounding box center [286, 212] width 572 height 21
click at [15, 271] on button "Submit" at bounding box center [7, 274] width 15 height 6
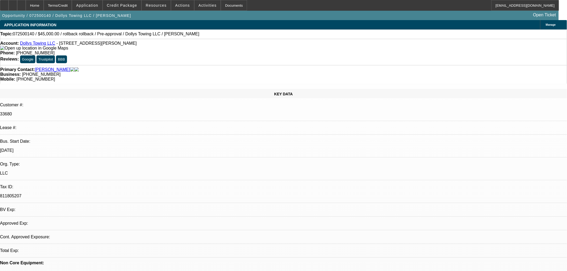
select select "0"
select select "2"
select select "0.1"
select select "4"
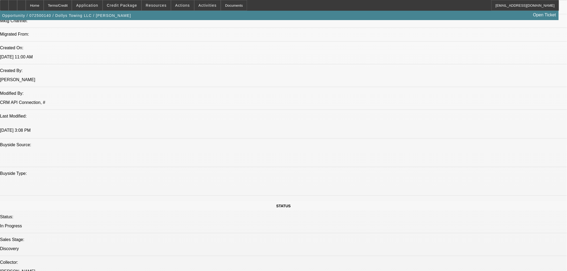
scroll to position [447, 0]
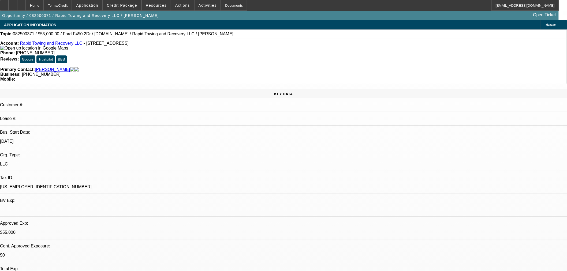
select select "0"
select select "2"
select select "0"
select select "6"
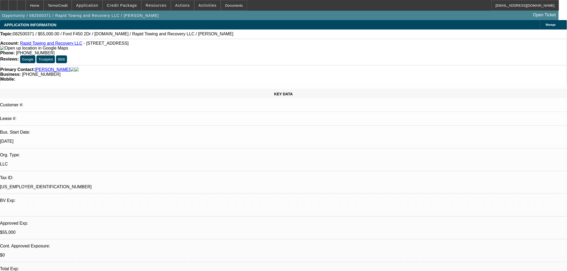
select select "0"
select select "2"
select select "0"
select select "6"
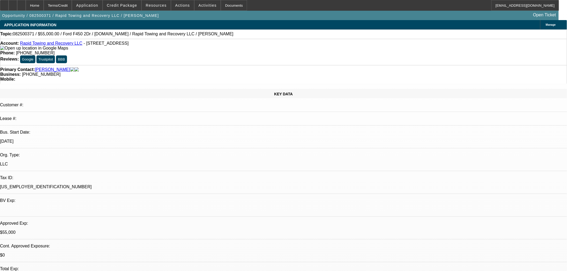
select select "0"
select select "3"
select select "0"
select select "6"
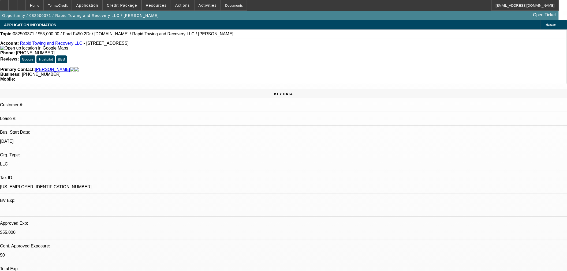
select select "0"
select select "3"
select select "0"
select select "6"
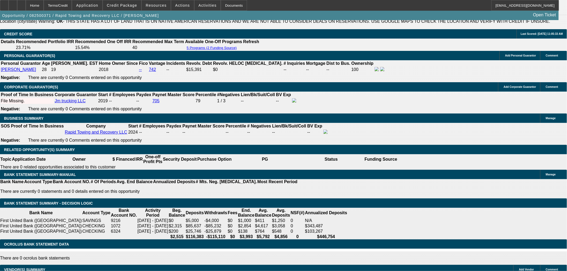
scroll to position [715, 0]
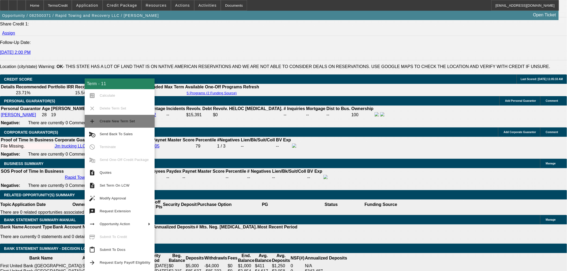
click at [109, 122] on span "Create New Term Set" at bounding box center [117, 121] width 35 height 4
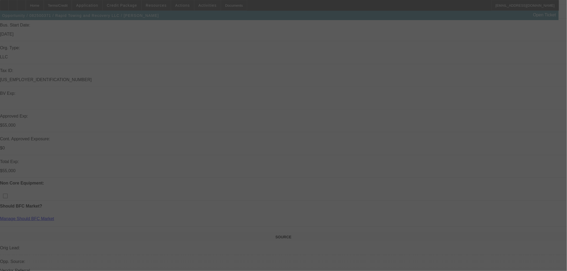
scroll to position [238, 0]
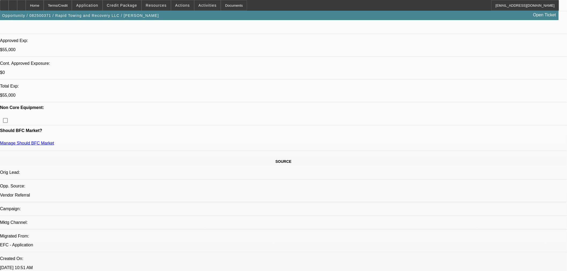
select select "0"
select select "2"
select select "0"
select select "6"
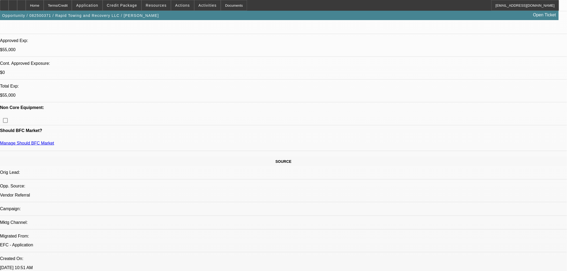
select select "0"
select select "2"
select select "0"
select select "6"
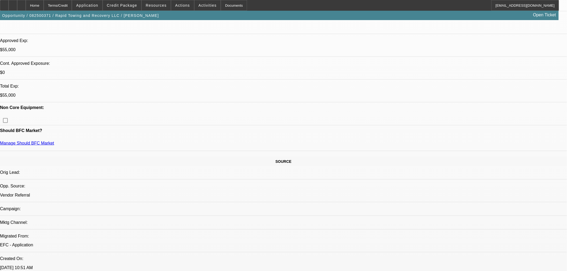
select select "0"
select select "2"
select select "0"
select select "6"
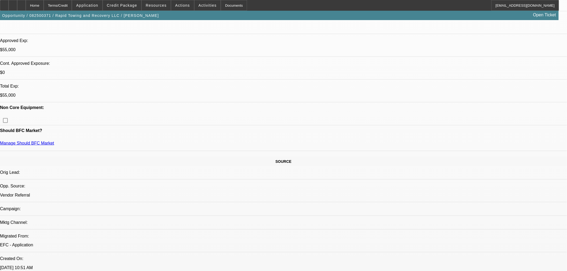
select select "0"
select select "3"
select select "0"
select select "6"
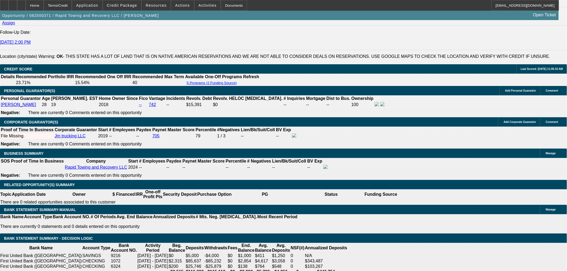
scroll to position [779, 0]
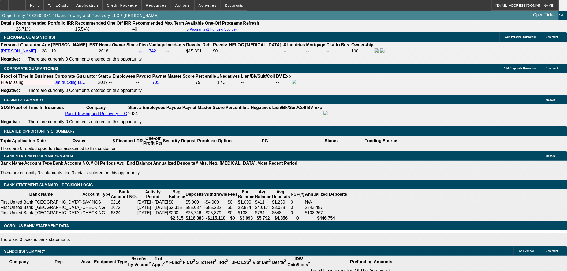
select select "0.05"
type input "$2,999.75"
type input "UNKNOWN"
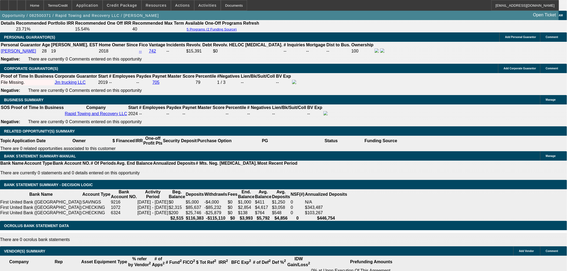
type input "$3,678.82"
type input "$1,839.41"
drag, startPoint x: 156, startPoint y: 130, endPoint x: 171, endPoint y: 133, distance: 15.0
type input "15"
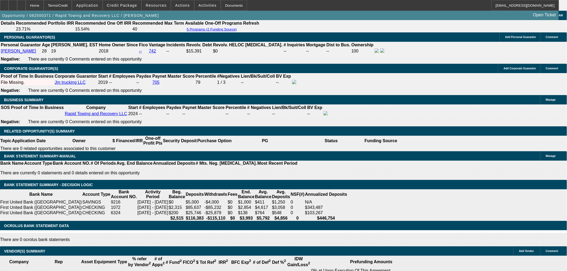
type input "$2,762.96"
type input "$1,381.48"
type input "$3,505.10"
type input "$1,752.55"
type input "15"
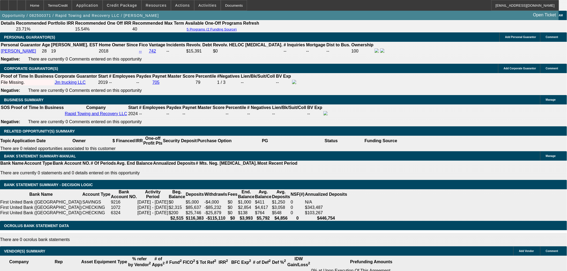
drag, startPoint x: 112, startPoint y: 131, endPoint x: 213, endPoint y: 94, distance: 108.1
type input "48"
type input "$3,172.44"
type input "$1,586.22"
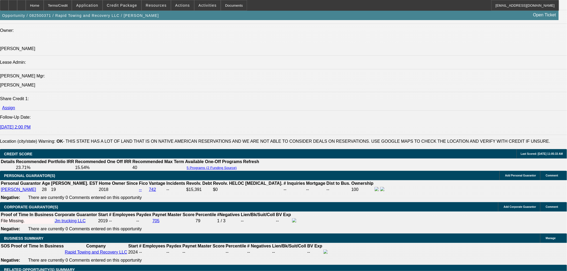
scroll to position [630, 0]
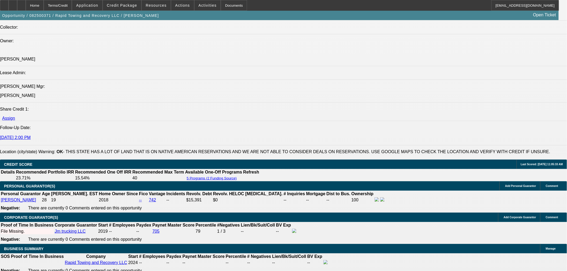
type input "48"
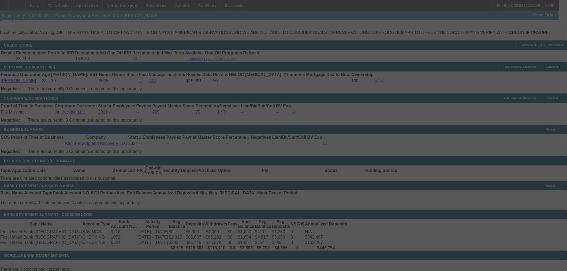
select select "2"
select select "0"
select select "6"
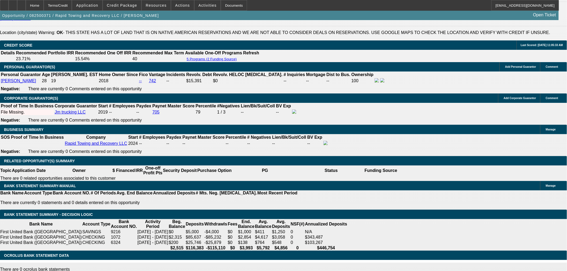
type input "UNKNOWN"
type input "16"
type input "$2,423.60"
type input "$1,211.80"
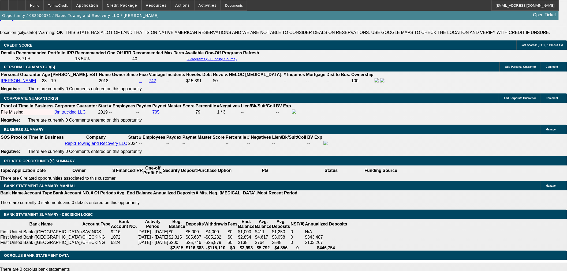
type input "$3,230.52"
type input "$1,615.26"
type input "16.5"
type input "$3,259.78"
type input "$1,629.89"
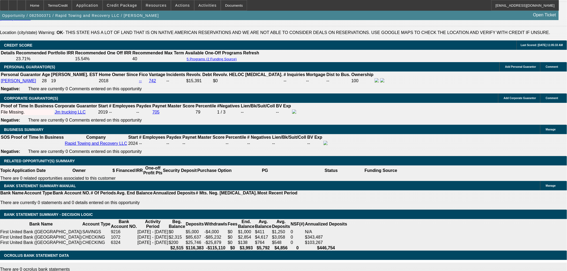
scroll to position [660, 0]
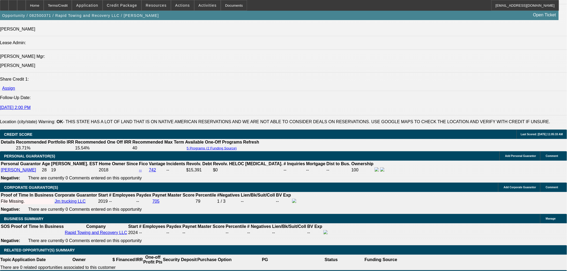
type input "16.5"
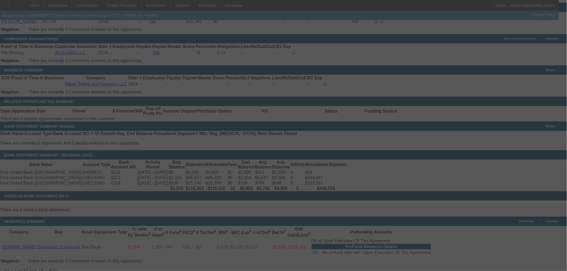
select select "2"
select select "0"
select select "6"
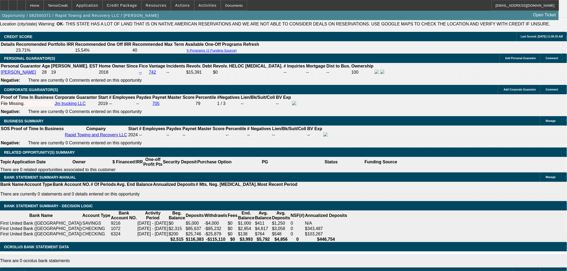
scroll to position [744, 0]
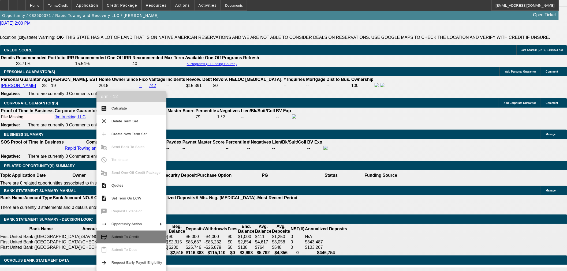
click at [155, 239] on span "Submit To Credit" at bounding box center [137, 237] width 51 height 6
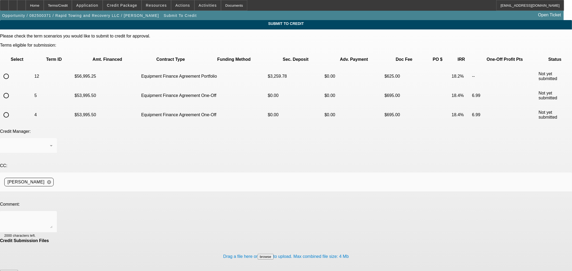
click at [12, 71] on input "radio" at bounding box center [6, 76] width 11 height 11
radio input "true"
click at [53, 138] on div "Arida, George" at bounding box center [28, 145] width 48 height 15
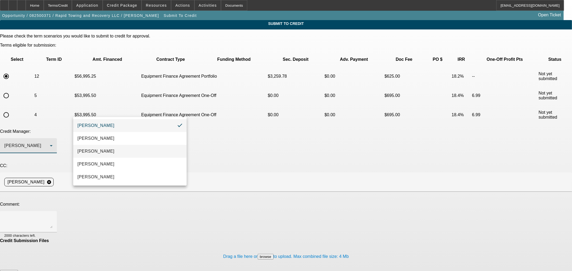
click at [111, 151] on mat-option "Arida, Michael" at bounding box center [129, 151] width 113 height 13
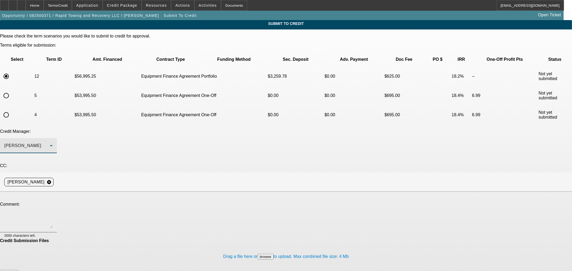
click at [53, 216] on textarea at bounding box center [28, 222] width 48 height 13
click at [53, 216] on textarea "Hi Mike, good personal credit customer with high paynet scores trying to buy ou…" at bounding box center [28, 222] width 48 height 13
click at [53, 216] on textarea "Hi Mike, good personal credit customer with high Paynet scores trying to buy ou…" at bounding box center [28, 222] width 48 height 13
type textarea "Hi Mike, good personal credit customer with high Paynet scores trying to buy ou…"
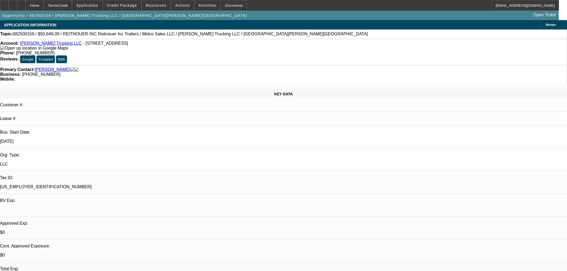
select select "0"
select select "3"
select select "0.1"
select select "4"
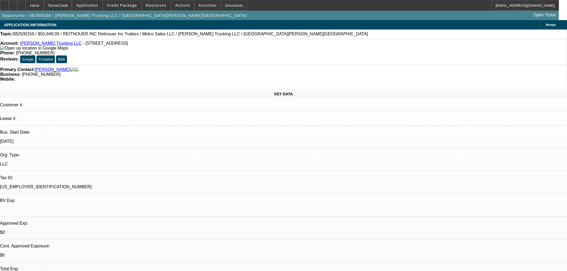
select select "0"
select select "3"
select select "0.1"
select select "4"
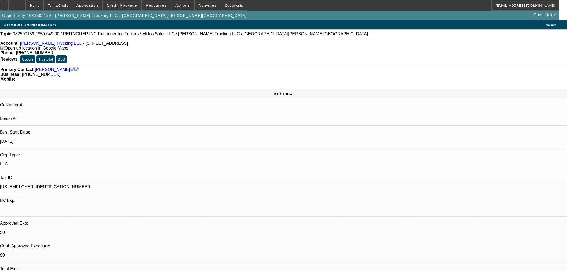
select select "0"
select select "3"
select select "0.1"
select select "4"
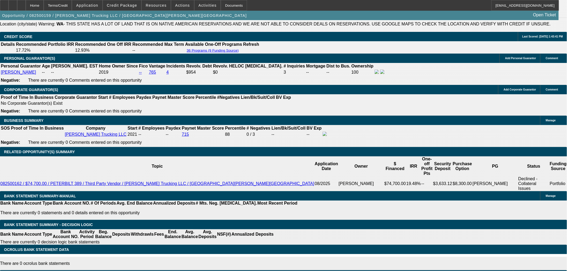
scroll to position [834, 0]
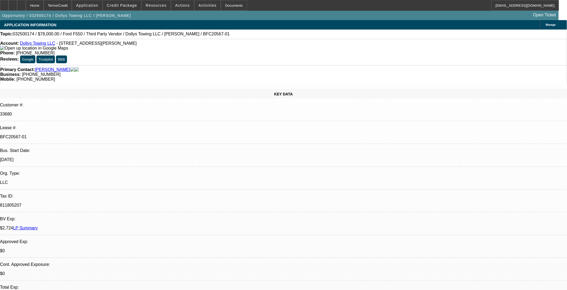
select select "0"
select select "3"
select select "0.1"
select select "4"
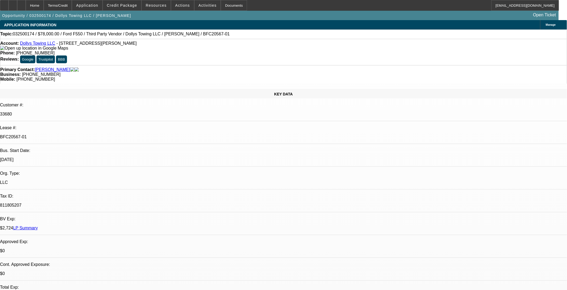
select select "0"
select select "3"
select select "0.1"
select select "4"
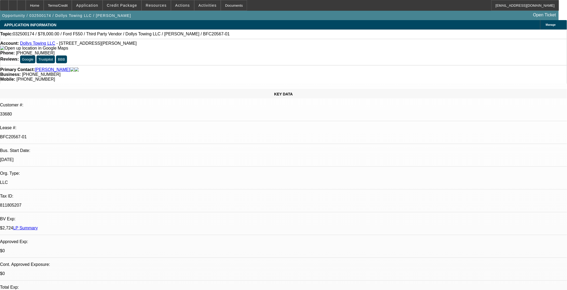
select select "0"
select select "3"
select select "0.1"
select select "4"
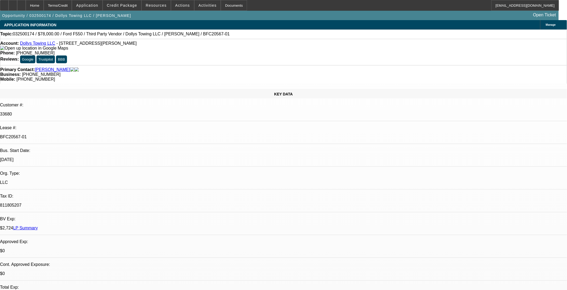
select select "0"
select select "3"
select select "0.1"
select select "4"
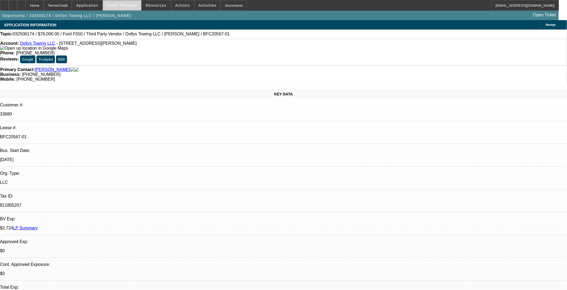
click at [133, 8] on span at bounding box center [122, 5] width 38 height 13
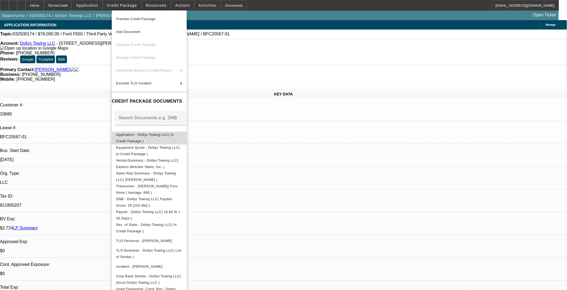
click at [145, 138] on span "Application - Dollys Towing LLC( In Credit Package )" at bounding box center [149, 137] width 66 height 13
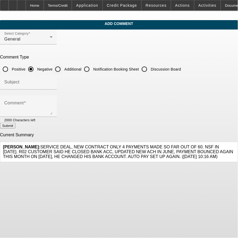
click at [63, 70] on input "Additional" at bounding box center [58, 69] width 11 height 11
radio input "true"
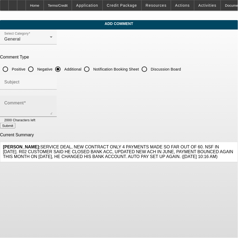
click at [53, 106] on textarea "Comment" at bounding box center [28, 108] width 48 height 13
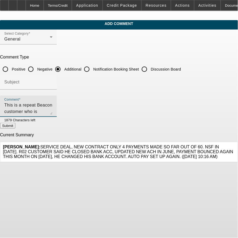
click at [53, 104] on textarea "This is a repeat Beacon customer who is currently purchasing an additional pre …" at bounding box center [28, 108] width 48 height 13
click at [53, 103] on textarea "This is a repeat Beacon customer who is currently purchasing an additional pre …" at bounding box center [28, 108] width 48 height 13
drag, startPoint x: 41, startPoint y: 105, endPoint x: 108, endPoint y: 117, distance: 67.6
click at [57, 117] on mat-form-field "Comment This is a repeat Beacon customer who is currently purchasing an additio…" at bounding box center [28, 108] width 57 height 27
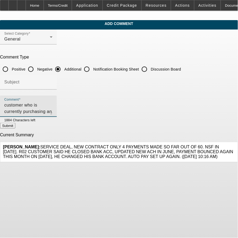
scroll to position [0, 0]
type textarea "This is a repeat Beacon customer who is currently purchasing an additional pre …"
click at [15, 127] on button "Submit" at bounding box center [7, 126] width 15 height 6
radio input "true"
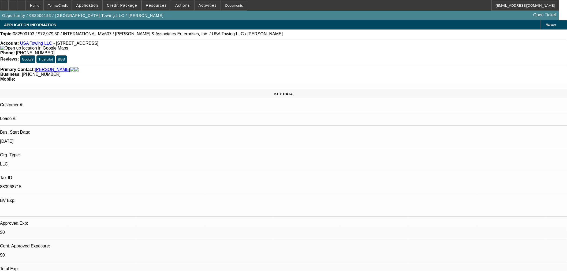
select select "0"
select select "2"
select select "0"
select select "6"
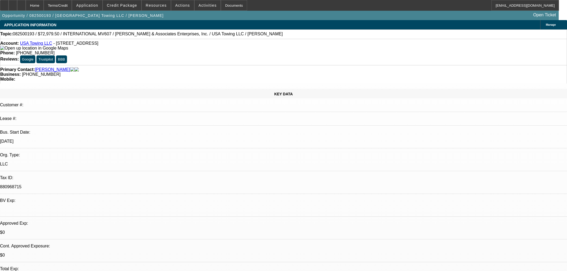
select select "0"
select select "2"
select select "0"
select select "6"
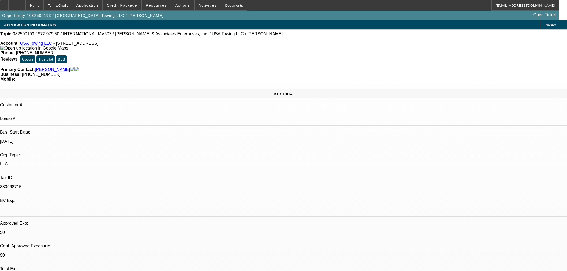
select select "0.1"
select select "0"
select select "2"
select select "0"
select select "6"
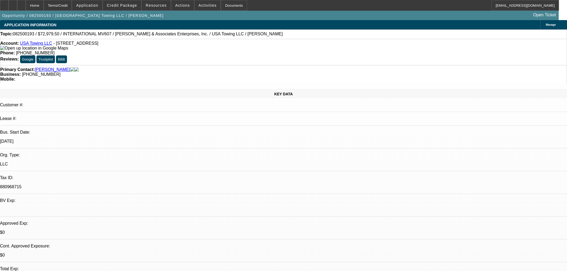
select select "0.1"
select select "0"
select select "2"
select select "0"
select select "6"
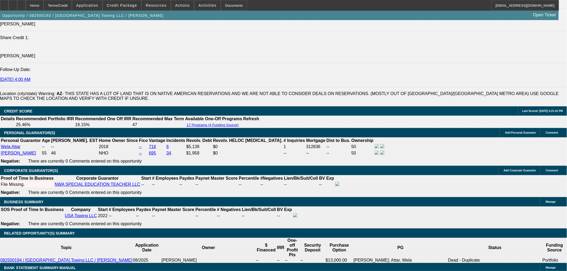
scroll to position [688, 0]
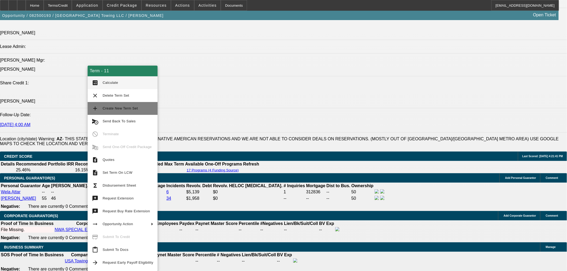
click at [112, 105] on button "add Create New Term Set" at bounding box center [123, 108] width 70 height 13
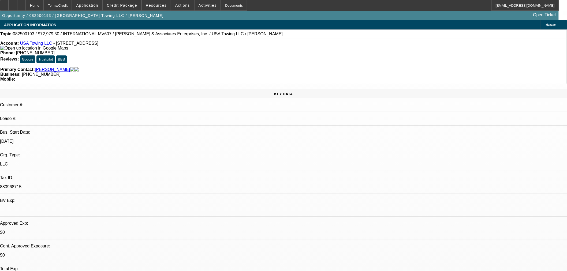
select select "0"
select select "2"
select select "0"
select select "6"
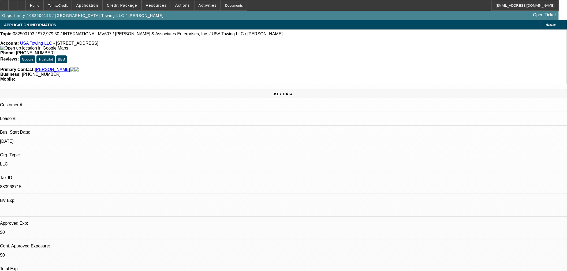
select select "0"
select select "2"
select select "0"
select select "6"
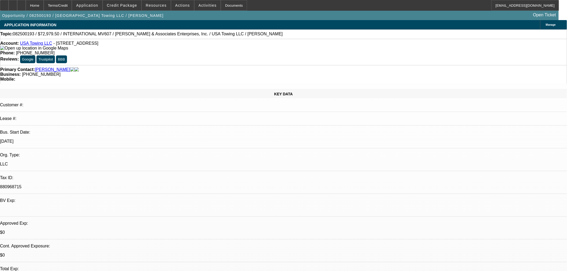
select select "0"
select select "2"
select select "0"
select select "6"
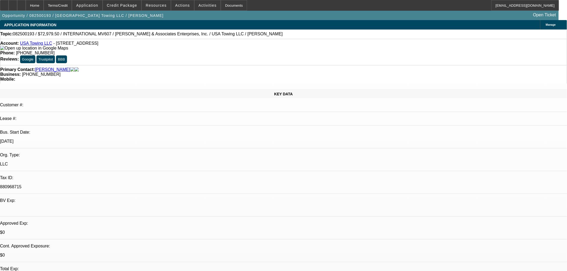
select select "0.1"
select select "0"
select select "2"
select select "0"
select select "6"
